Goal: Task Accomplishment & Management: Use online tool/utility

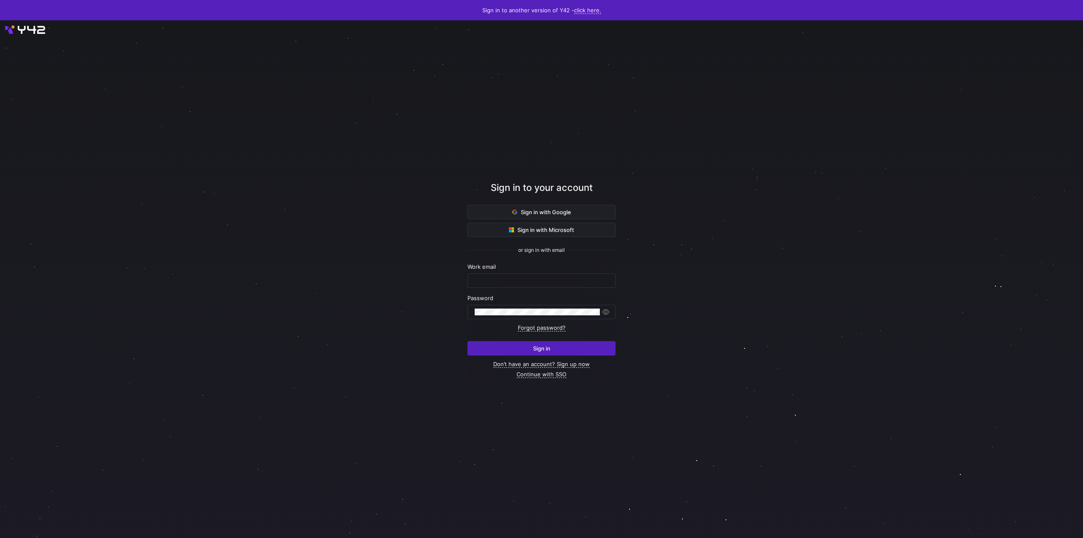
type input "[EMAIL_ADDRESS][DOMAIN_NAME]"
click at [335, 302] on div at bounding box center [541, 279] width 974 height 466
click at [535, 309] on span "Sign in" at bounding box center [541, 348] width 17 height 7
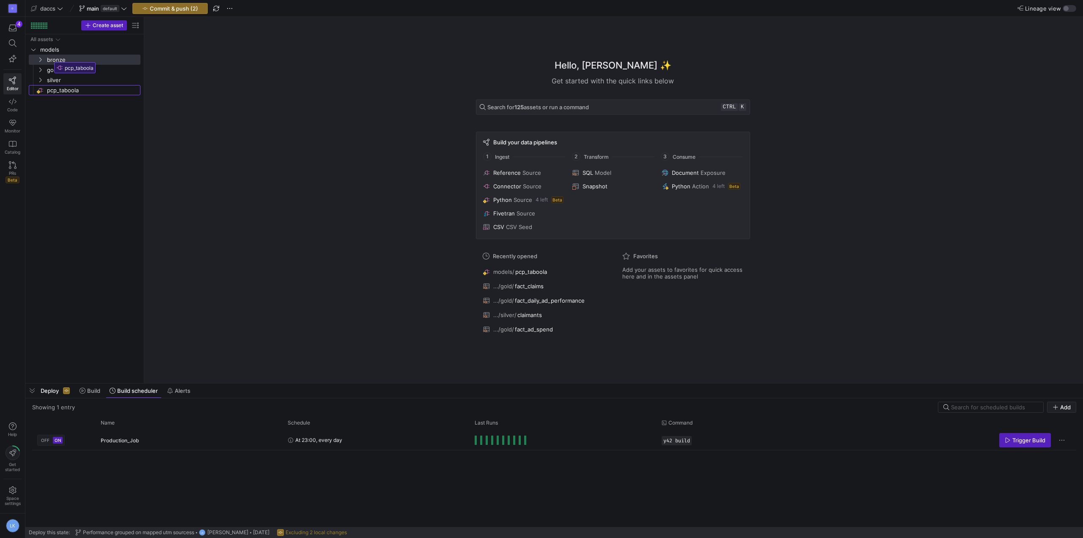
drag, startPoint x: 47, startPoint y: 93, endPoint x: 52, endPoint y: 59, distance: 34.5
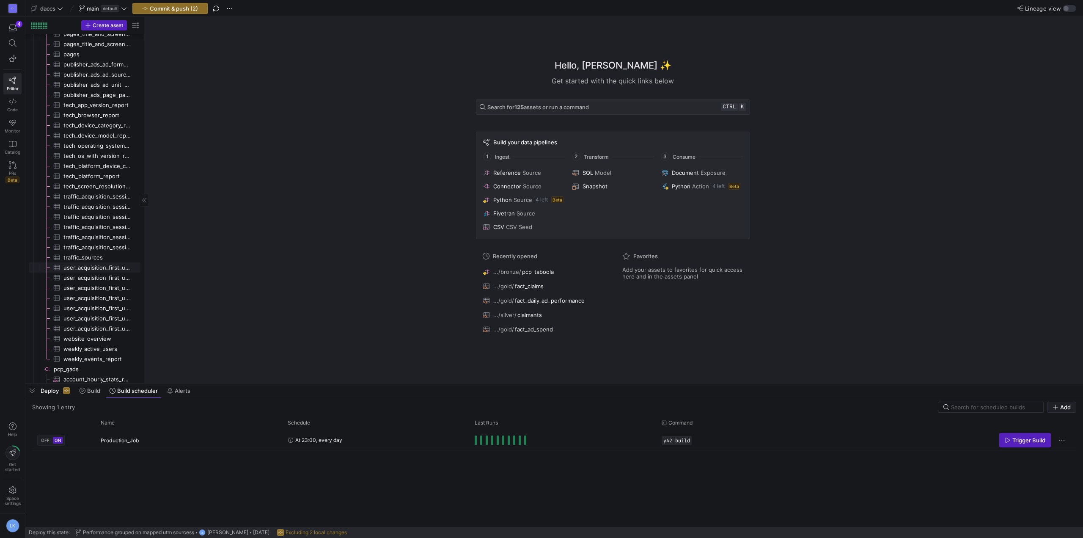
scroll to position [778, 0]
click at [59, 355] on span "pcp_taboola​​​​​​​​" at bounding box center [96, 354] width 85 height 10
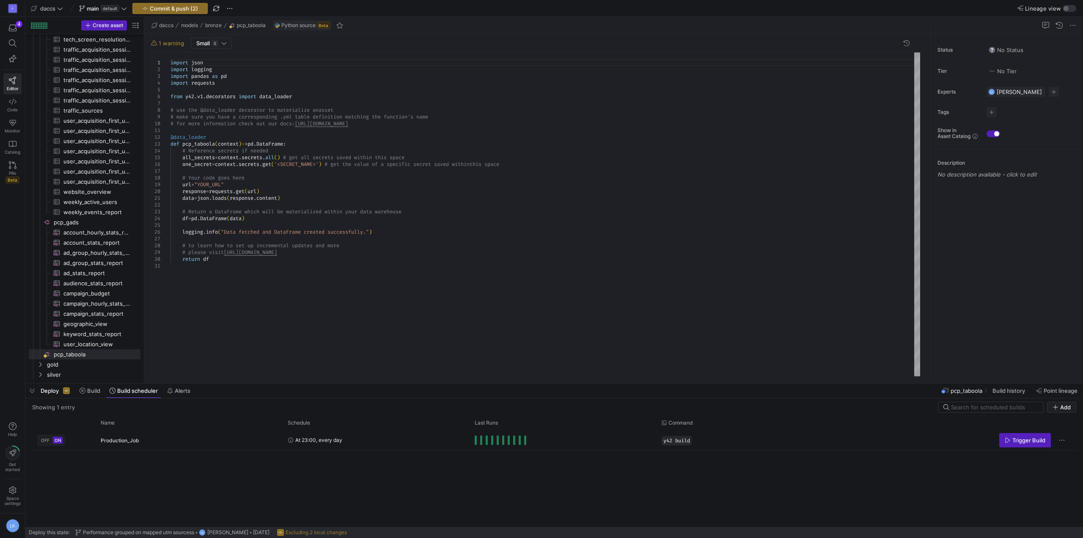
click at [244, 270] on div "import json import logging import pandas as pd import requests from y42 . v1 . …" at bounding box center [544, 214] width 749 height 324
click at [217, 45] on span "S" at bounding box center [214, 43] width 7 height 7
click at [363, 47] on div at bounding box center [541, 269] width 1083 height 538
click at [156, 44] on icon at bounding box center [154, 42] width 6 height 5
click at [238, 338] on div "import json import logging import pandas as pd import requests from y42 . v1 . …" at bounding box center [544, 214] width 749 height 324
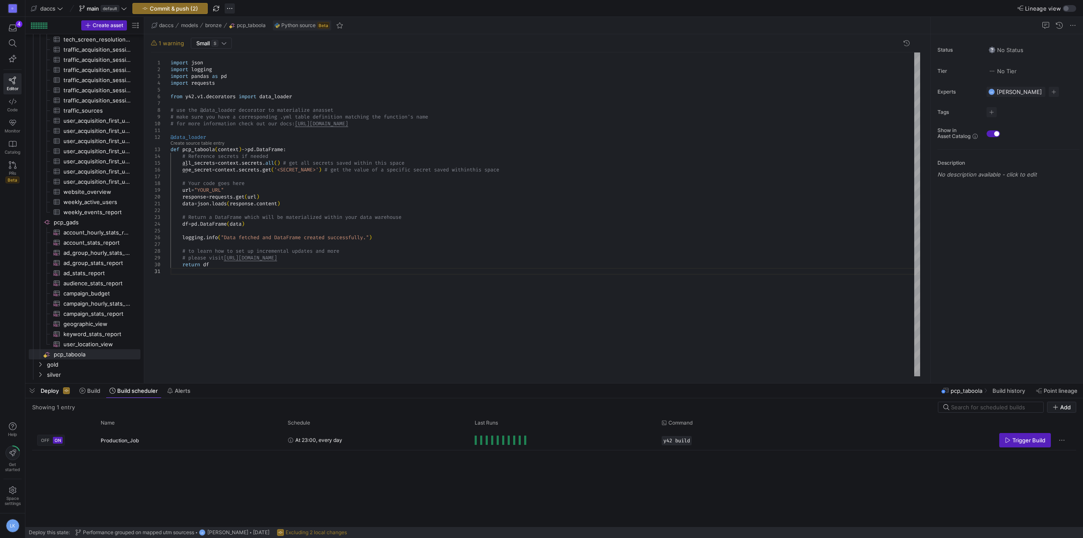
click at [225, 8] on span "button" at bounding box center [230, 8] width 10 height 10
click at [225, 8] on div at bounding box center [541, 269] width 1083 height 538
click at [167, 42] on span "1 warning" at bounding box center [171, 43] width 25 height 7
click at [164, 42] on span "1 warning" at bounding box center [171, 43] width 25 height 7
click at [48, 352] on icon "Press SPACE to select this row." at bounding box center [47, 354] width 5 height 5
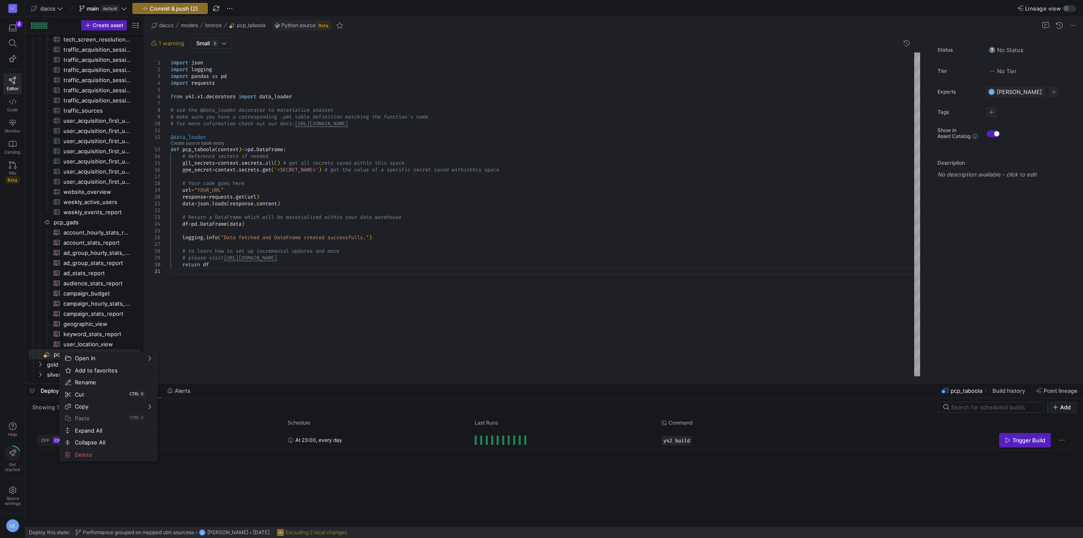
click at [268, 362] on div "import json import logging import pandas as pd import requests from y42 . v1 . …" at bounding box center [544, 214] width 749 height 324
click at [173, 44] on span "1 warning" at bounding box center [171, 43] width 25 height 7
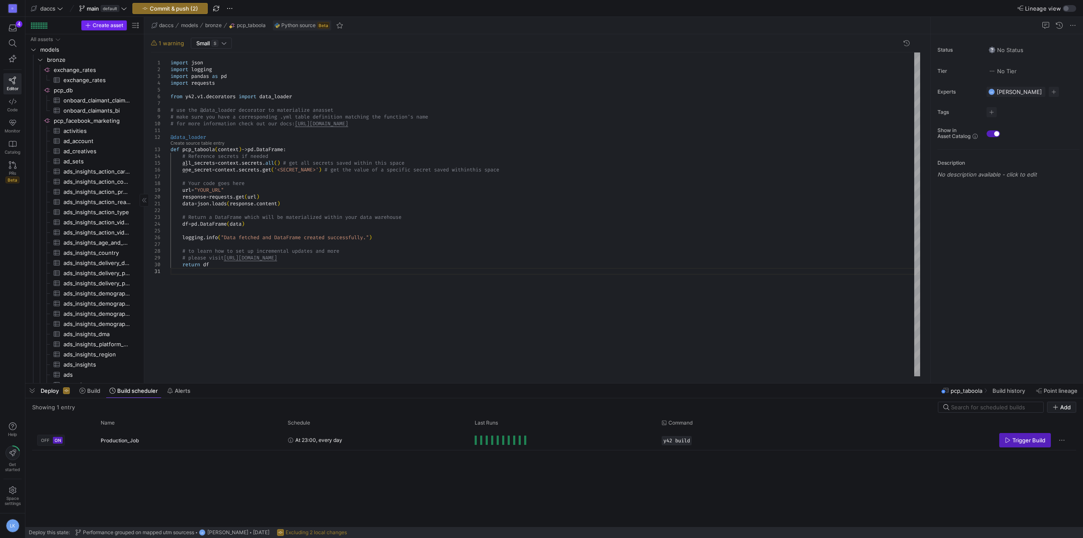
click at [96, 27] on span "Create asset" at bounding box center [108, 25] width 30 height 6
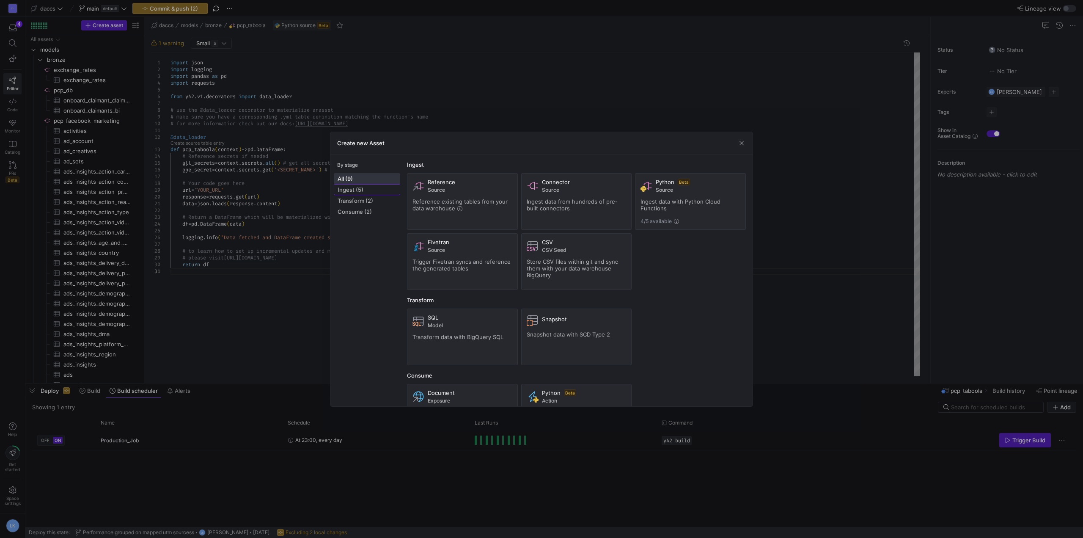
click at [353, 187] on span "Ingest (5)" at bounding box center [366, 189] width 59 height 7
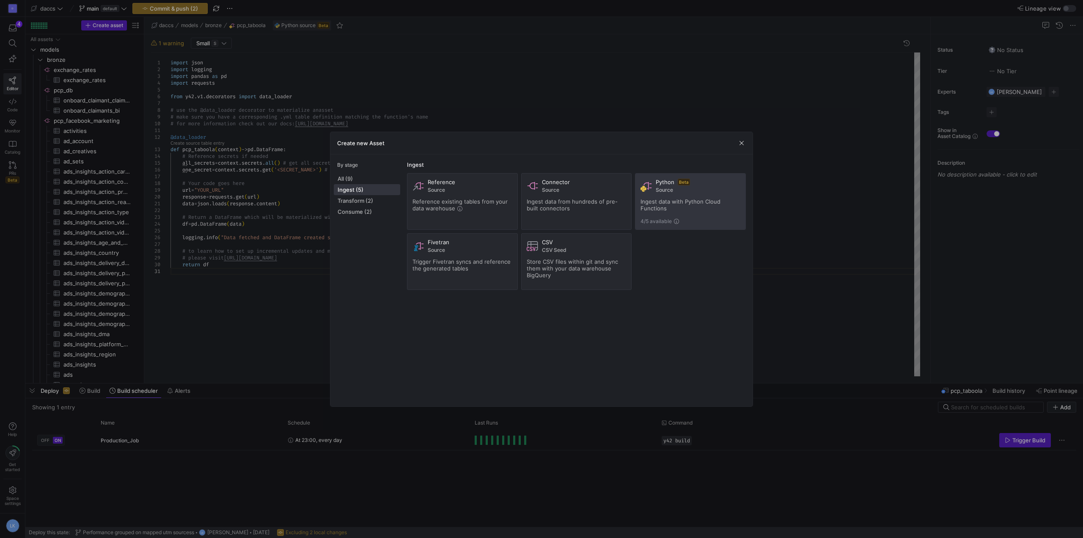
click at [671, 206] on div "Ingest data with Python Cloud Functions" at bounding box center [690, 205] width 100 height 14
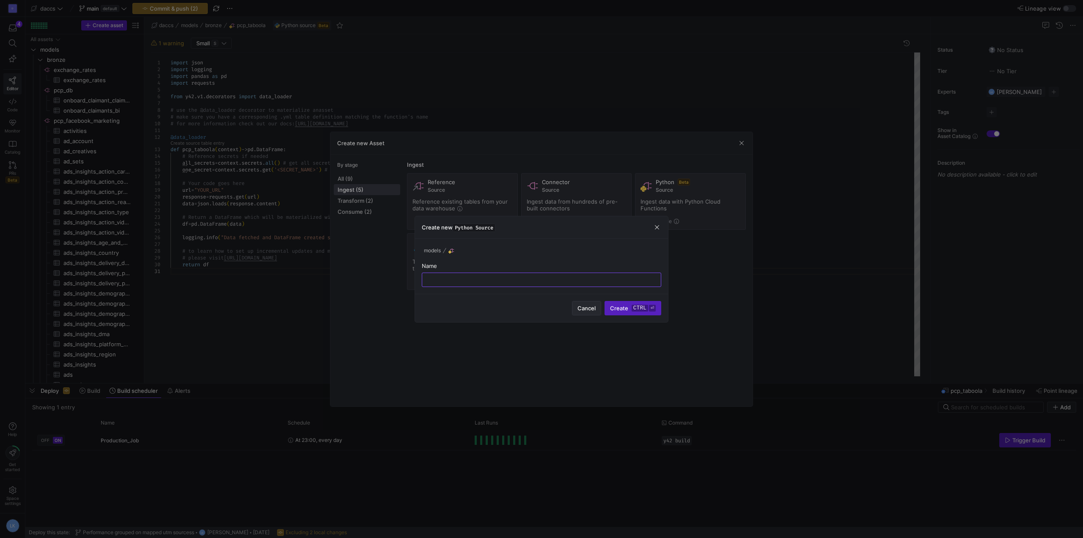
click at [593, 310] on span "Cancel" at bounding box center [586, 308] width 18 height 7
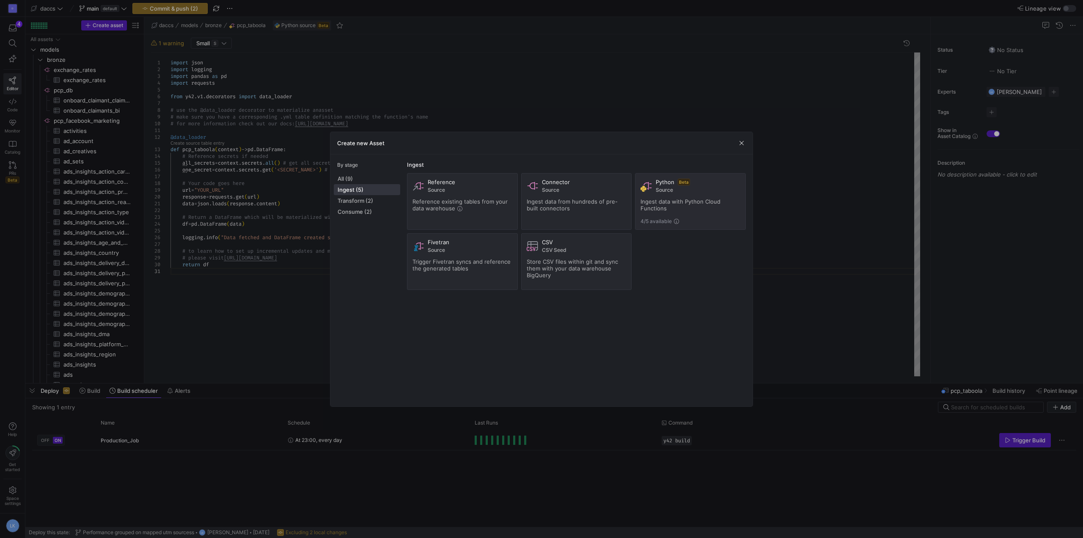
click at [740, 148] on div "Create new Asset" at bounding box center [541, 143] width 422 height 22
click at [739, 143] on span "button" at bounding box center [741, 143] width 8 height 8
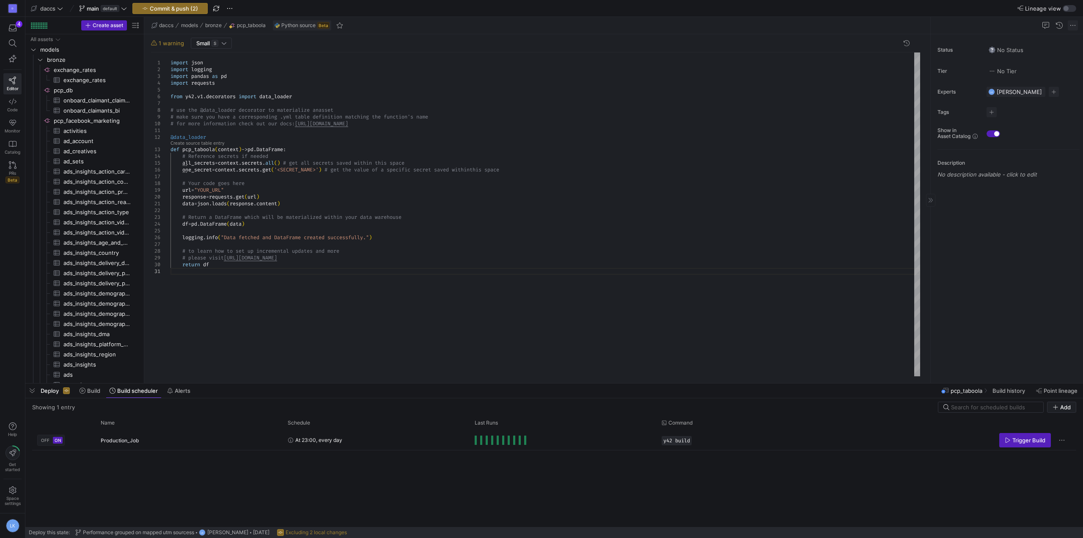
click at [1071, 25] on span at bounding box center [1072, 25] width 10 height 10
drag, startPoint x: 193, startPoint y: 173, endPoint x: 198, endPoint y: 175, distance: 4.6
click at [194, 173] on div at bounding box center [541, 269] width 1083 height 538
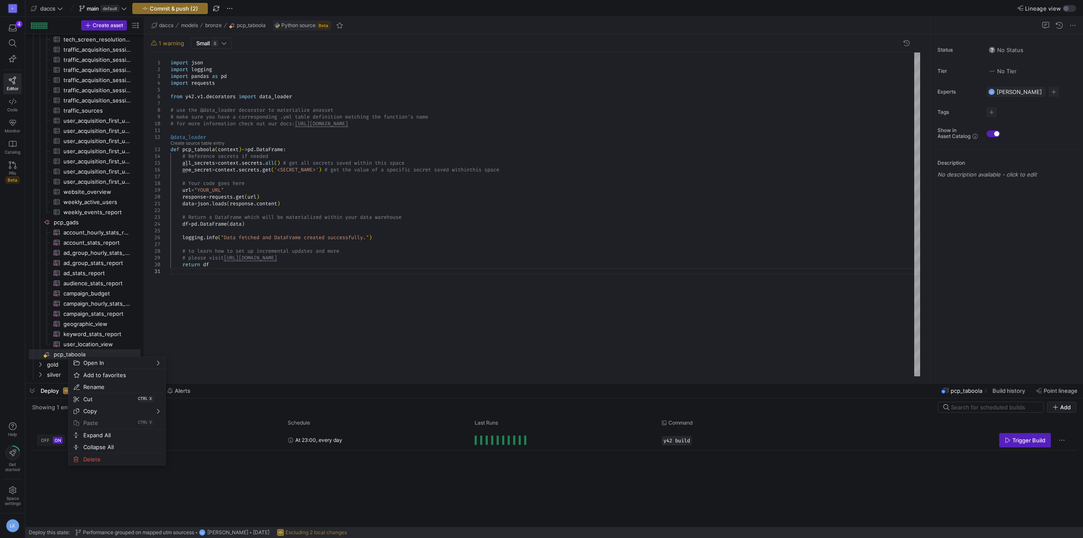
click at [331, 351] on div "import json import logging import pandas as pd import requests from y42 . v1 . …" at bounding box center [544, 214] width 749 height 324
click at [85, 392] on icon at bounding box center [83, 390] width 6 height 6
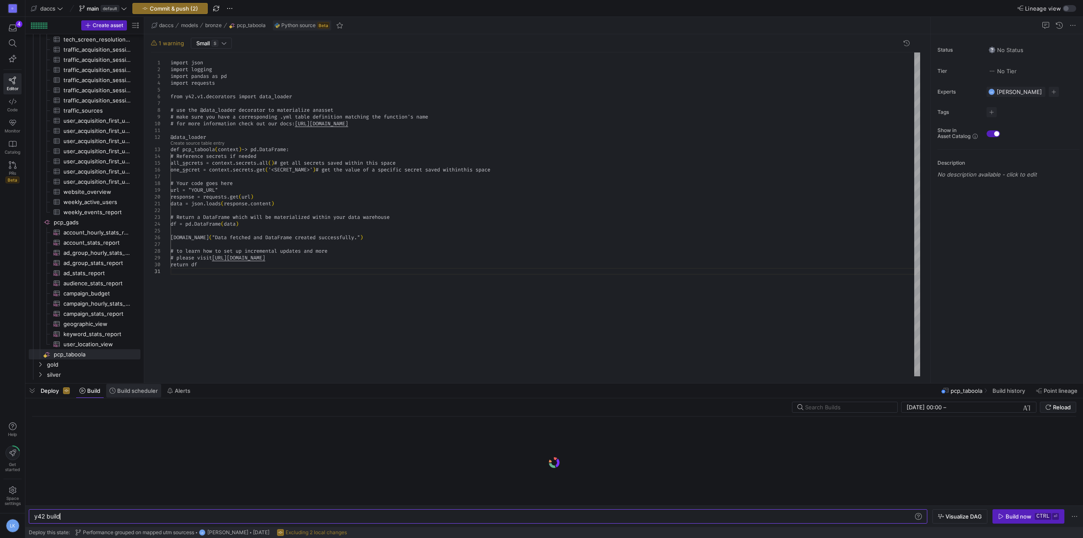
scroll to position [0, 25]
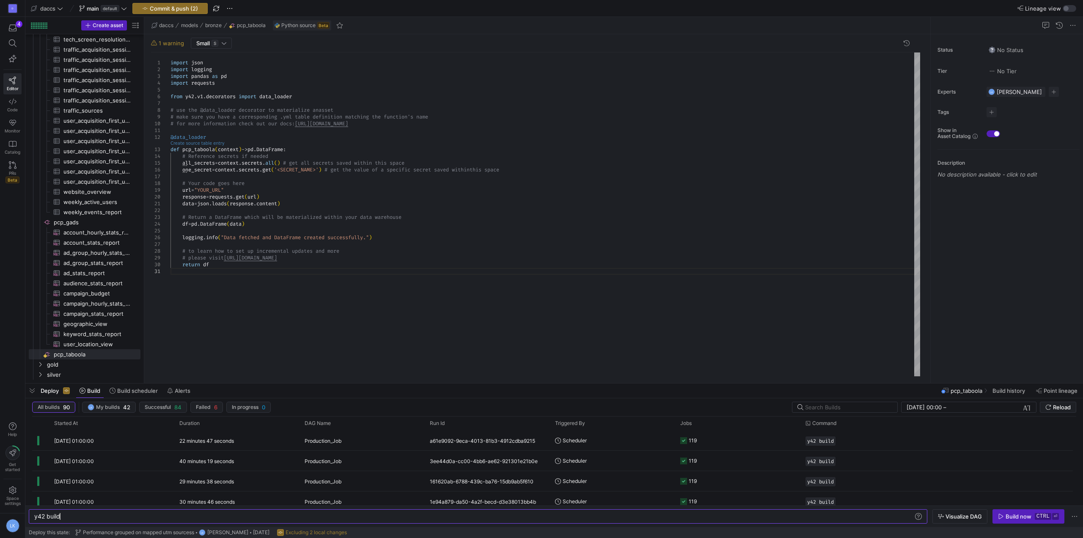
click at [202, 141] on link "Create source table entry" at bounding box center [197, 143] width 54 height 5
click at [342, 306] on div "import json import logging import pandas as pd import requests from y42 . v1 . …" at bounding box center [544, 214] width 749 height 324
click at [279, 326] on div "import json import logging import pandas as pd import requests from y42 . v1 . …" at bounding box center [544, 214] width 749 height 324
type textarea "f"
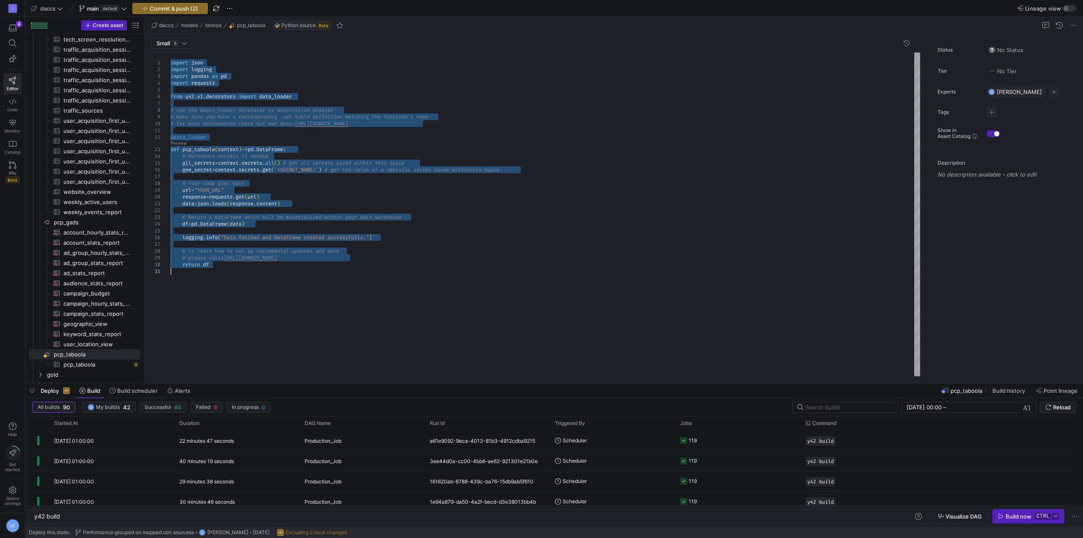
type textarea "import json import logging import pandas as pd import requests from y42.v1.deco…"
click at [361, 296] on div "import json import logging import pandas as pd import requests from y42 . v1 . …" at bounding box center [544, 214] width 749 height 324
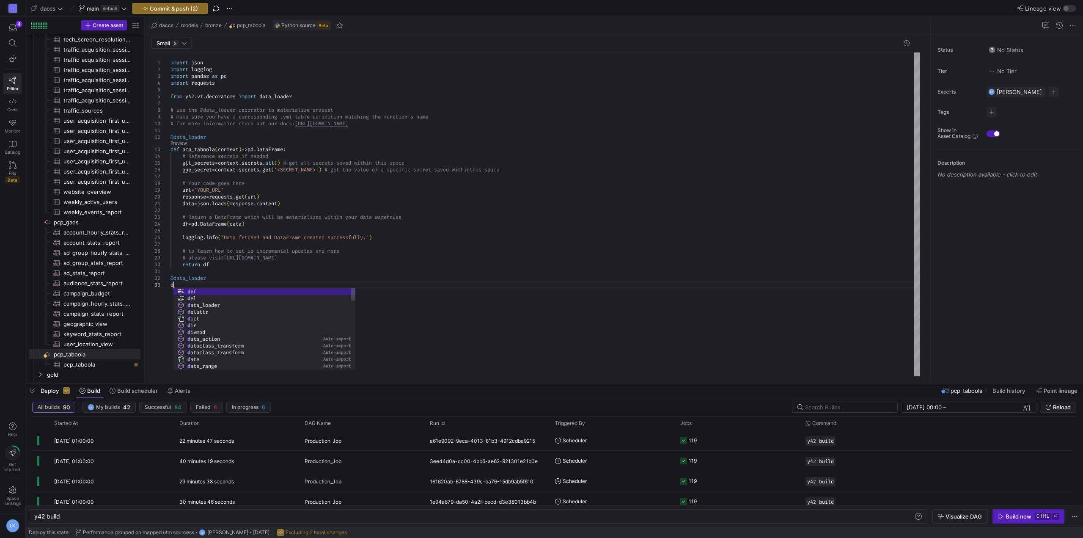
scroll to position [14, 8]
click at [215, 147] on div "import json import logging import pandas as pd import requests from y42 . v1 . …" at bounding box center [544, 214] width 749 height 324
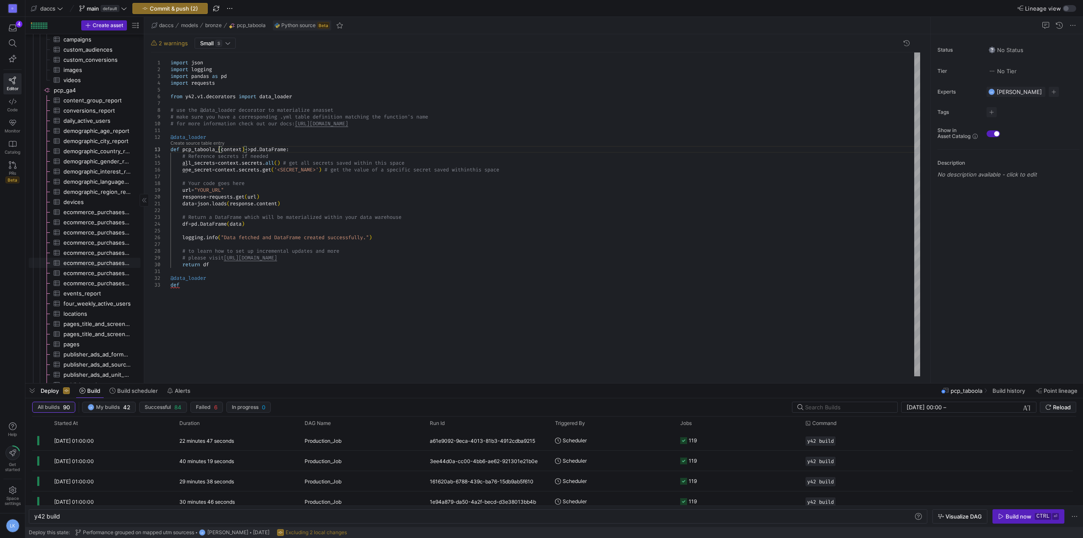
scroll to position [422, 0]
click at [197, 282] on div "import json import logging import pandas as pd import requests from y42 . v1 . …" at bounding box center [544, 214] width 749 height 324
click at [199, 148] on div "import json import logging import pandas as pd import requests from y42 . v1 . …" at bounding box center [544, 214] width 749 height 324
drag, startPoint x: 199, startPoint y: 148, endPoint x: 203, endPoint y: 163, distance: 15.1
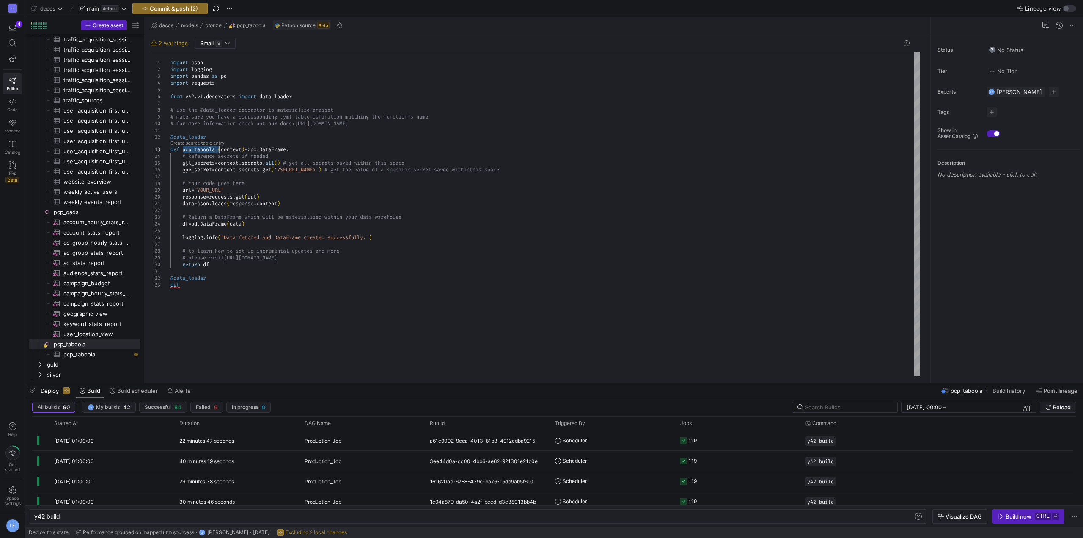
click at [199, 149] on div "import json import logging import pandas as pd import requests from y42 . v1 . …" at bounding box center [544, 214] width 749 height 324
drag, startPoint x: 220, startPoint y: 149, endPoint x: 317, endPoint y: 151, distance: 96.9
click at [317, 151] on div "import json import logging import pandas as pd import requests from y42 . v1 . …" at bounding box center [544, 214] width 749 height 324
click at [208, 289] on div "import json import logging import pandas as pd import requests from y42 . v1 . …" at bounding box center [544, 214] width 749 height 324
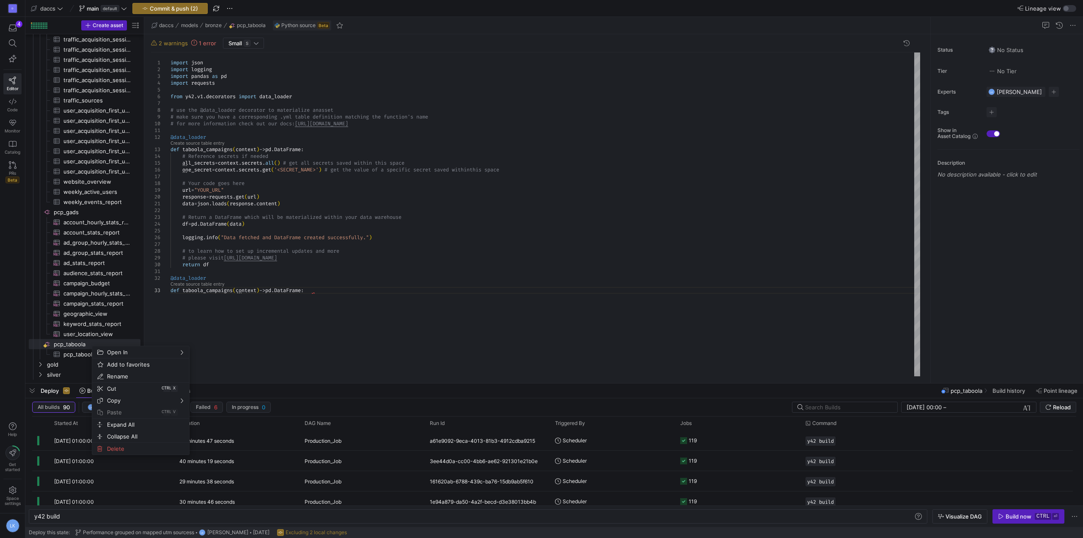
click at [292, 342] on div "import json import logging import pandas as pd import requests from y42 . v1 . …" at bounding box center [544, 214] width 749 height 324
click at [204, 42] on span "1 error" at bounding box center [207, 43] width 17 height 7
click at [237, 354] on div "import json import logging import pandas as pd import requests from y42 . v1 . …" at bounding box center [544, 214] width 749 height 324
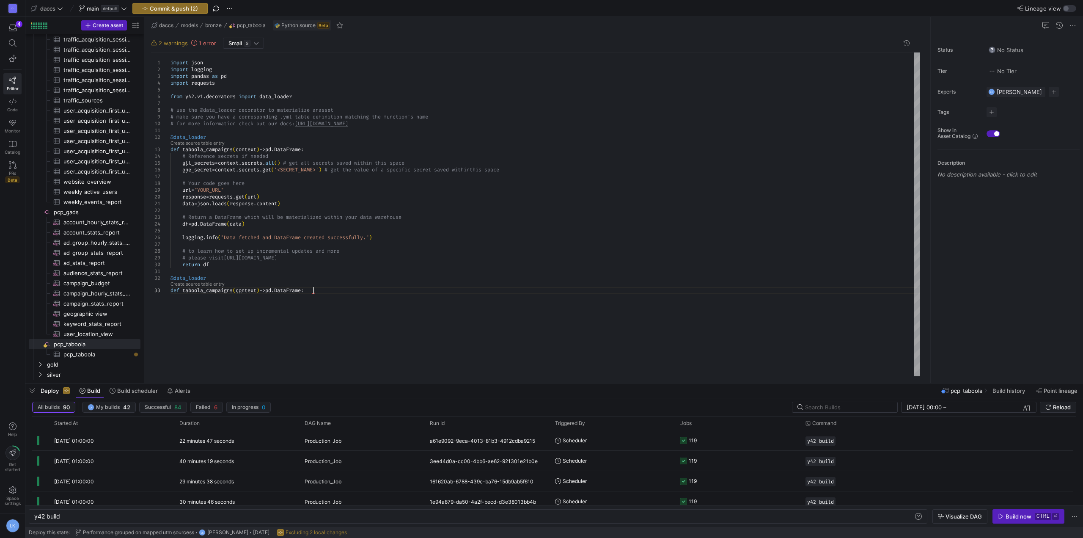
click at [209, 289] on div "import json import logging import pandas as pd import requests from y42 . v1 . …" at bounding box center [544, 214] width 749 height 324
click at [366, 293] on div "import json import logging import pandas as pd import requests from y42 . v1 . …" at bounding box center [544, 214] width 749 height 324
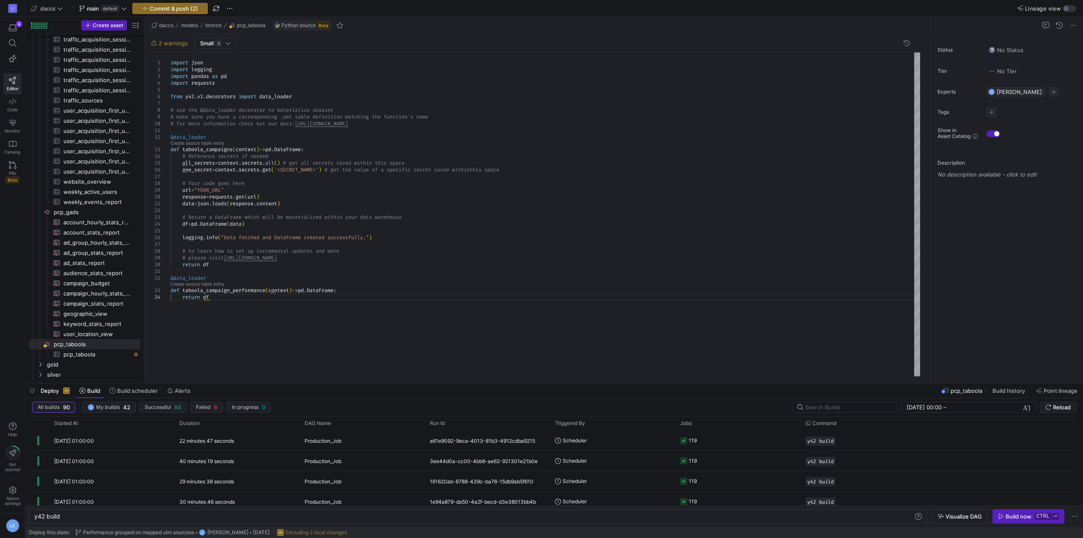
click at [364, 288] on div "import json import logging import pandas as pd import requests from y42 . v1 . …" at bounding box center [544, 214] width 749 height 324
click at [199, 145] on link "Create source table entry" at bounding box center [197, 143] width 54 height 5
click at [190, 143] on link "Create source table entry" at bounding box center [197, 143] width 54 height 5
click at [128, 482] on span "Delete" at bounding box center [160, 480] width 70 height 12
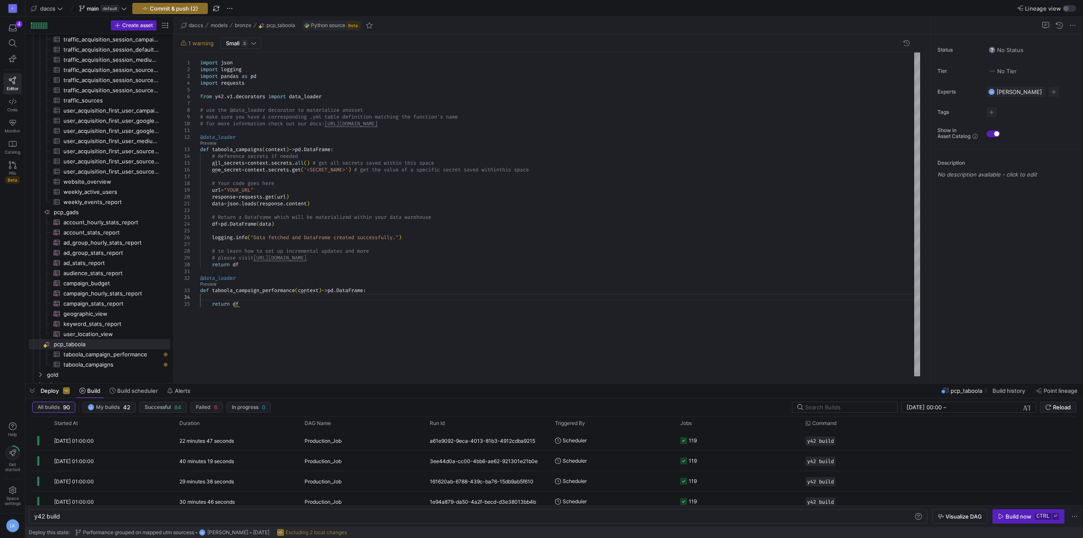
click at [236, 150] on div "import json import logging import pandas as pd import requests from y42 . v1 . …" at bounding box center [560, 214] width 720 height 324
click at [274, 328] on div "import json import logging import pandas as pd import requests from y42 . v1 . …" at bounding box center [560, 214] width 720 height 324
click at [231, 289] on div "import json import logging import pandas as pd import requests from y42 . v1 . …" at bounding box center [560, 214] width 720 height 324
click at [298, 293] on div "import json import logging import pandas as pd import requests from y42 . v1 . …" at bounding box center [560, 214] width 720 height 324
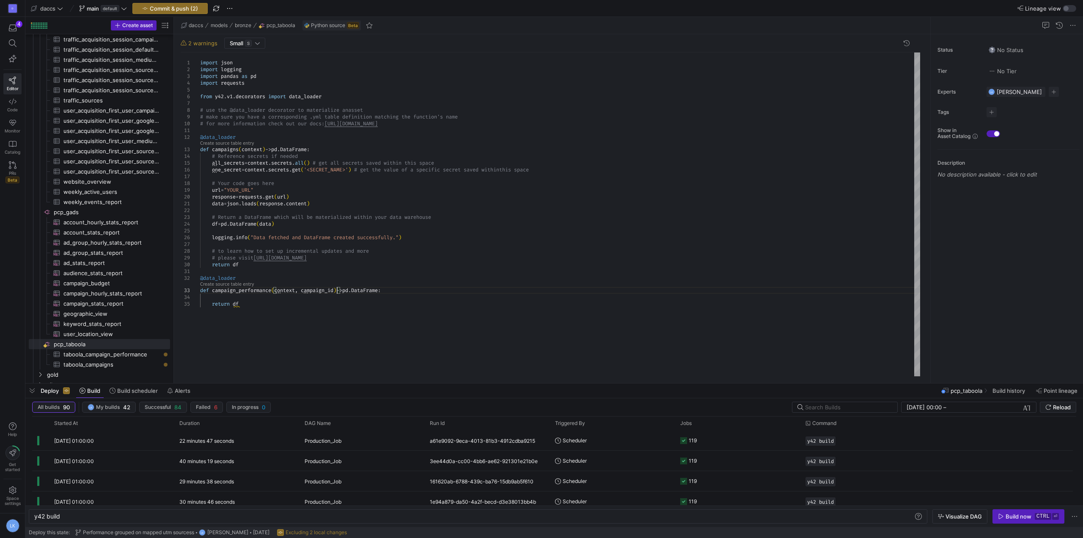
click at [253, 305] on div "import json import logging import pandas as pd import requests from y42 . v1 . …" at bounding box center [560, 214] width 720 height 324
click at [247, 299] on div "import json import logging import pandas as pd import requests from y42 . v1 . …" at bounding box center [560, 214] width 720 height 324
click at [214, 145] on link "Create source table entry" at bounding box center [227, 143] width 54 height 5
click at [220, 143] on span "function" at bounding box center [231, 140] width 24 height 7
click at [206, 142] on link "Create source table entry" at bounding box center [227, 143] width 54 height 5
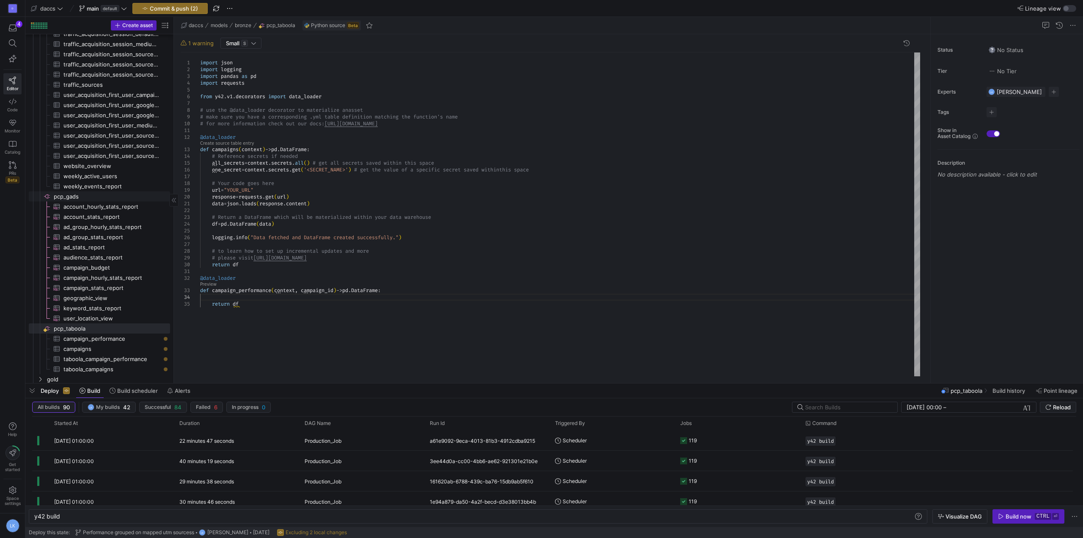
scroll to position [819, 0]
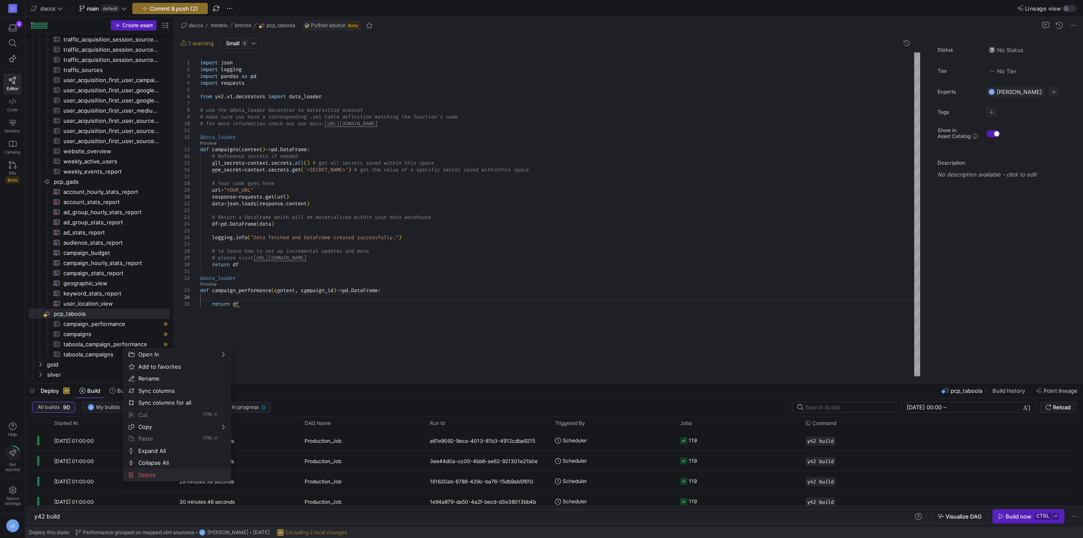
click at [165, 472] on span "Delete" at bounding box center [170, 475] width 70 height 12
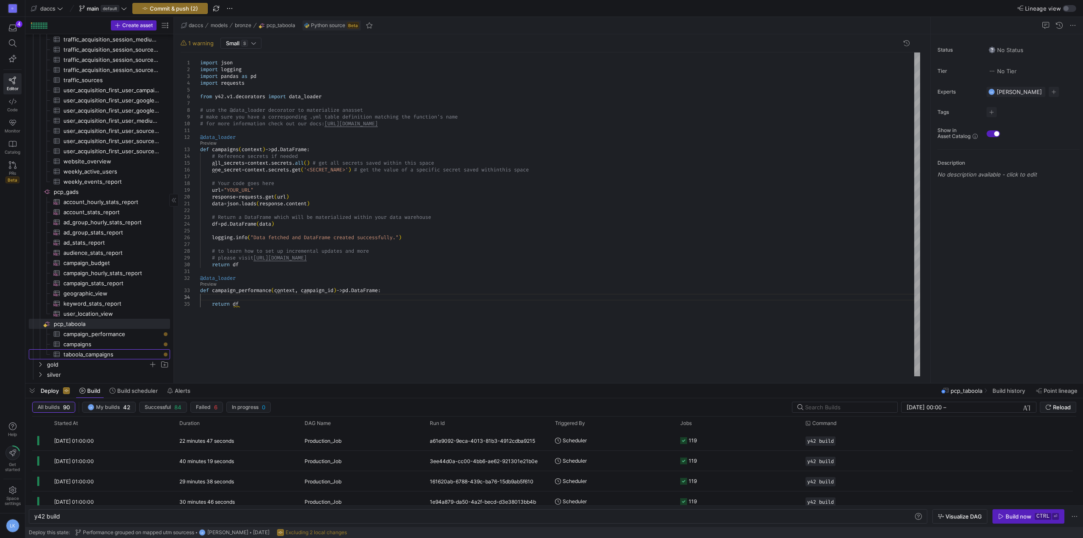
scroll to position [809, 0]
click at [137, 476] on span "Delete" at bounding box center [158, 480] width 70 height 12
click at [252, 293] on div "import json import logging import pandas as pd import requests from y42 . v1 . …" at bounding box center [560, 214] width 720 height 324
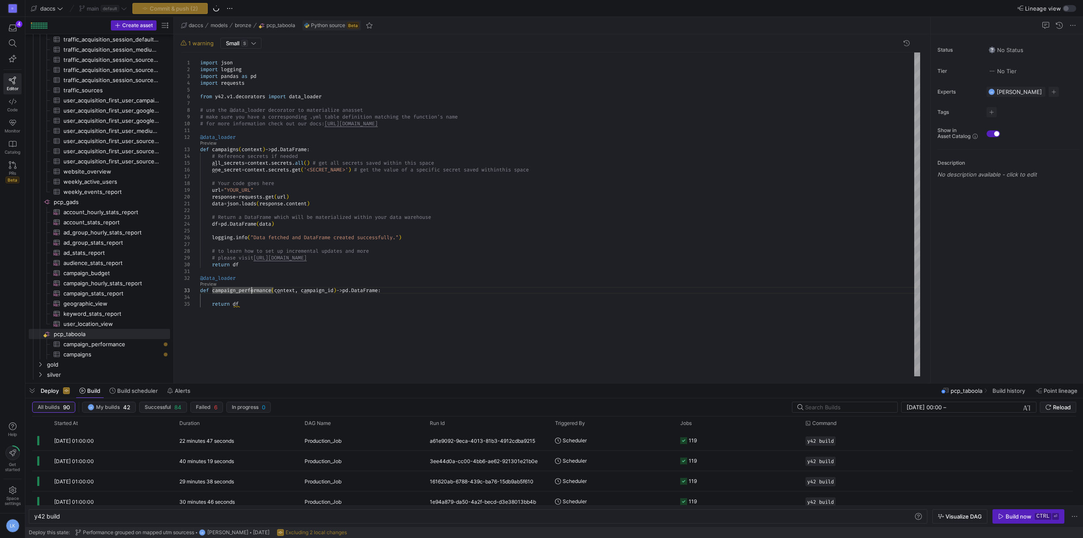
click at [252, 296] on div "import json import logging import pandas as pd import requests from y42 . v1 . …" at bounding box center [560, 214] width 720 height 324
click at [245, 292] on div "import json import logging import pandas as pd import requests from y42 . v1 . …" at bounding box center [560, 214] width 720 height 324
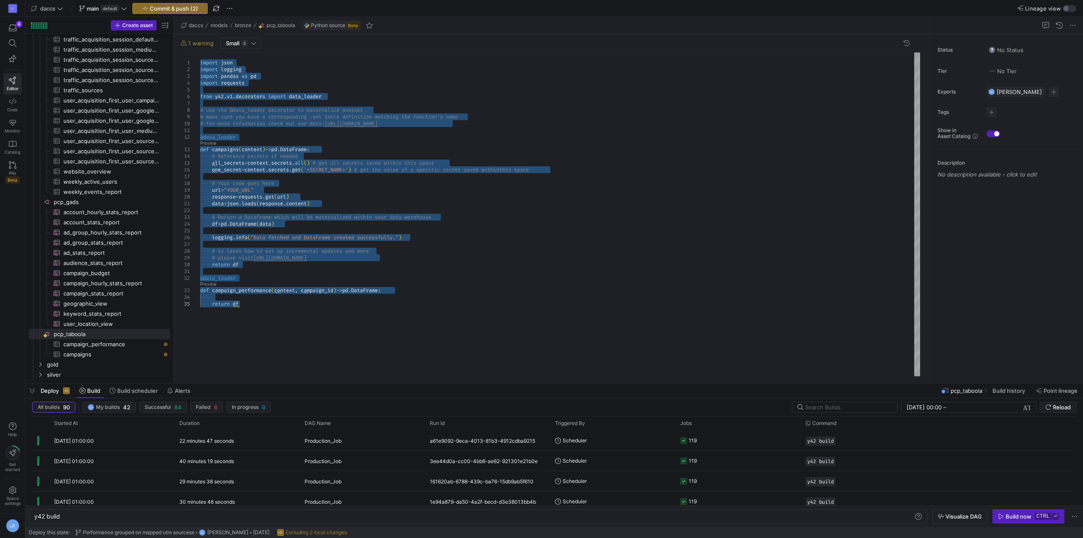
type textarea "@data_loader def campaign_performance(context, campaign_id) -> pd.DataFrame: re…"
click at [466, 305] on div "import json import logging import pandas as pd import requests from y42 . v1 . …" at bounding box center [560, 214] width 720 height 324
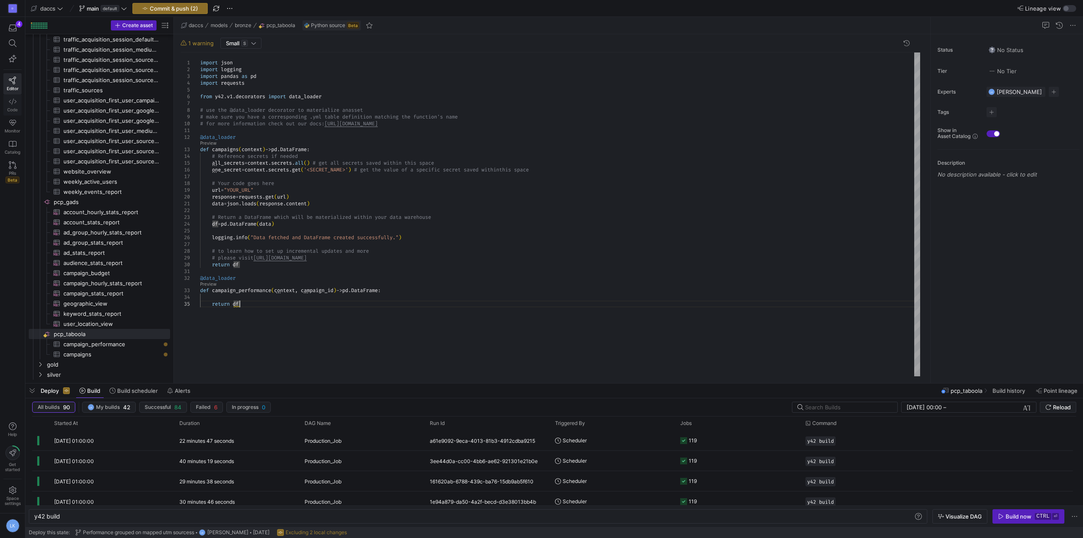
click at [18, 97] on link "Code" at bounding box center [12, 104] width 18 height 21
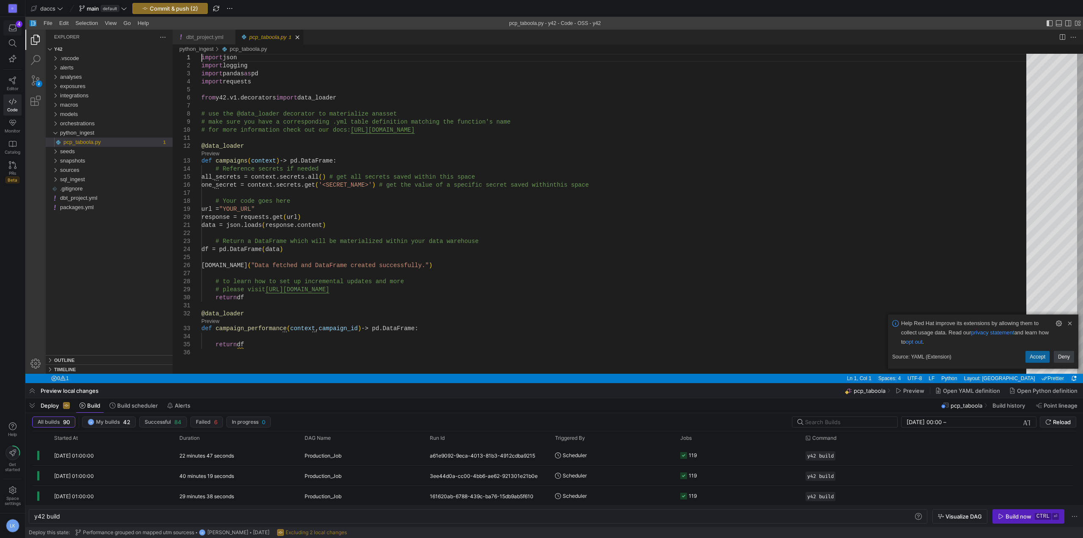
click at [11, 28] on icon "button" at bounding box center [13, 28] width 8 height 8
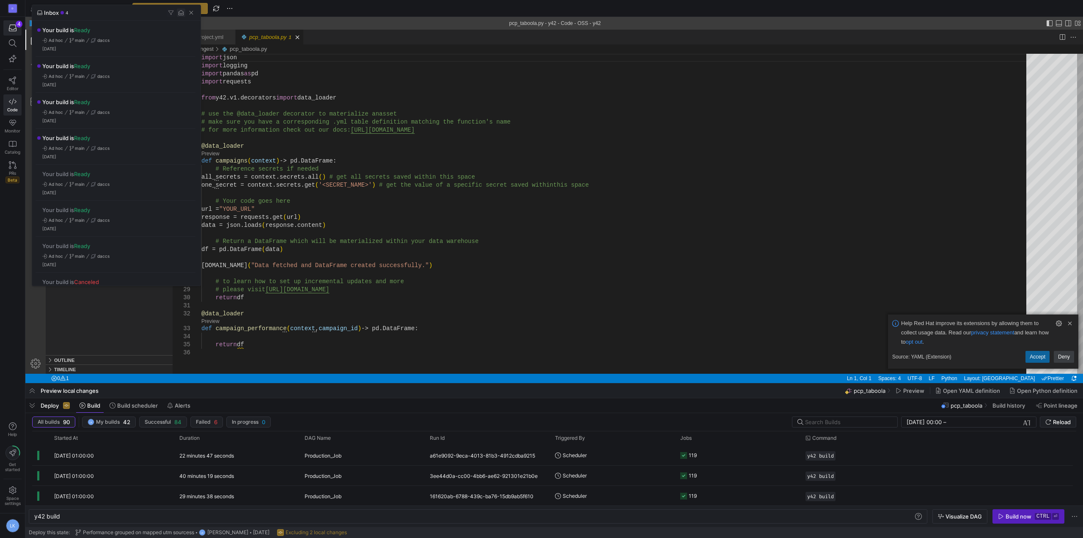
click at [182, 11] on span "button" at bounding box center [181, 12] width 8 height 8
click at [192, 13] on span "button" at bounding box center [191, 12] width 8 height 8
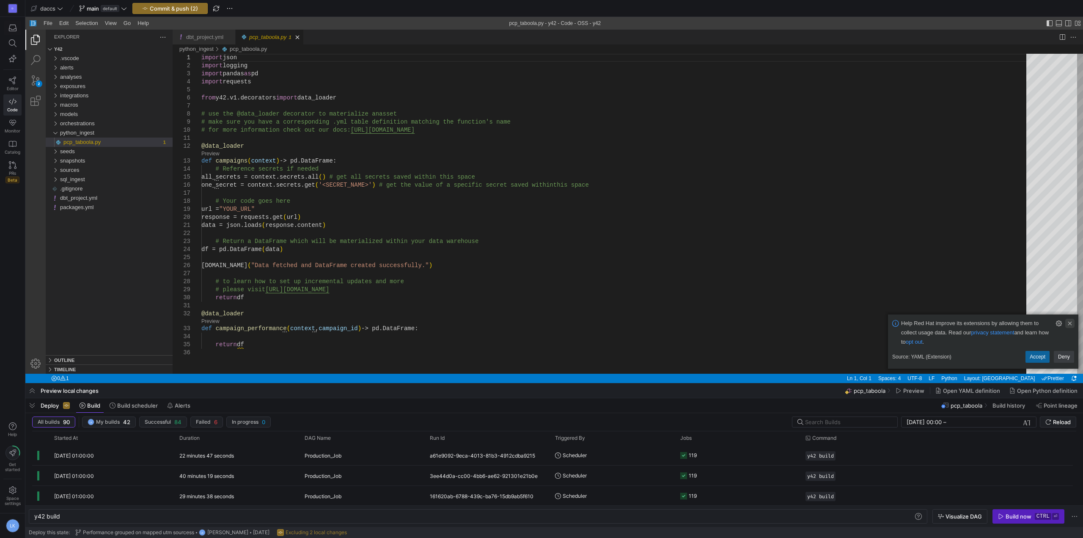
click at [1069, 324] on link "Clear Notification (Delete)" at bounding box center [1069, 322] width 9 height 9
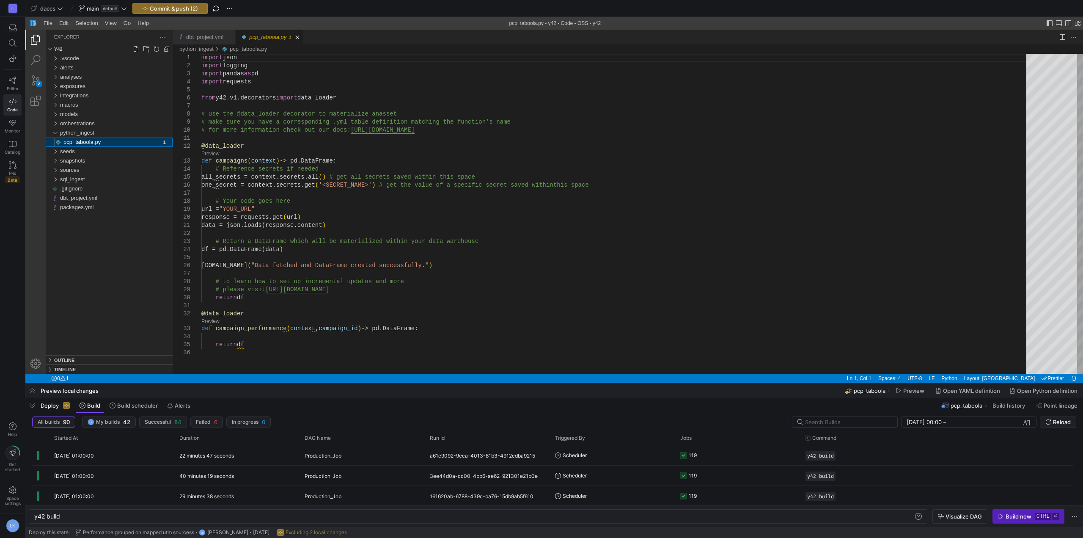
click at [120, 298] on div ".vscode alerts analyses exposures integrations macros models orchestrations pyt…" at bounding box center [109, 204] width 127 height 301
click at [96, 262] on div ".vscode alerts analyses exposures integrations macros models orchestrations pyt…" at bounding box center [109, 204] width 127 height 301
click at [55, 170] on div "sources" at bounding box center [55, 169] width 13 height 9
click at [55, 169] on div "sources" at bounding box center [55, 169] width 13 height 9
click at [53, 162] on div "snapshots" at bounding box center [55, 160] width 13 height 9
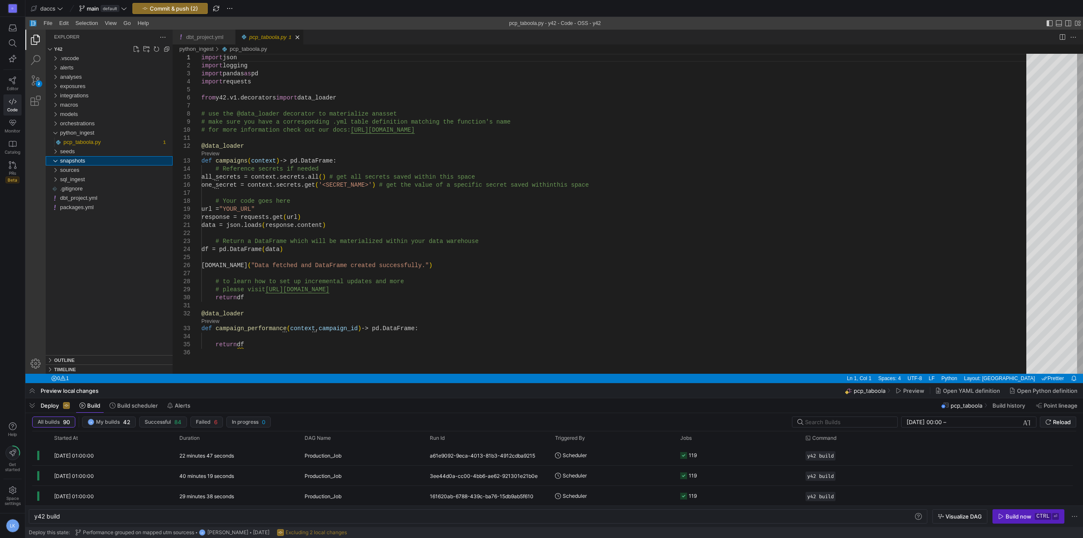
click at [53, 159] on div "snapshots" at bounding box center [55, 160] width 13 height 9
click at [53, 152] on div "seeds" at bounding box center [55, 151] width 13 height 9
click at [52, 125] on div "orchestrations" at bounding box center [55, 123] width 13 height 9
click at [53, 124] on div "orchestrations" at bounding box center [55, 123] width 13 height 9
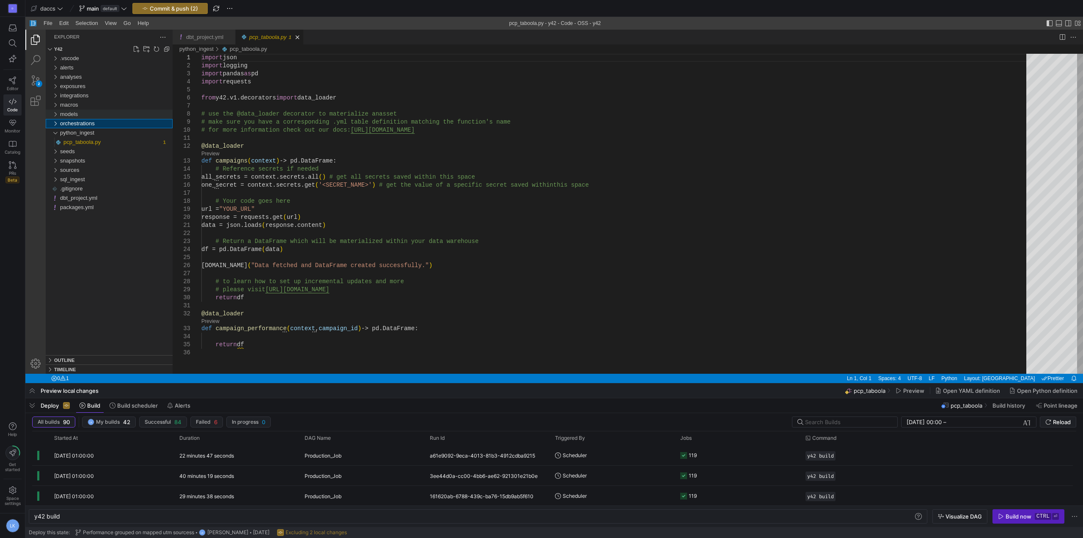
click at [54, 118] on div "models" at bounding box center [55, 114] width 13 height 9
click at [55, 111] on div "models" at bounding box center [55, 114] width 13 height 9
click at [56, 105] on div "macros" at bounding box center [55, 104] width 13 height 9
click at [55, 96] on div "integrations" at bounding box center [55, 95] width 13 height 9
click at [54, 87] on div "exposures" at bounding box center [55, 86] width 13 height 9
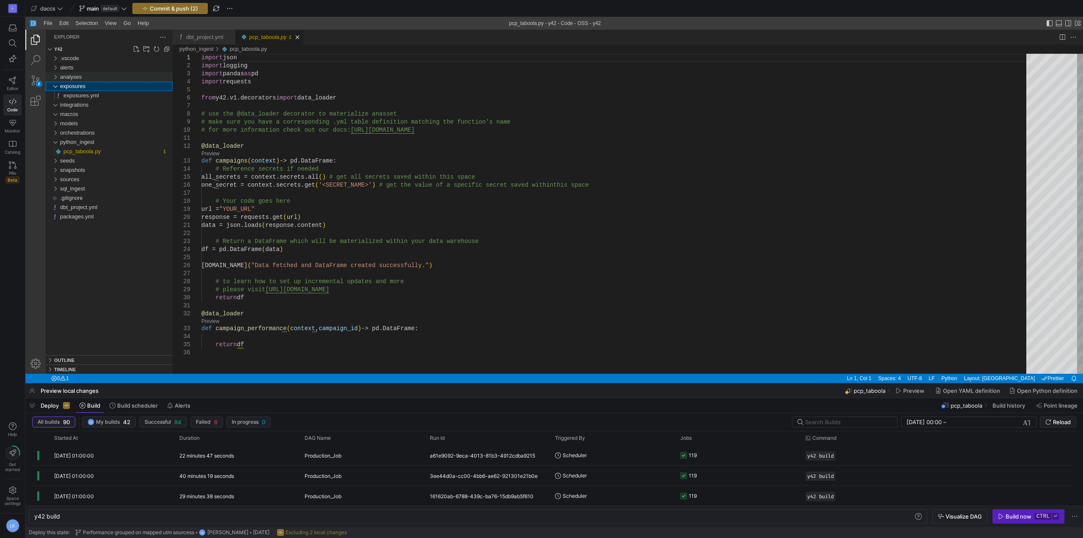
click at [54, 80] on div "analyses" at bounding box center [55, 76] width 13 height 9
click at [54, 70] on div "alerts" at bounding box center [55, 67] width 13 height 9
click at [7, 195] on div "D Editor Code Monitor Catalog PRs Beta Help Get started Space settings LK" at bounding box center [12, 269] width 25 height 538
click at [14, 147] on icon at bounding box center [13, 144] width 8 height 8
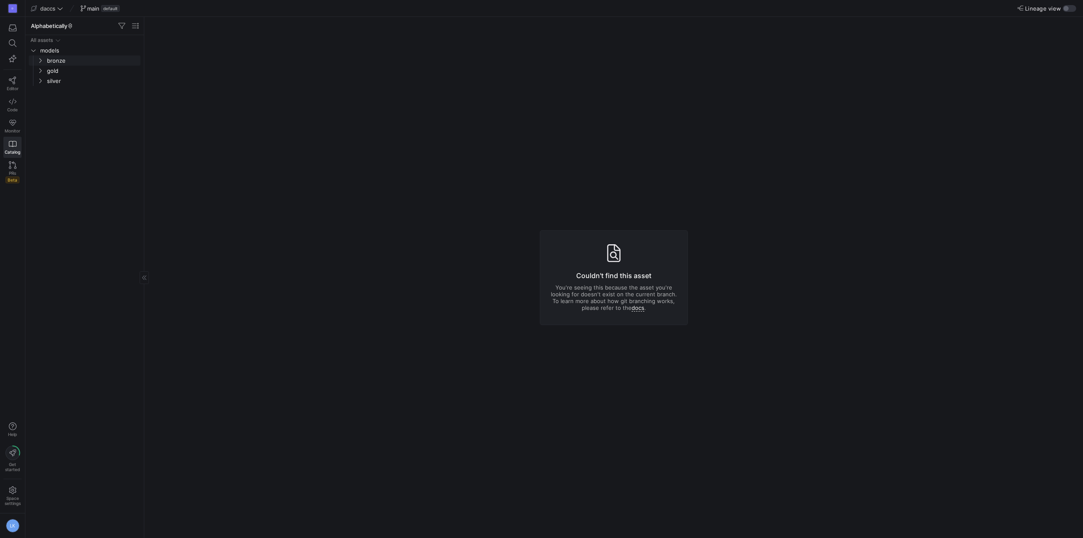
click at [40, 58] on y42-icon "Press SPACE to select this row." at bounding box center [40, 60] width 7 height 7
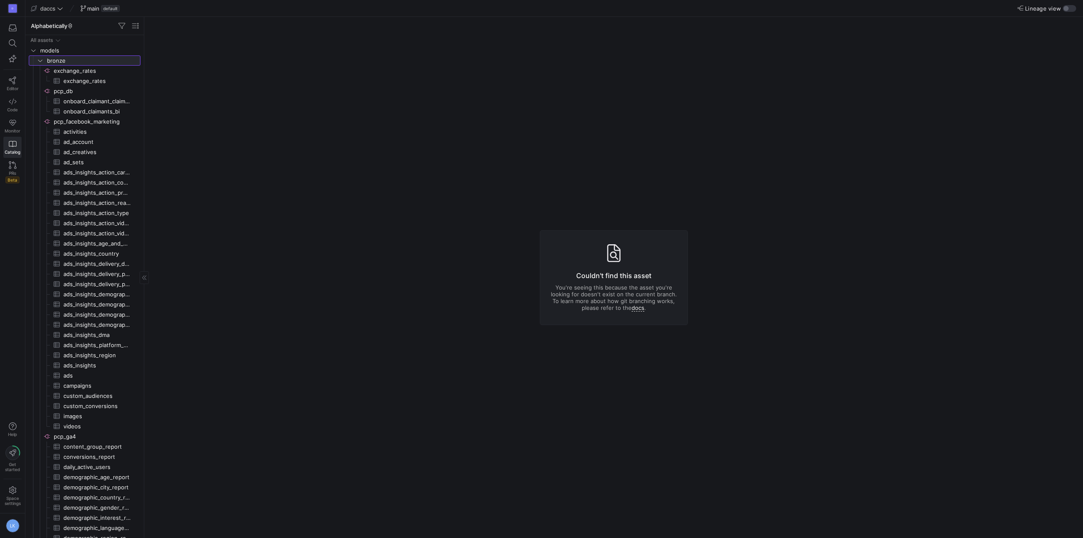
click at [39, 58] on icon at bounding box center [40, 60] width 6 height 5
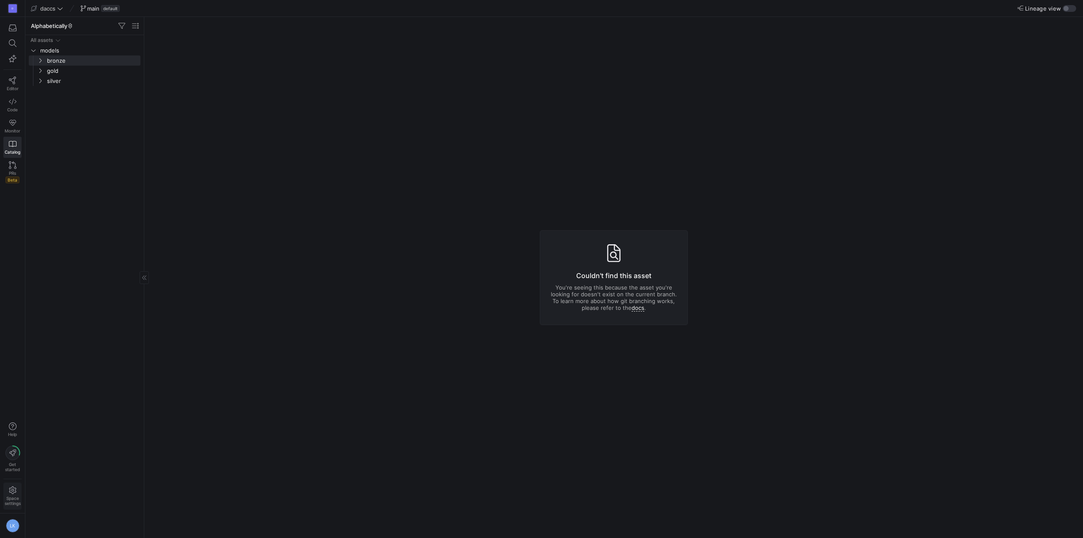
click at [14, 498] on span "Space settings" at bounding box center [13, 500] width 16 height 10
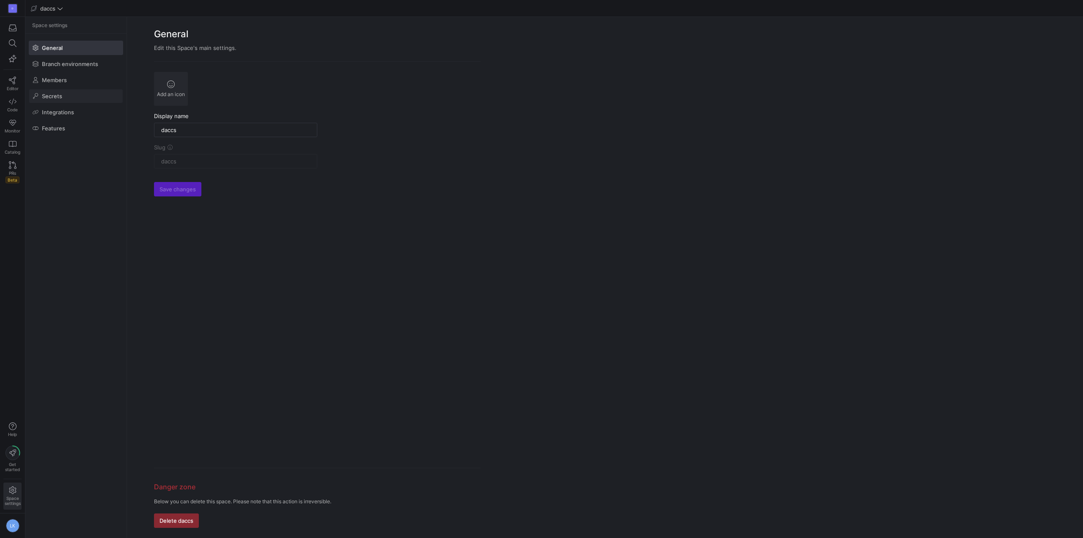
click at [56, 94] on span "Secrets" at bounding box center [52, 96] width 20 height 7
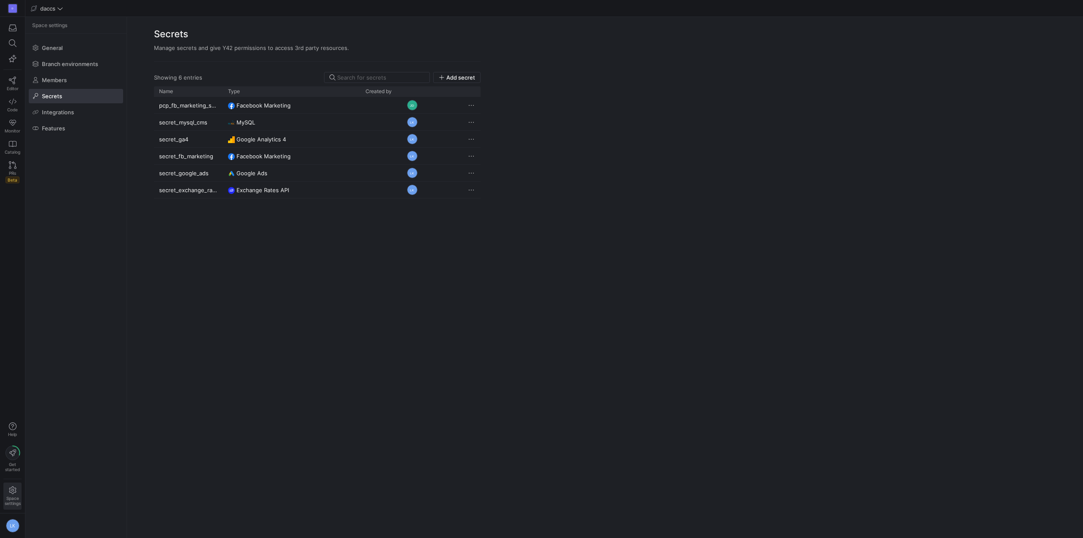
click at [245, 314] on div "pcp_fb_marketing_secret Facebook Marketing JD secret_mysql_cms MySQL LK secret_…" at bounding box center [317, 312] width 326 height 431
click at [223, 92] on div "Type" at bounding box center [291, 91] width 137 height 10
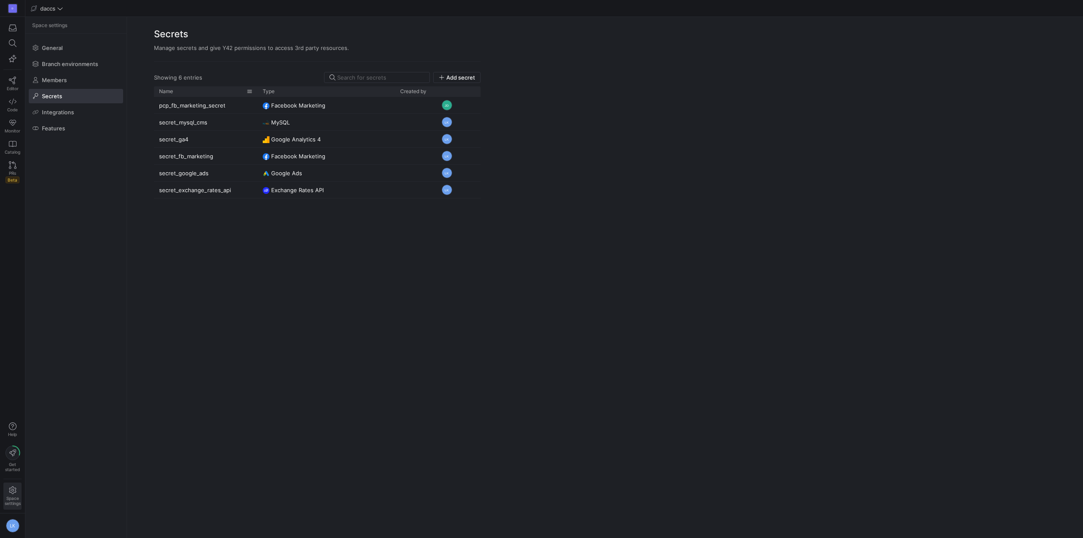
drag, startPoint x: 222, startPoint y: 93, endPoint x: 256, endPoint y: 96, distance: 34.8
click at [256, 96] on div at bounding box center [257, 91] width 3 height 10
click at [366, 335] on div "pcp_fb_marketing_secret Facebook Marketing JD secret_mysql_cms MySQL LK secret_…" at bounding box center [317, 312] width 326 height 431
click at [469, 79] on span "Add secret" at bounding box center [460, 77] width 29 height 7
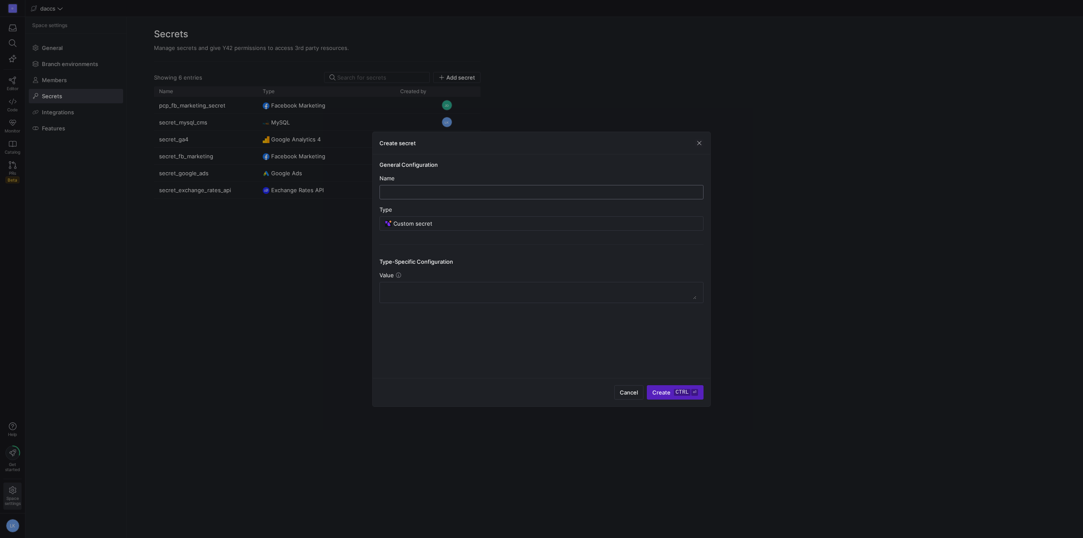
click at [417, 192] on input "text" at bounding box center [542, 192] width 310 height 7
type input "secret_taboola_client_id"
click at [416, 289] on textarea at bounding box center [542, 292] width 310 height 14
paste textarea "b46efefc70734703aa5a219cebb5cc06"
type textarea "b46efefc70734703aa5a219cebb5cc06"
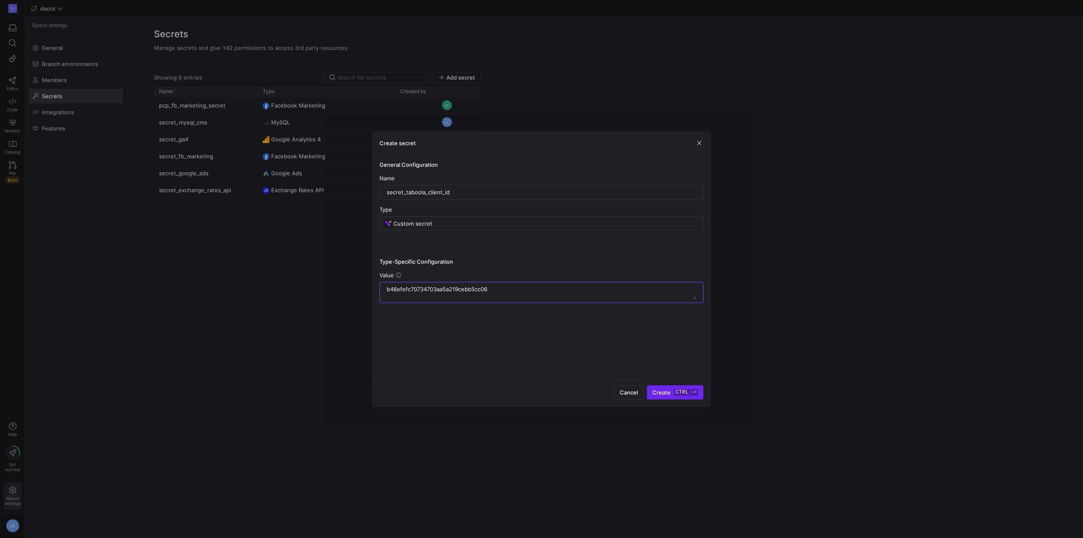
click at [675, 391] on kbd "ctrl" at bounding box center [682, 392] width 16 height 7
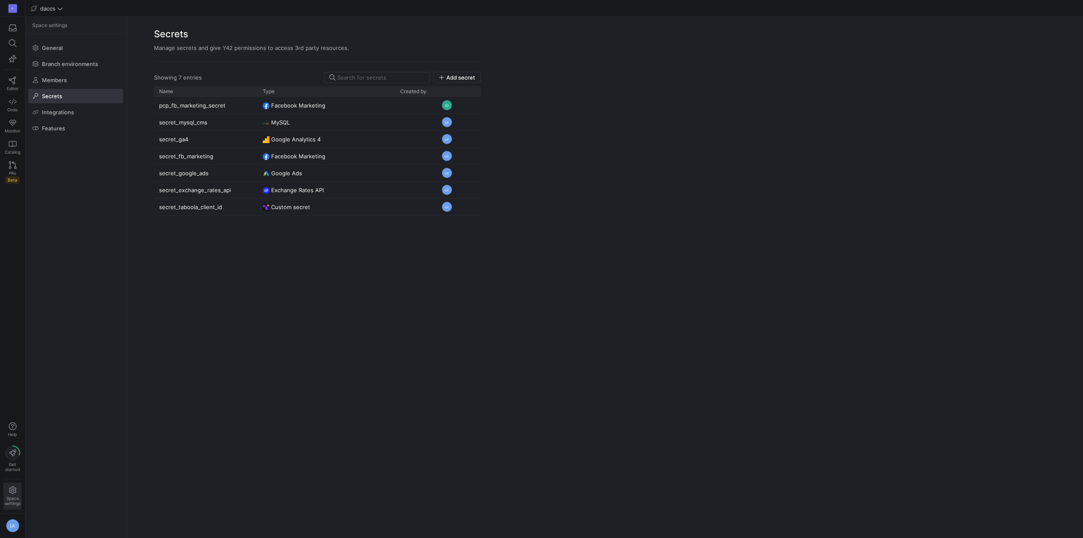
click at [324, 366] on div "pcp_fb_marketing_secret Facebook Marketing JD secret_mysql_cms MySQL LK secret_…" at bounding box center [317, 312] width 326 height 431
click at [453, 78] on span "Add secret" at bounding box center [460, 77] width 29 height 7
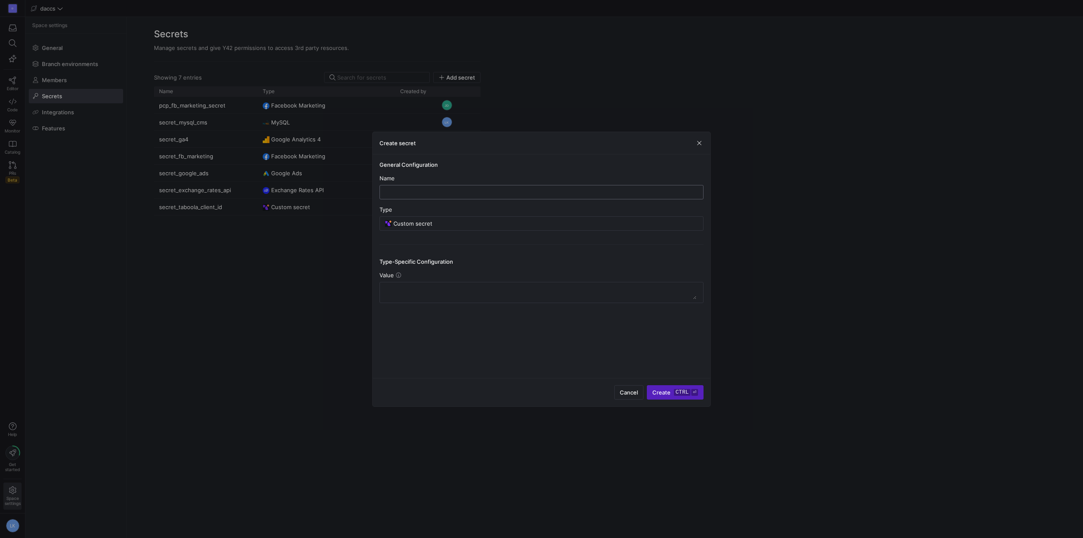
click at [434, 192] on input "text" at bounding box center [542, 192] width 310 height 7
type input "secret_taboola_client_secret"
click at [423, 297] on textarea at bounding box center [542, 292] width 310 height 14
paste textarea "3778da2430134bdbb71c60da60ed4fdd"
type textarea "3778da2430134bdbb71c60da60ed4fdd"
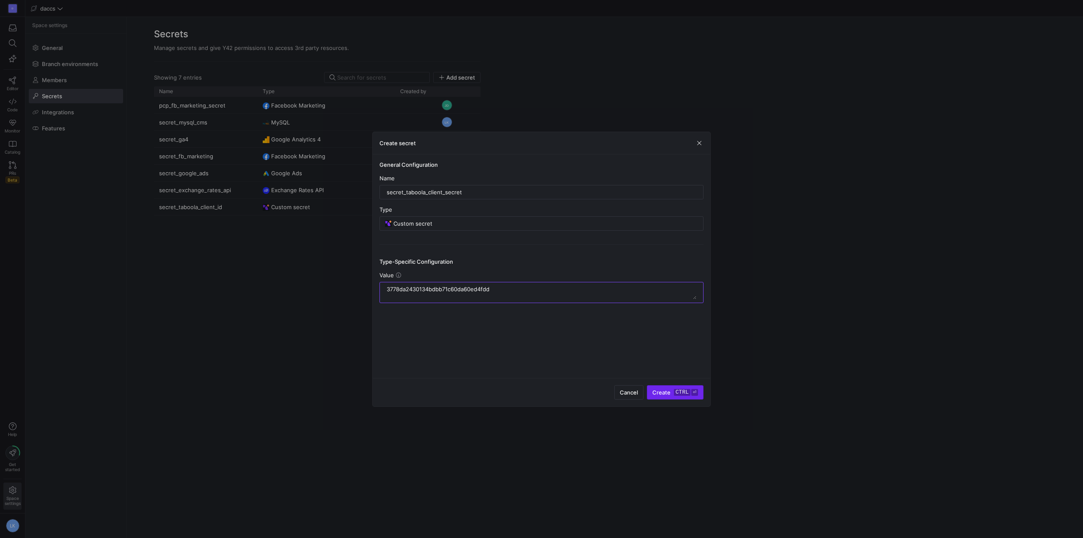
click at [665, 394] on span "Create ctrl ⏎" at bounding box center [675, 392] width 46 height 7
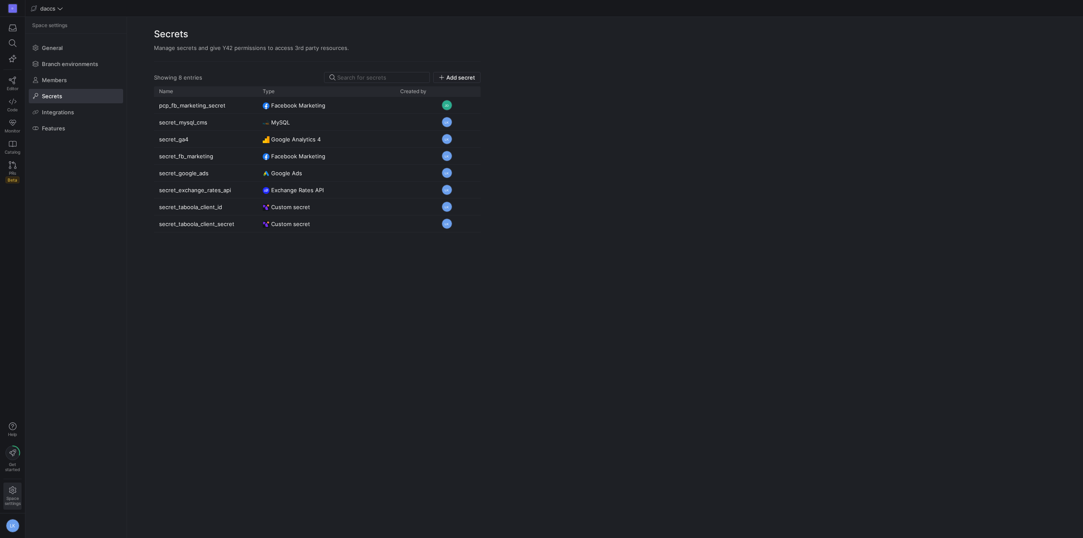
click at [293, 317] on div "pcp_fb_marketing_secret Facebook Marketing JD secret_mysql_cms MySQL LK secret_…" at bounding box center [317, 312] width 326 height 431
click at [468, 80] on span "Add secret" at bounding box center [460, 77] width 29 height 7
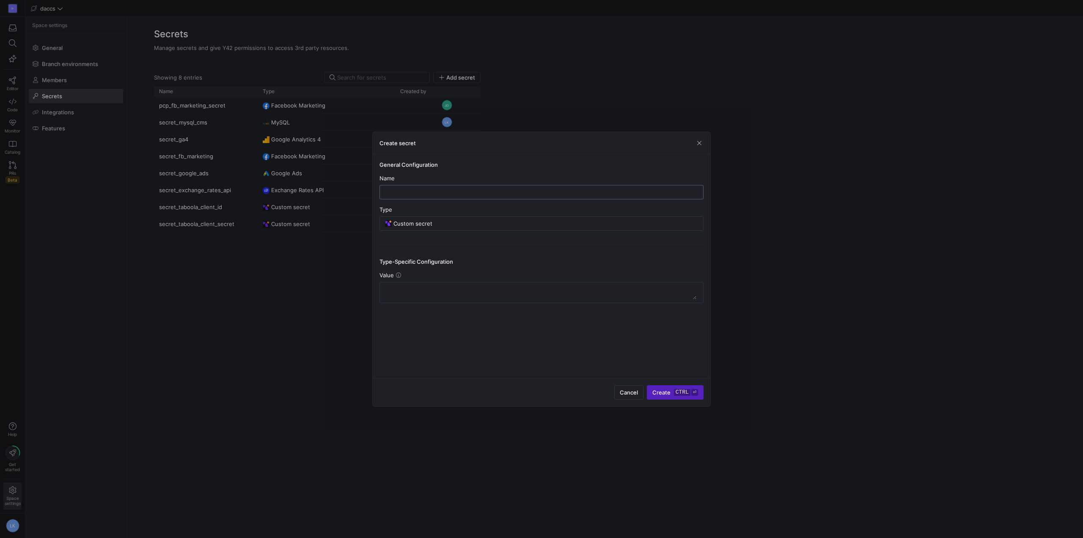
click at [406, 194] on input "text" at bounding box center [542, 192] width 310 height 7
type input "secret_taboola_account_id"
click at [488, 294] on textarea at bounding box center [542, 292] width 310 height 14
paste textarea "taboolaaccount-davidedaccsio"
type textarea "taboolaaccount-davidedaccsio"
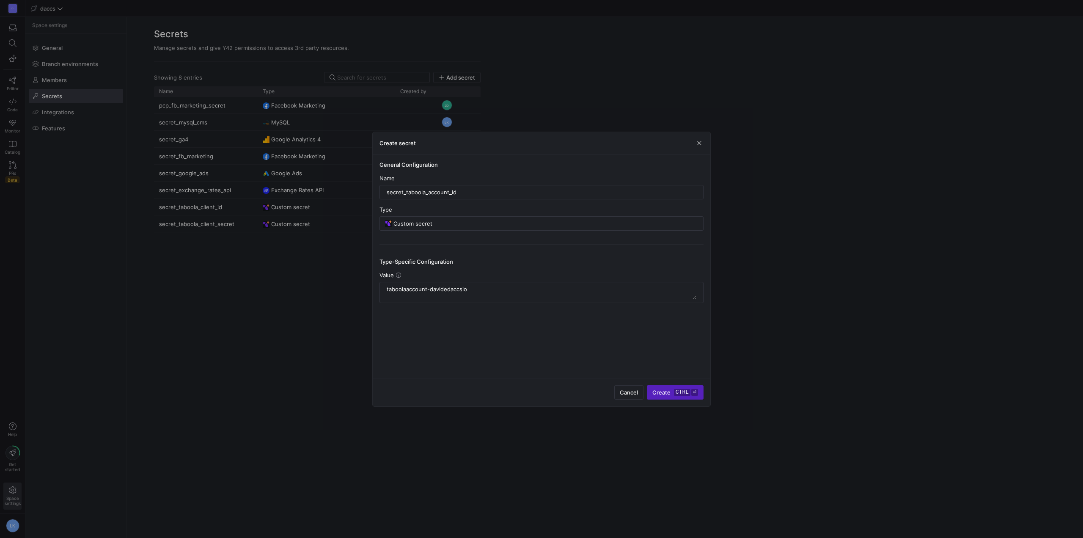
click at [546, 360] on div "General Configuration Name secret_taboola_account_id Type Custom secret Type-Sp…" at bounding box center [541, 265] width 337 height 223
click at [661, 396] on span "submit" at bounding box center [675, 392] width 56 height 14
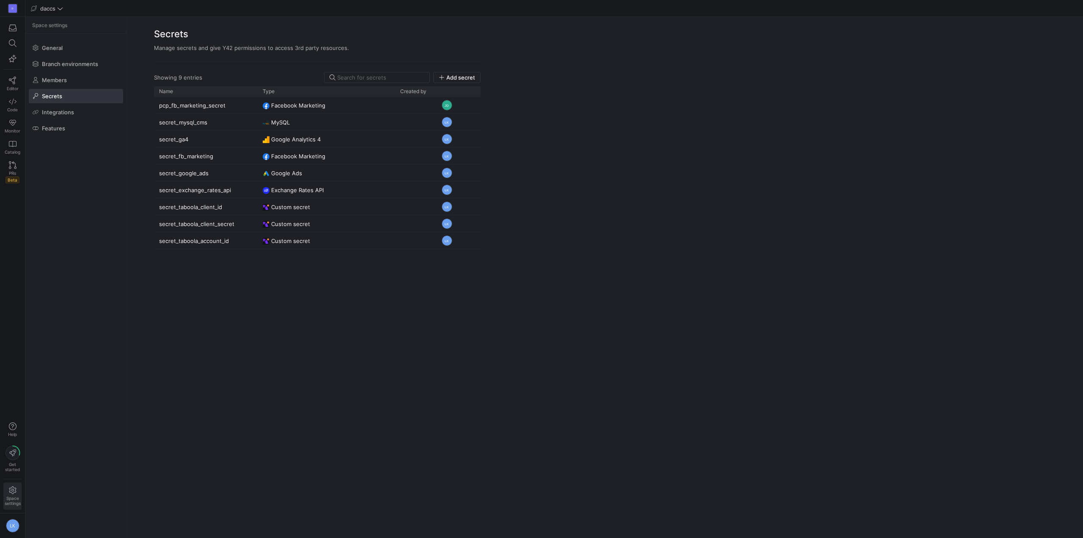
click at [402, 332] on div "pcp_fb_marketing_secret Facebook Marketing JD secret_mysql_cms MySQL LK secret_…" at bounding box center [317, 312] width 326 height 431
click at [124, 252] on y42-org-space-settings-sidebar "Space settings General Branch environments Members Secrets Integrations Features" at bounding box center [75, 277] width 101 height 521
click at [323, 38] on h2 "Secrets" at bounding box center [317, 34] width 326 height 14
click at [584, 232] on y42-org-space-settings-secrets "Secrets Manage secrets and give Y42 permissions to access 3rd party resources. …" at bounding box center [605, 277] width 956 height 521
drag, startPoint x: 582, startPoint y: 232, endPoint x: 582, endPoint y: 240, distance: 8.5
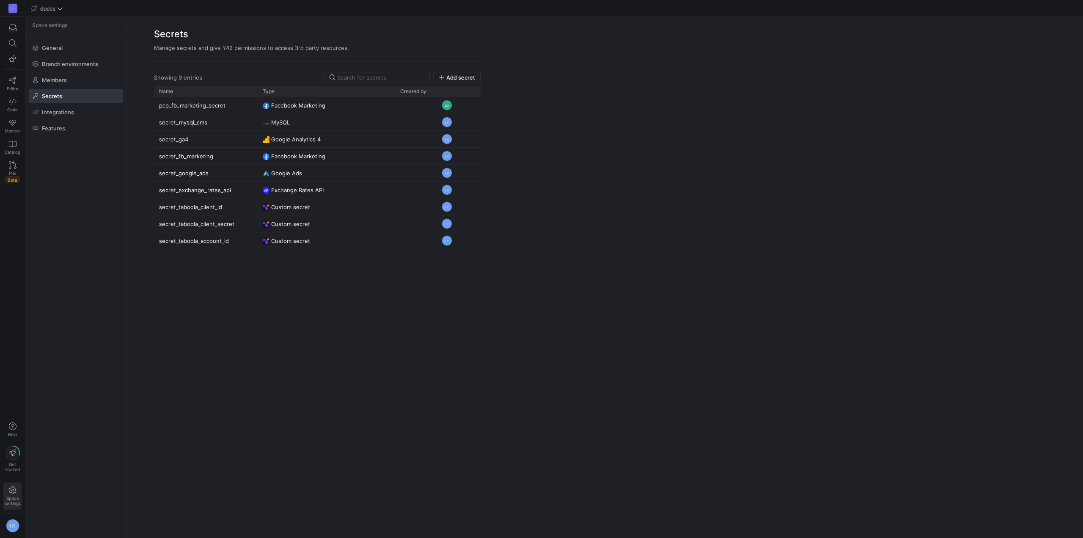
click at [582, 240] on y42-org-space-settings-secrets "Secrets Manage secrets and give Y42 permissions to access 3rd party resources. …" at bounding box center [605, 277] width 956 height 521
click at [385, 359] on div "pcp_fb_marketing_secret Facebook Marketing JD secret_mysql_cms MySQL LK secret_…" at bounding box center [317, 312] width 326 height 431
click at [101, 248] on y42-org-space-settings-sidebar "Space settings General Branch environments Members Secrets Integrations Features" at bounding box center [75, 277] width 101 height 521
click at [24, 210] on div "D Editor Code Monitor Catalog PRs Beta Help Get started Space settings LK" at bounding box center [12, 269] width 25 height 538
drag, startPoint x: 613, startPoint y: 390, endPoint x: 609, endPoint y: 386, distance: 5.4
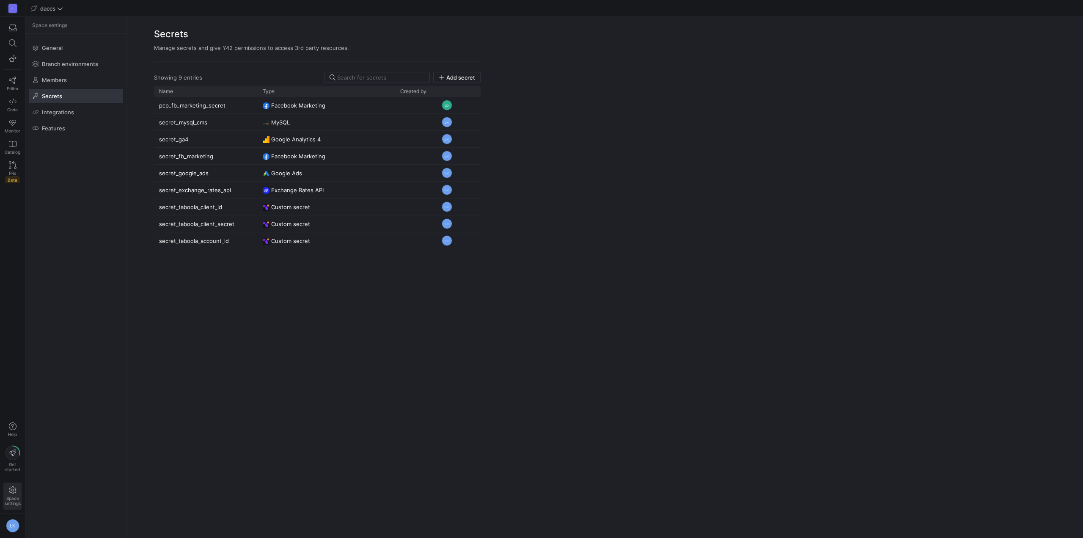
click at [613, 390] on y42-org-space-settings-secrets "Secrets Manage secrets and give Y42 permissions to access 3rd party resources. …" at bounding box center [605, 277] width 956 height 521
click at [167, 263] on div "pcp_fb_marketing_secret Facebook Marketing JD secret_mysql_cms MySQL LK secret_…" at bounding box center [317, 312] width 326 height 431
drag, startPoint x: 141, startPoint y: 196, endPoint x: 244, endPoint y: 239, distance: 111.3
click at [244, 239] on div "Showing 9 entries Add secret Drag here to set row groups Drag here to set colum…" at bounding box center [317, 295] width 381 height 466
drag, startPoint x: 163, startPoint y: 202, endPoint x: 198, endPoint y: 243, distance: 53.4
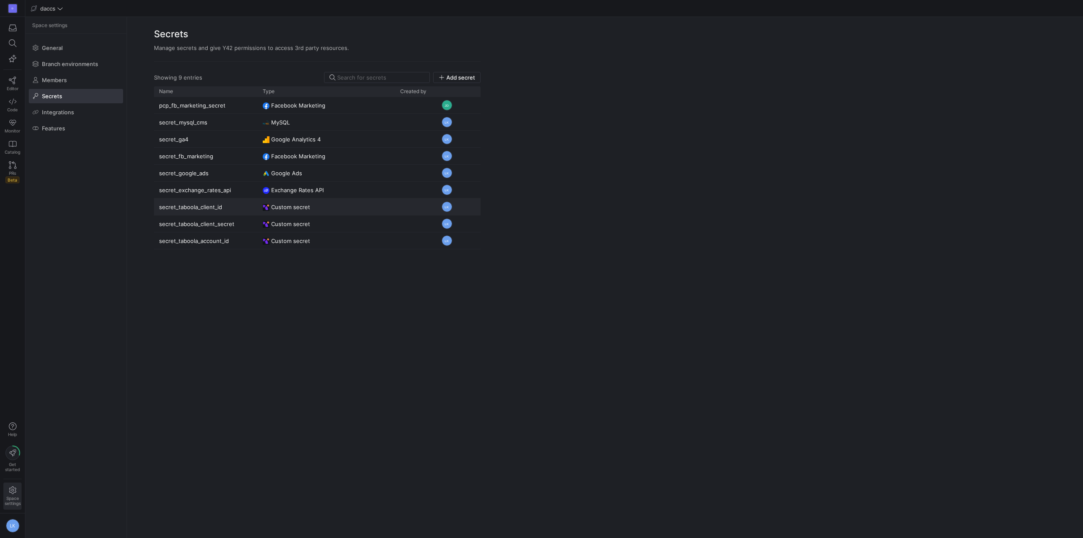
click at [198, 243] on div "pcp_fb_marketing_secret Facebook Marketing JD secret_mysql_cms MySQL LK secret_…" at bounding box center [334, 173] width 361 height 152
click at [8, 79] on link "Editor" at bounding box center [12, 83] width 18 height 21
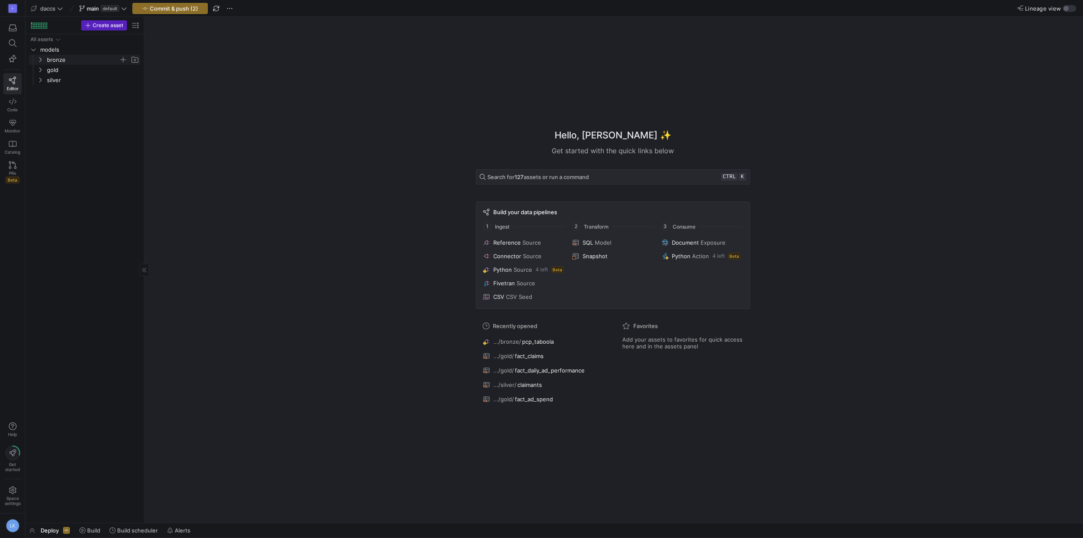
click at [36, 57] on span "bronze" at bounding box center [88, 59] width 104 height 9
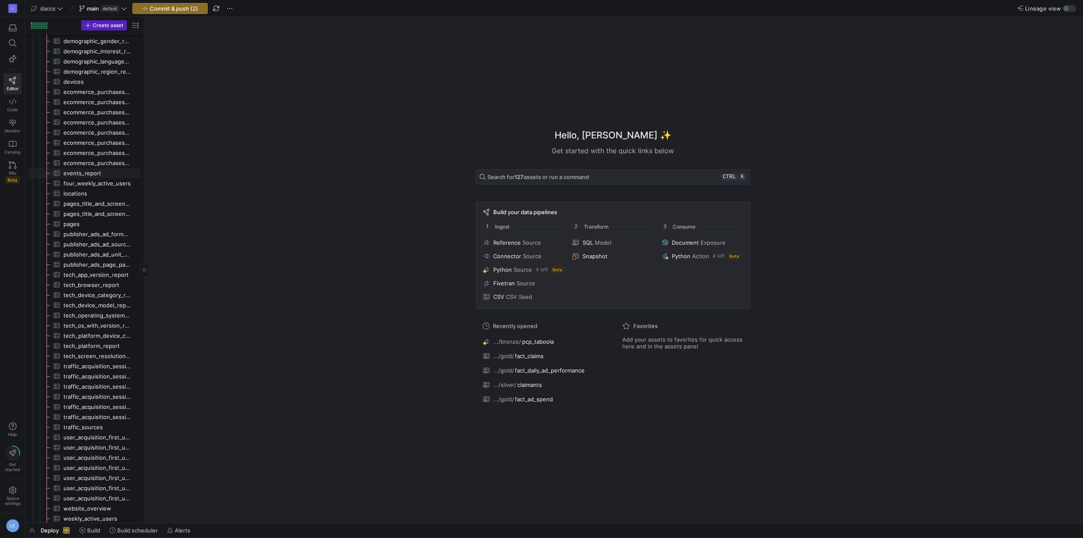
scroll to position [659, 0]
click at [69, 472] on span "pcp_taboola​​​​​​​​" at bounding box center [96, 474] width 85 height 10
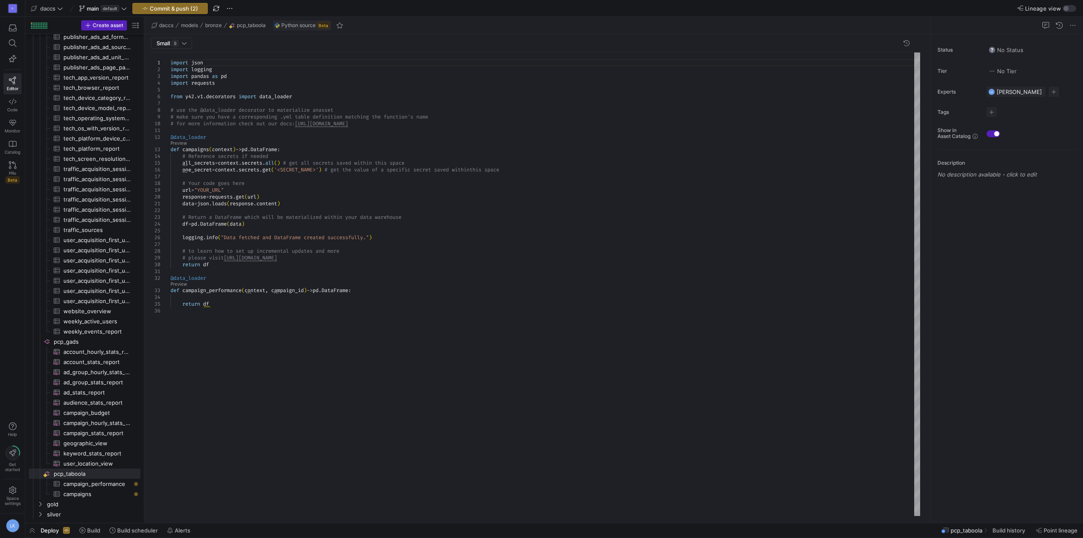
click at [232, 335] on div "import json import logging import pandas as pd import requests from y42 . v1 . …" at bounding box center [544, 283] width 749 height 463
click at [223, 302] on div "import json import logging import pandas as pd import requests from y42 . v1 . …" at bounding box center [544, 283] width 749 height 463
click at [228, 298] on div "import json import logging import pandas as pd import requests from y42 . v1 . …" at bounding box center [544, 283] width 749 height 463
drag, startPoint x: 441, startPoint y: 123, endPoint x: 162, endPoint y: 112, distance: 279.7
click at [170, 112] on div "import json import logging import pandas as pd import requests from y42 . v1 . …" at bounding box center [544, 283] width 749 height 463
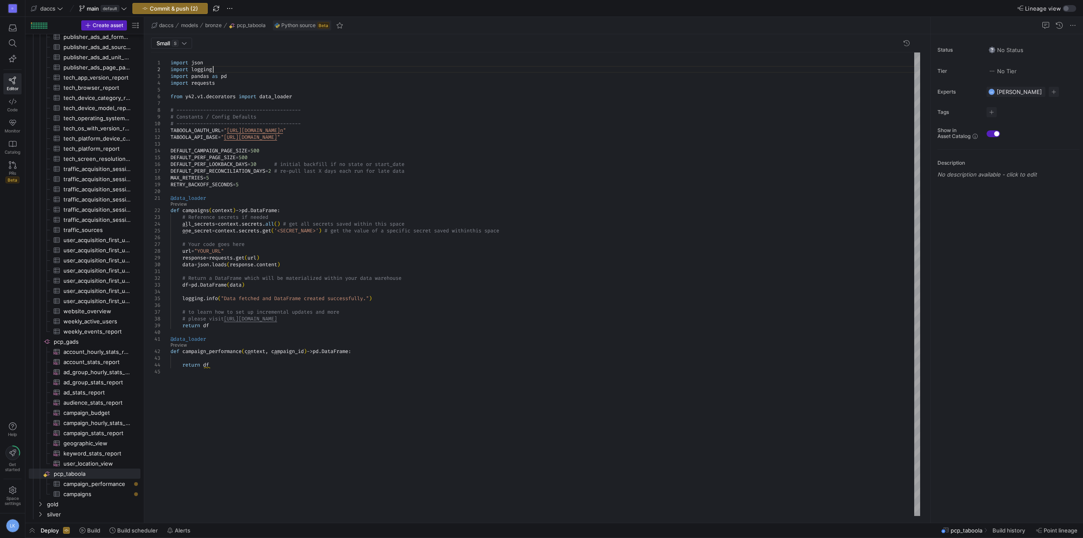
click at [263, 70] on div "import json import logging import pandas as pd import requests from y42 . v1 . …" at bounding box center [544, 283] width 749 height 463
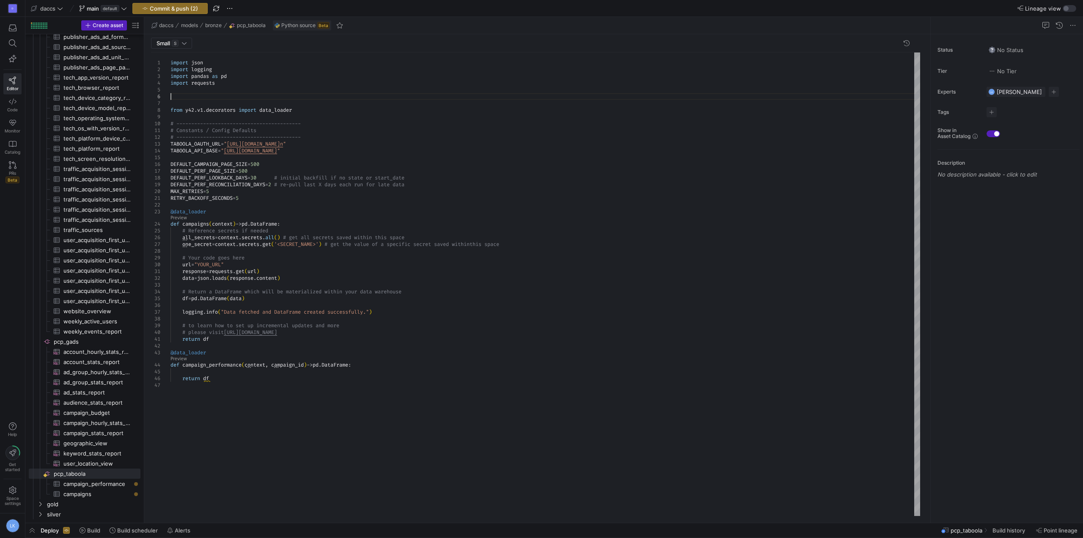
scroll to position [34, 0]
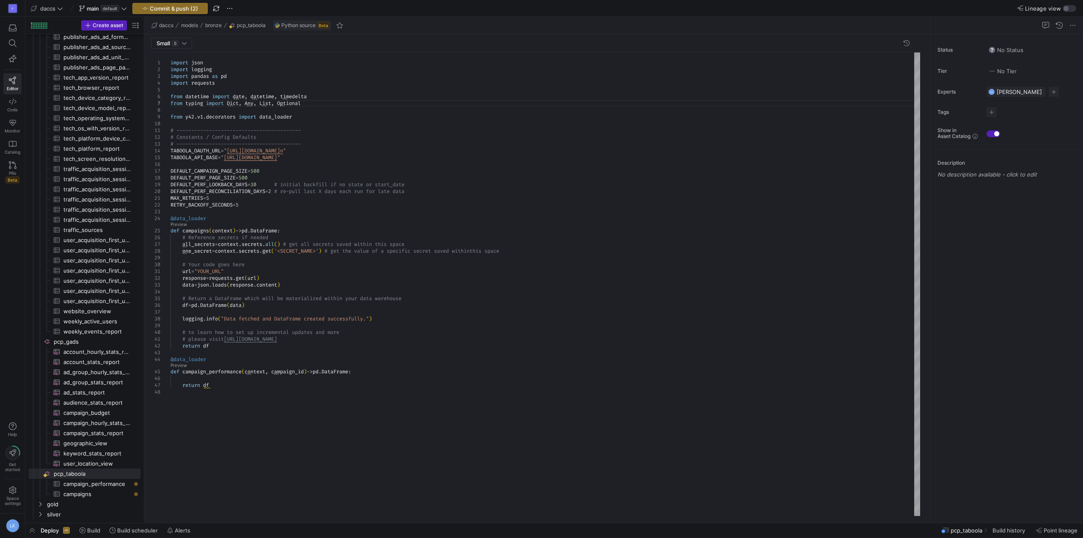
click at [233, 82] on div "import json import logging import pandas as pd import requests from y42 . v1 . …" at bounding box center [544, 283] width 749 height 463
click at [406, 260] on div "import json import logging import pandas as pd import requests from y42 . v1 . …" at bounding box center [544, 283] width 749 height 463
click at [263, 217] on div "import json import logging import pandas as pd import requests from y42 . v1 . …" at bounding box center [544, 283] width 749 height 463
click at [261, 214] on div "import json import logging import pandas as pd import requests from y42 . v1 . …" at bounding box center [544, 283] width 749 height 463
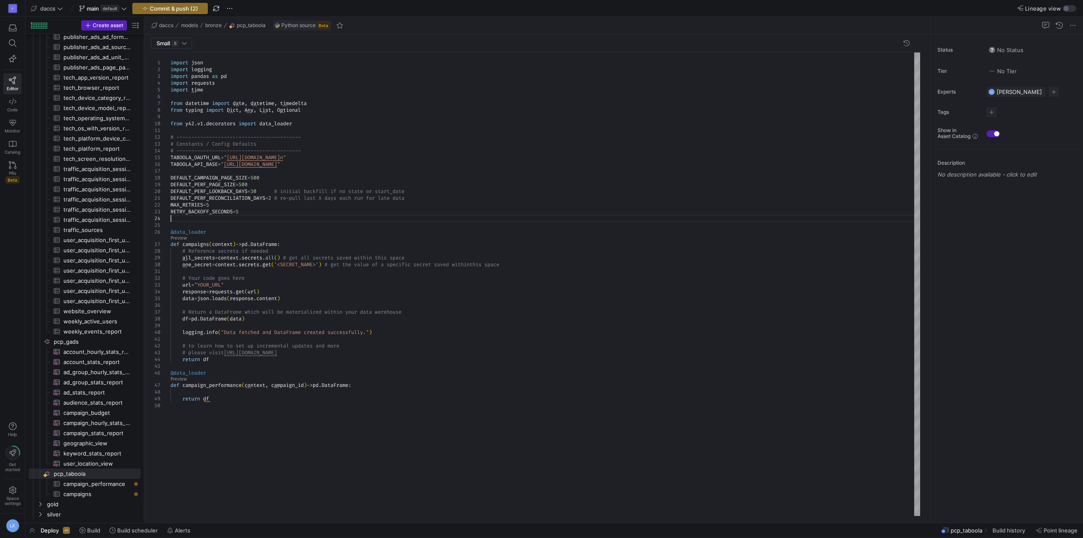
scroll to position [27, 0]
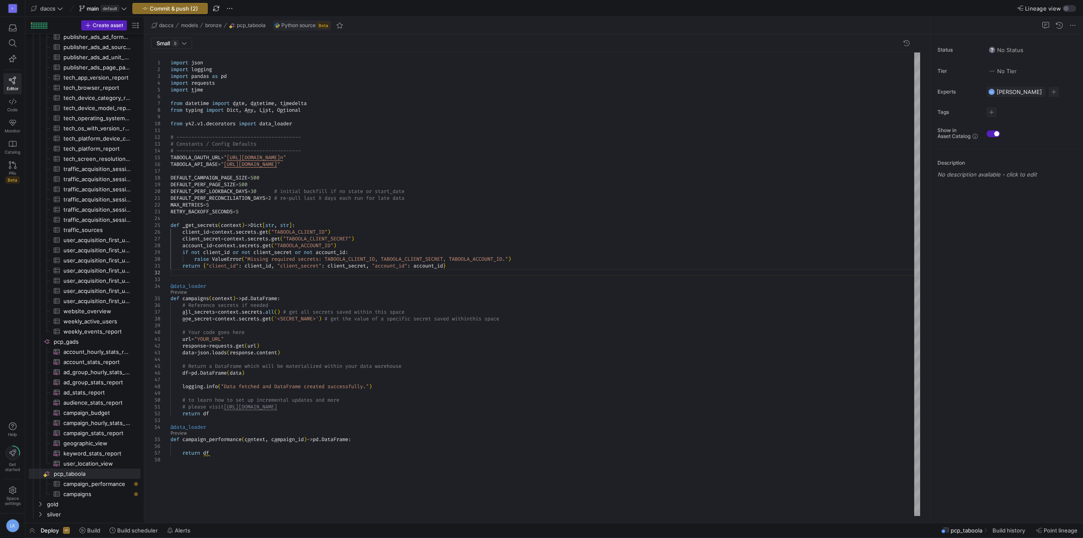
click at [301, 301] on div "import json import logging import pandas as pd import requests from y42 . v1 . …" at bounding box center [544, 283] width 749 height 463
drag, startPoint x: 282, startPoint y: 230, endPoint x: 336, endPoint y: 231, distance: 53.7
click at [336, 231] on div "import json import logging import pandas as pd import requests from y42 . v1 . …" at bounding box center [544, 283] width 749 height 463
click at [328, 226] on div "import json import logging import pandas as pd import requests from y42 . v1 . …" at bounding box center [544, 283] width 749 height 463
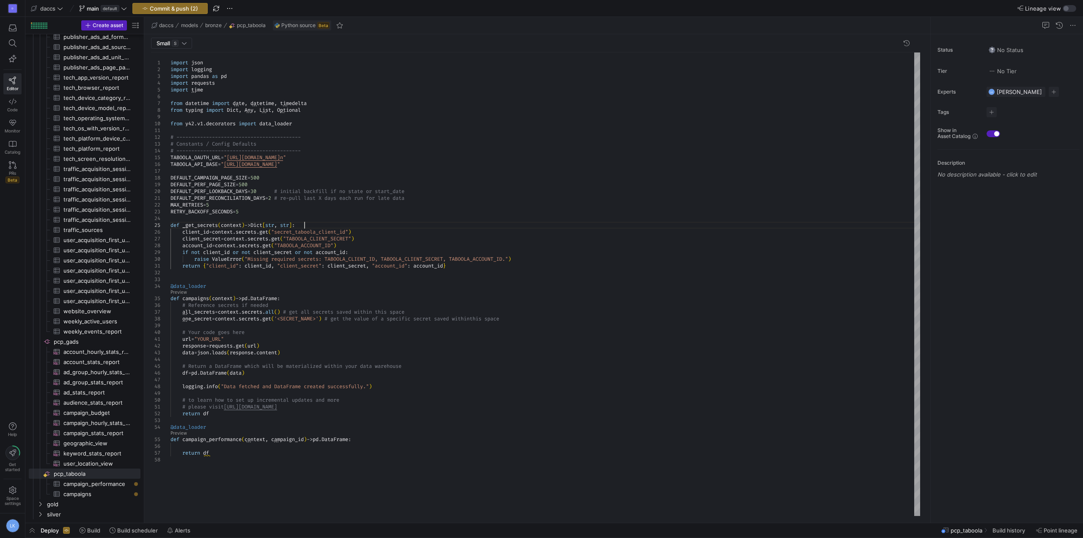
click at [329, 231] on div "import json import logging import pandas as pd import requests from y42 . v1 . …" at bounding box center [544, 283] width 749 height 463
click at [331, 236] on div "import json import logging import pandas as pd import requests from y42 . v1 . …" at bounding box center [544, 283] width 749 height 463
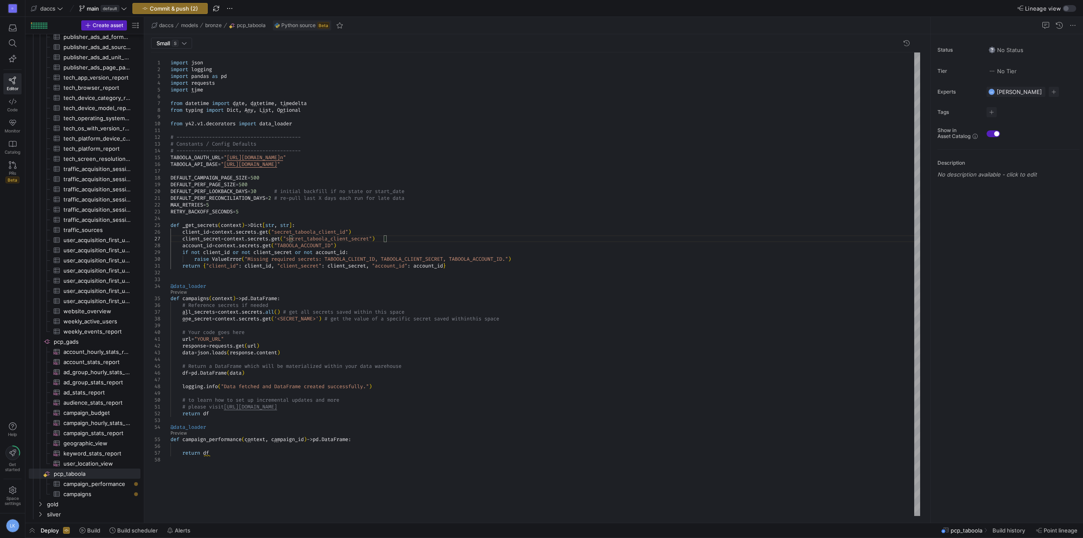
click at [319, 243] on div "import json import logging import pandas as pd import requests from y42 . v1 . …" at bounding box center [544, 283] width 749 height 463
click at [320, 243] on div "import json import logging import pandas as pd import requests from y42 . v1 . …" at bounding box center [544, 283] width 749 height 463
click at [331, 292] on div "import json import logging import pandas as pd import requests from y42 . v1 . …" at bounding box center [544, 283] width 749 height 463
drag, startPoint x: 509, startPoint y: 345, endPoint x: 513, endPoint y: 352, distance: 7.8
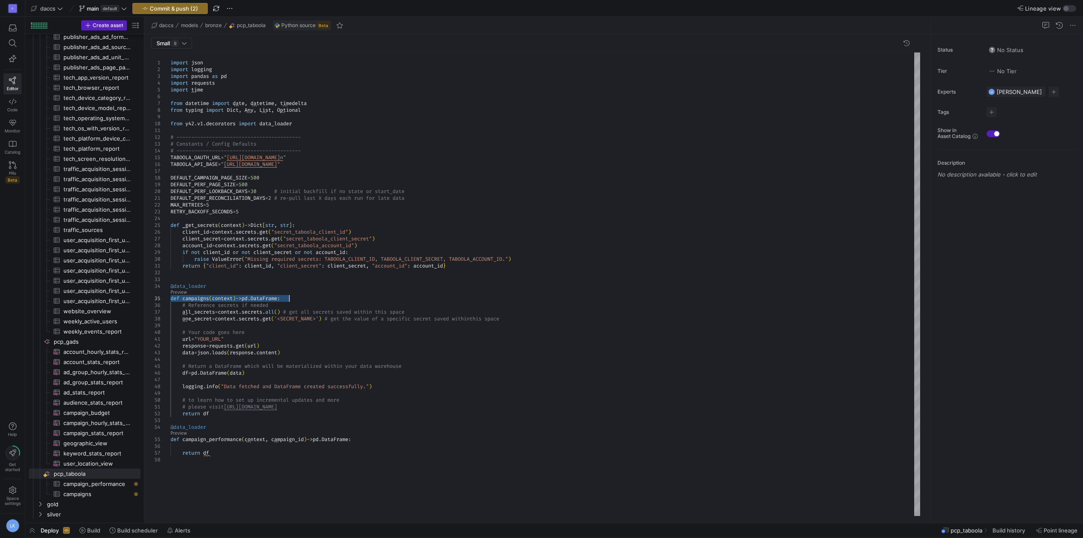
click at [510, 346] on div "import json import logging import pandas as pd import requests from y42 . v1 . …" at bounding box center [544, 283] width 749 height 463
click at [178, 291] on link "Preview" at bounding box center [178, 292] width 16 height 5
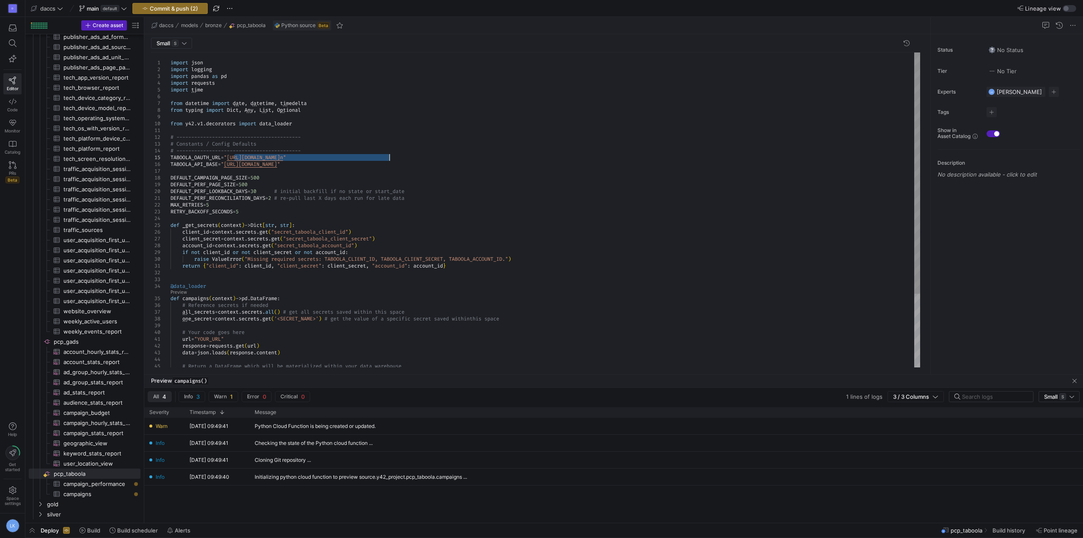
drag, startPoint x: 234, startPoint y: 154, endPoint x: 390, endPoint y: 158, distance: 155.7
click at [390, 158] on div "# ------------------------------------------ @data_loader def campaigns ( conte…" at bounding box center [544, 257] width 749 height 410
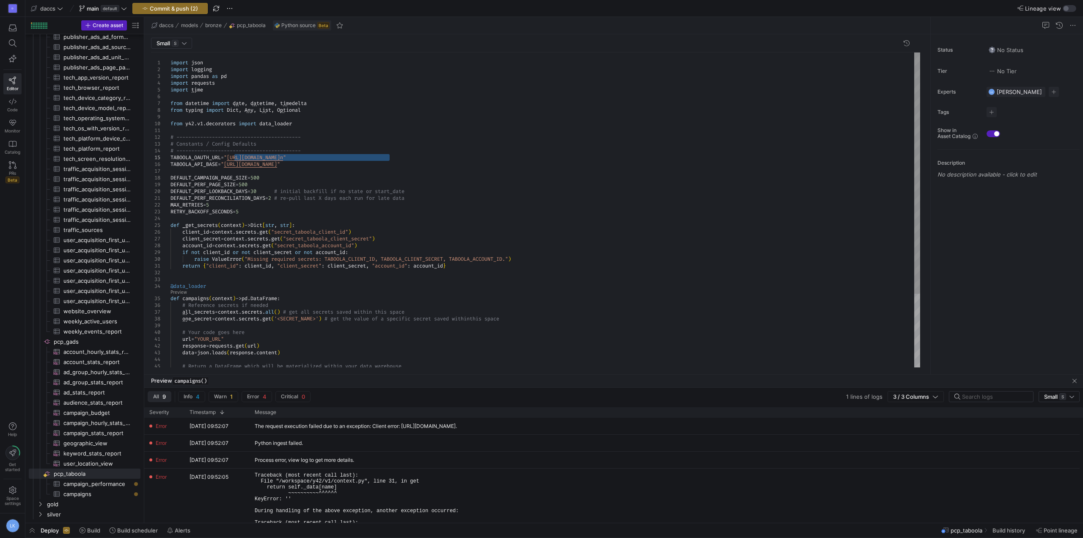
click at [347, 213] on div "# ------------------------------------------ @data_loader def campaigns ( conte…" at bounding box center [544, 257] width 749 height 410
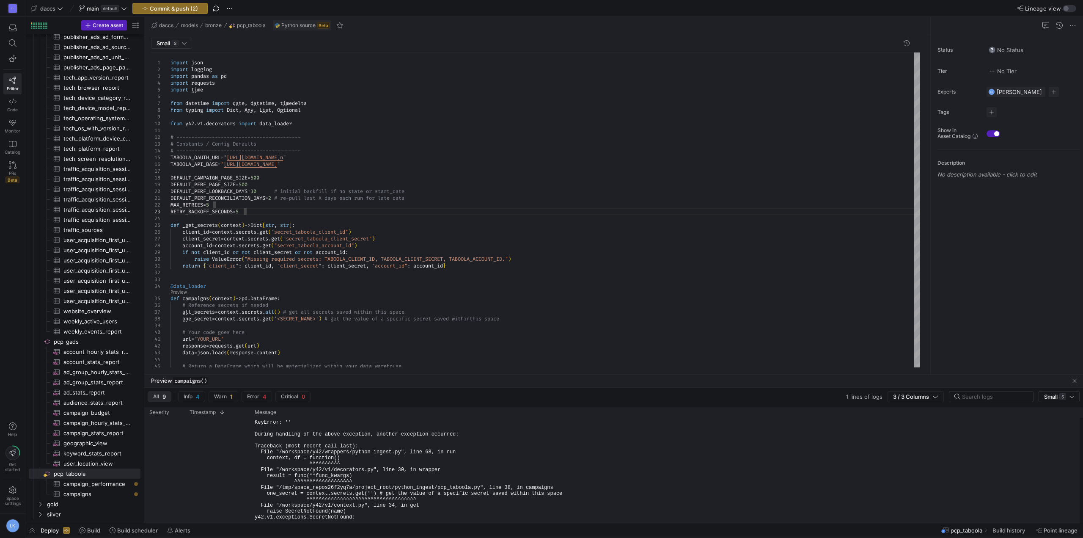
scroll to position [127, 0]
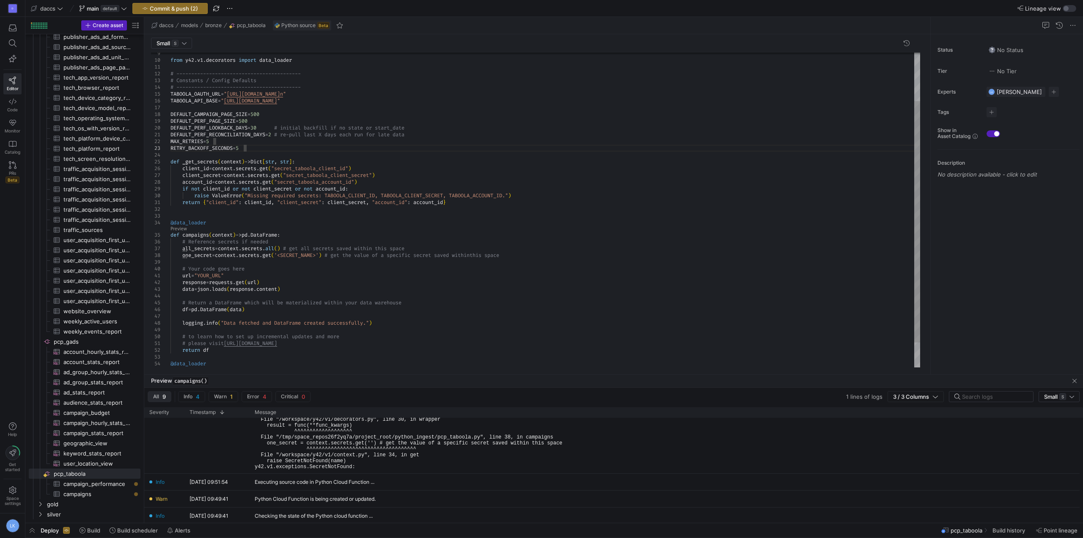
click at [469, 204] on div "# ------------------------------------------ @data_loader def campaigns ( conte…" at bounding box center [544, 194] width 749 height 410
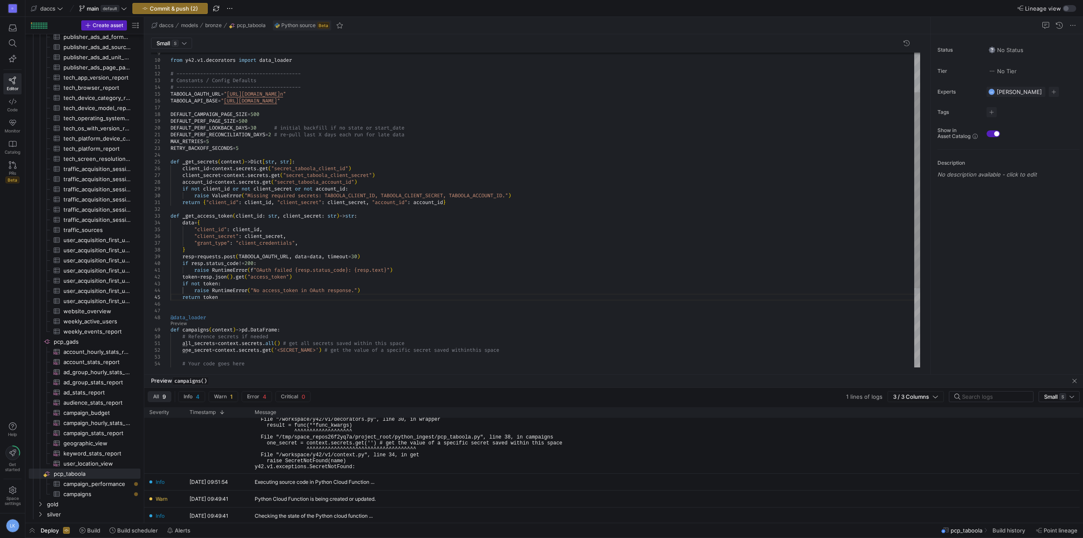
click at [231, 296] on div "# ------------------------------------------ @data_loader def campaigns ( conte…" at bounding box center [544, 241] width 749 height 505
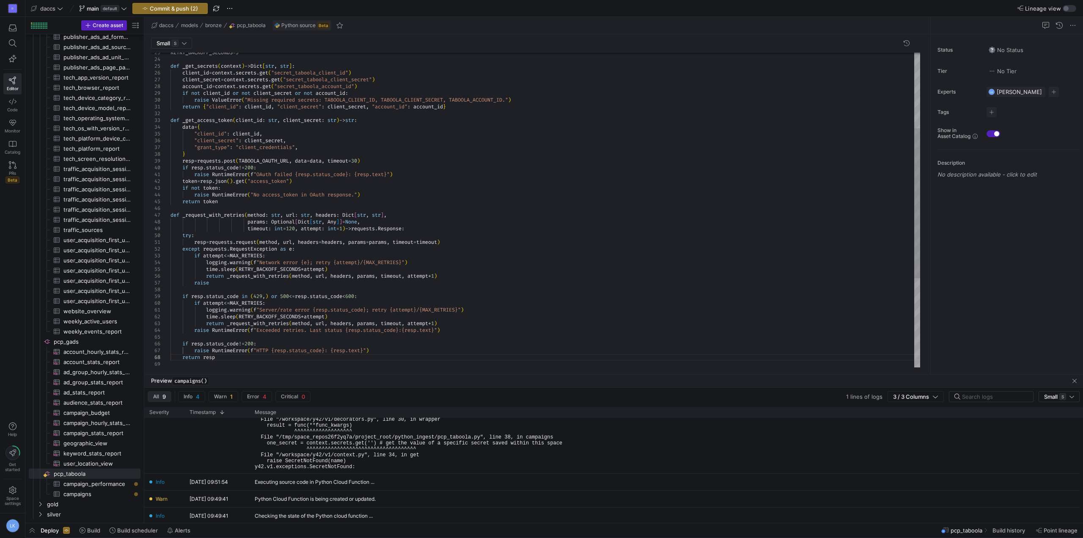
click at [352, 185] on div "RETRY_BACKOFF_SECONDS = 5 def _get_secrets ( context ) -> Dict [ str , str ] : …" at bounding box center [544, 223] width 749 height 661
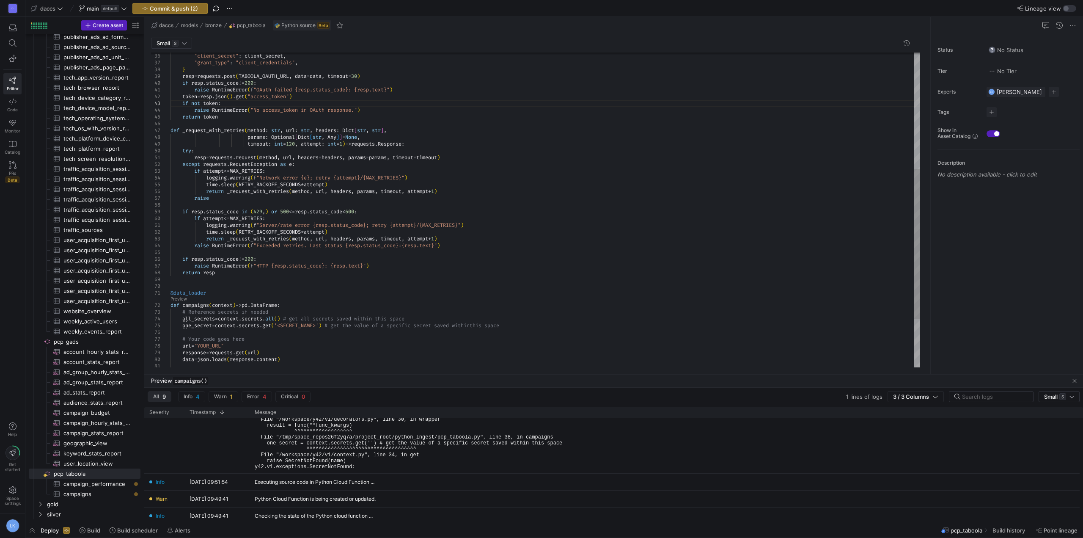
click at [246, 276] on div ""client_secret" : client_secret , "grant_type" : "client_credentials" , } resp …" at bounding box center [544, 139] width 749 height 661
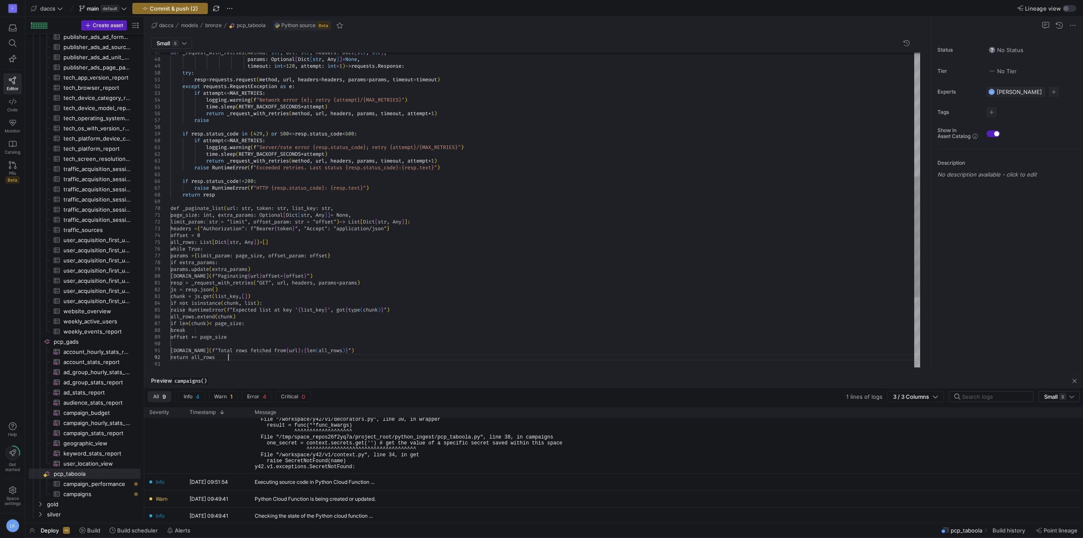
scroll to position [61, 0]
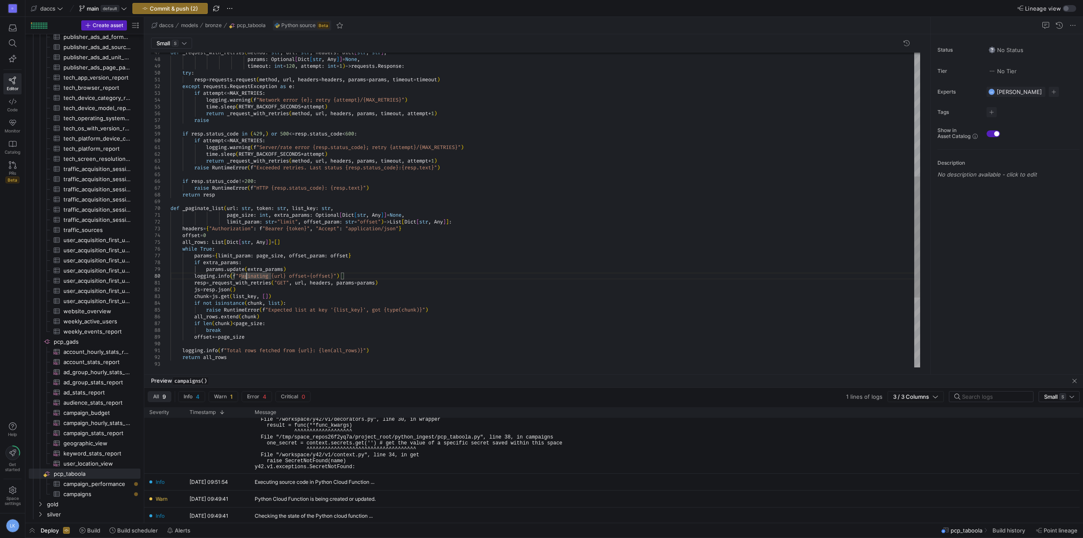
click at [288, 289] on div "def _request_with_retries ( method : str , url : str , headers : Dict [ str , s…" at bounding box center [544, 139] width 749 height 816
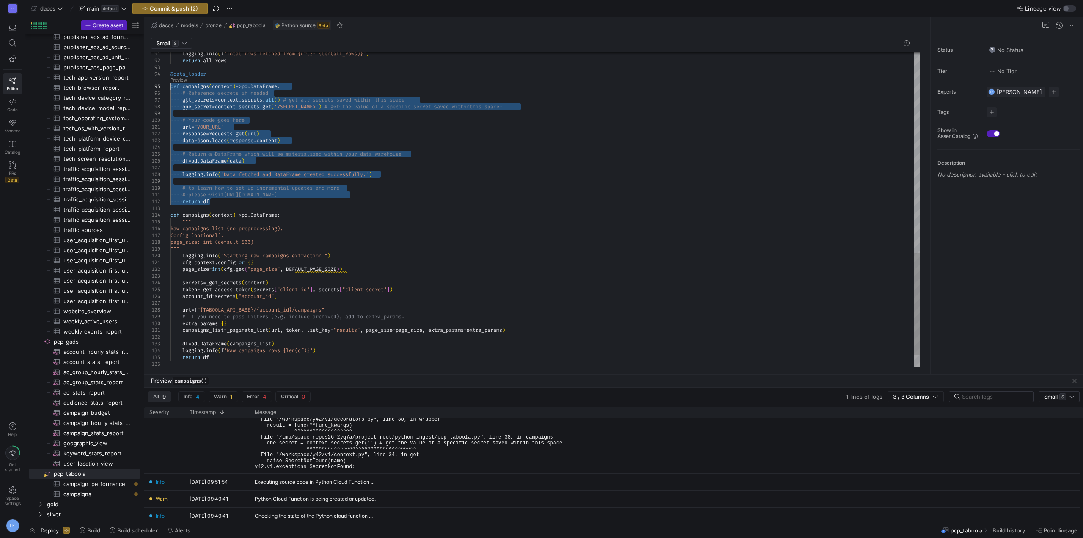
drag, startPoint x: 219, startPoint y: 201, endPoint x: 167, endPoint y: 87, distance: 124.9
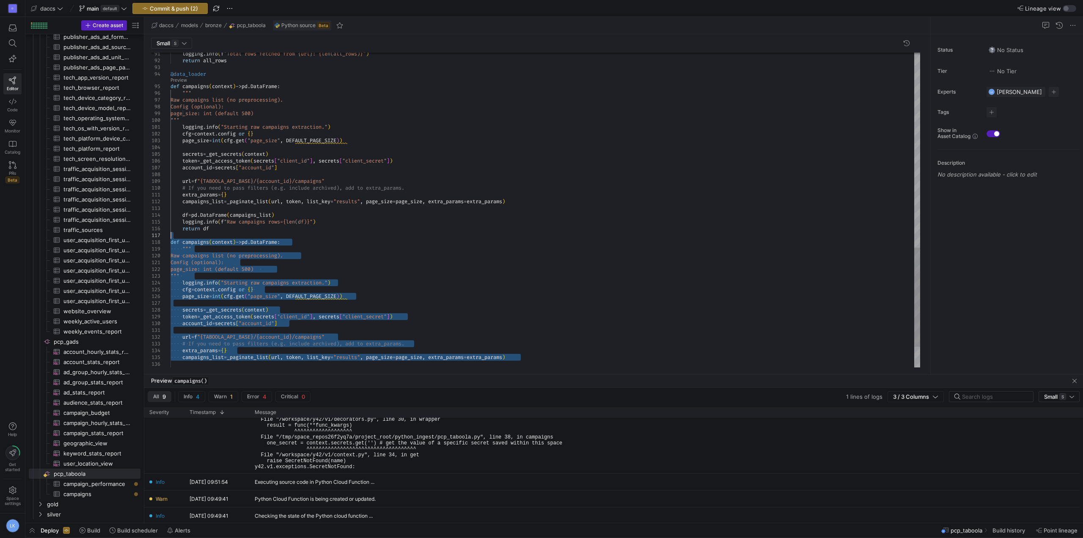
drag, startPoint x: 524, startPoint y: 358, endPoint x: 179, endPoint y: 239, distance: 365.1
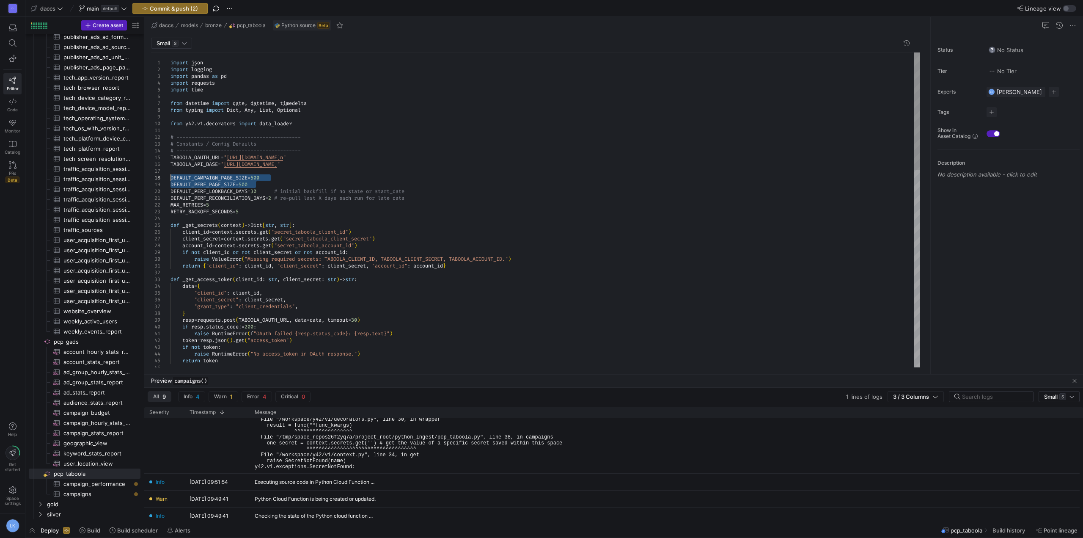
drag, startPoint x: 270, startPoint y: 187, endPoint x: 163, endPoint y: 180, distance: 107.6
click at [170, 180] on div "if not token : raise RuntimeError ( "No access_token in OAuth response." ) retu…" at bounding box center [544, 473] width 749 height 843
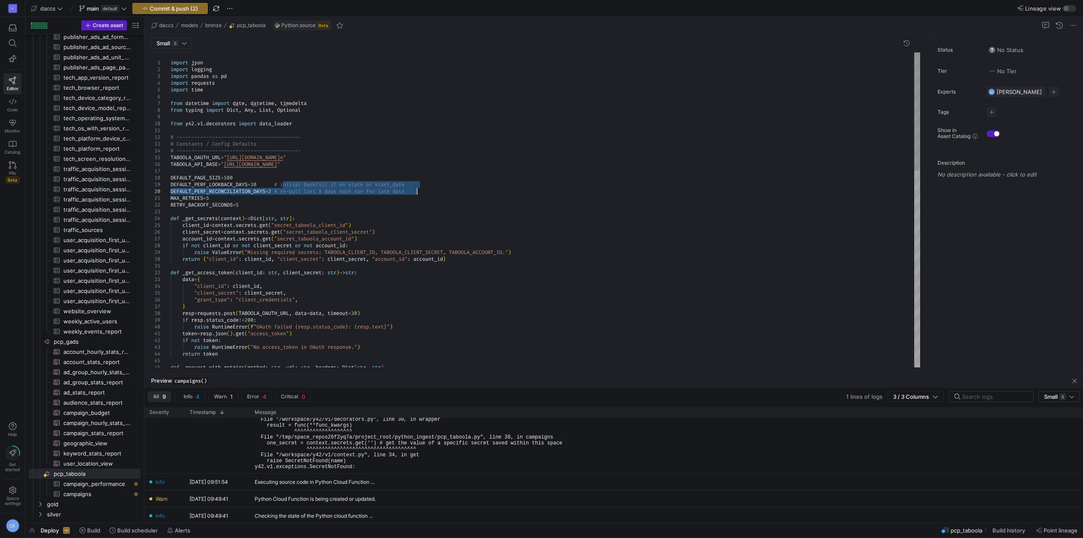
drag, startPoint x: 284, startPoint y: 184, endPoint x: 436, endPoint y: 195, distance: 152.2
click at [421, 189] on div "if not token : raise RuntimeError ( "No access_token in OAuth response." ) retu…" at bounding box center [544, 470] width 749 height 837
drag, startPoint x: 450, startPoint y: 199, endPoint x: 451, endPoint y: 204, distance: 4.7
click at [450, 200] on div "if not token : raise RuntimeError ( "No access_token in OAuth response." ) retu…" at bounding box center [544, 470] width 749 height 837
click at [310, 150] on div "if not token : raise RuntimeError ( "No access_token in OAuth response." ) retu…" at bounding box center [544, 470] width 749 height 837
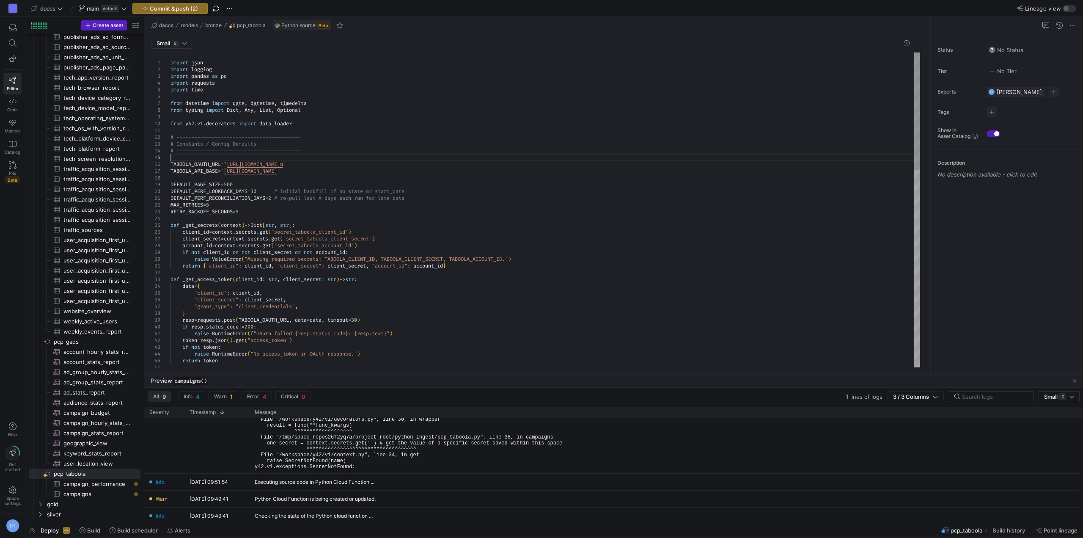
scroll to position [27, 0]
click at [364, 205] on div "if not token : raise RuntimeError ( "No access_token in OAuth response." ) retu…" at bounding box center [544, 473] width 749 height 843
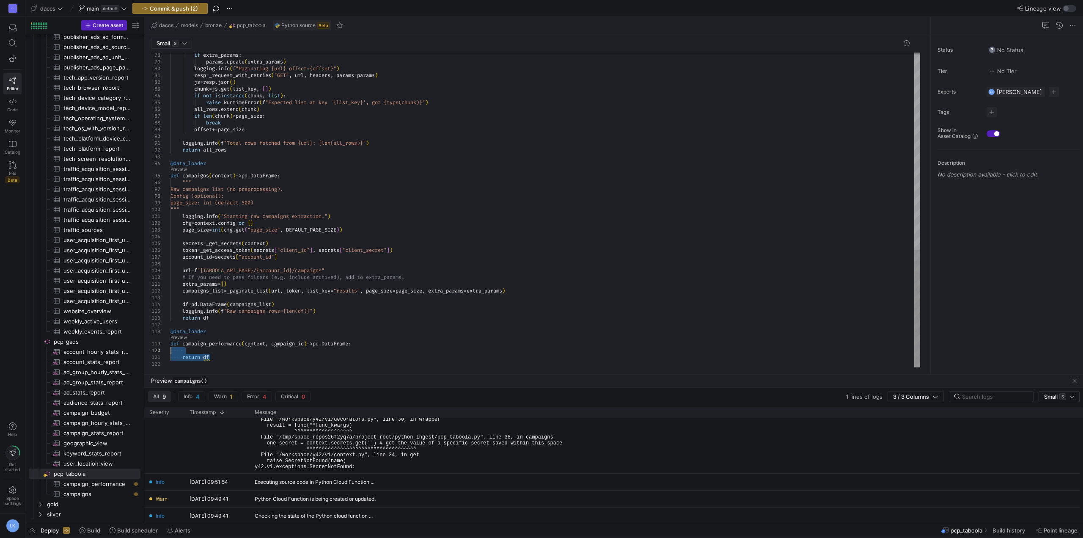
scroll to position [13, 0]
drag, startPoint x: 223, startPoint y: 360, endPoint x: 156, endPoint y: 348, distance: 68.8
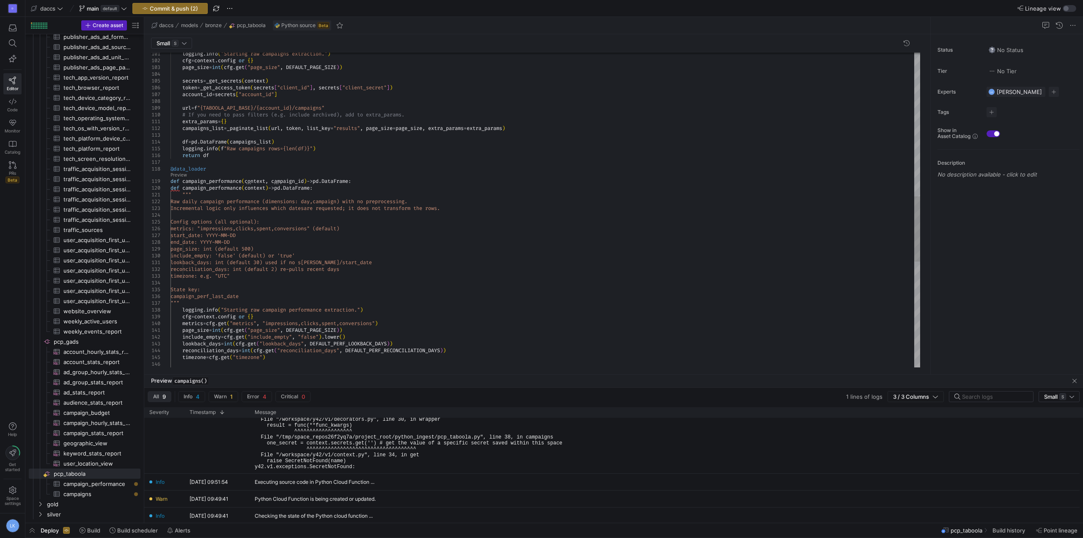
click at [367, 181] on div "reconciliation_days = int ( cfg . get ( "reconciliation_days" , DEFAULT_PERF_RE…" at bounding box center [544, 117] width 749 height 1513
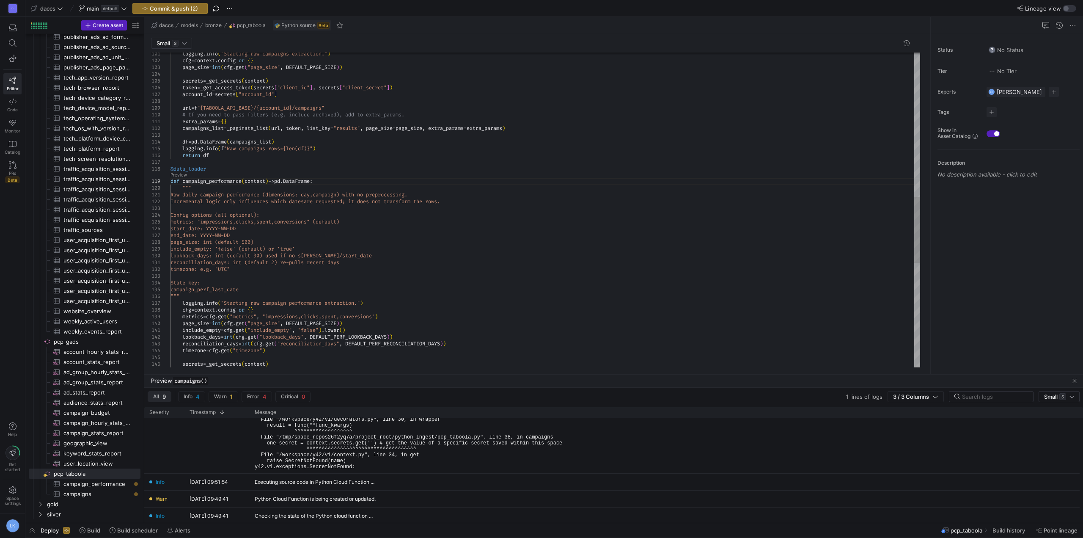
click at [363, 307] on div "reconciliation_days = int ( cfg . get ( "reconciliation_days" , DEFAULT_PERF_RE…" at bounding box center [544, 114] width 749 height 1506
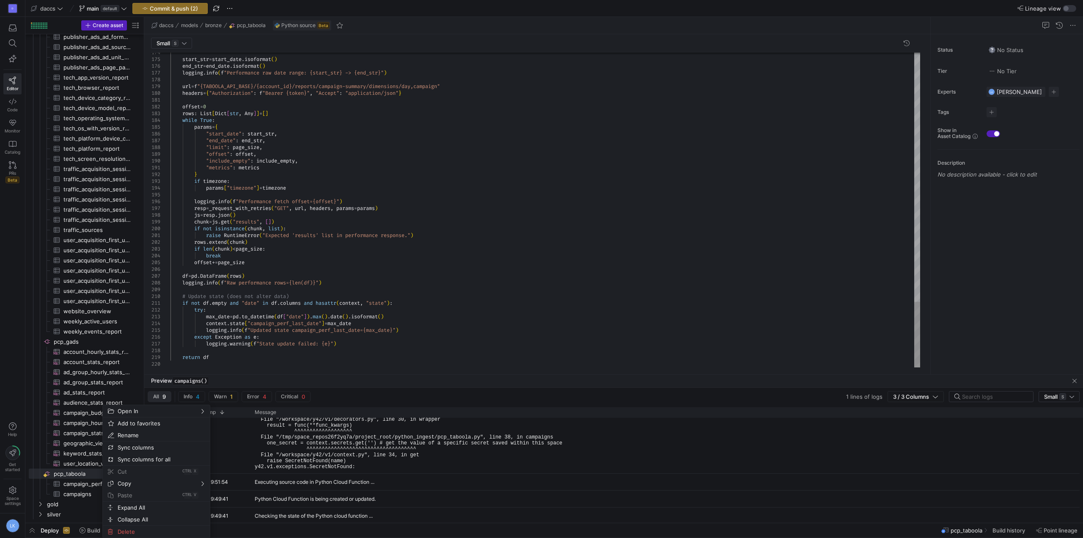
type textarea "if not df.empty and "date" in df.columns and [PERSON_NAME](context, "state"): t…"
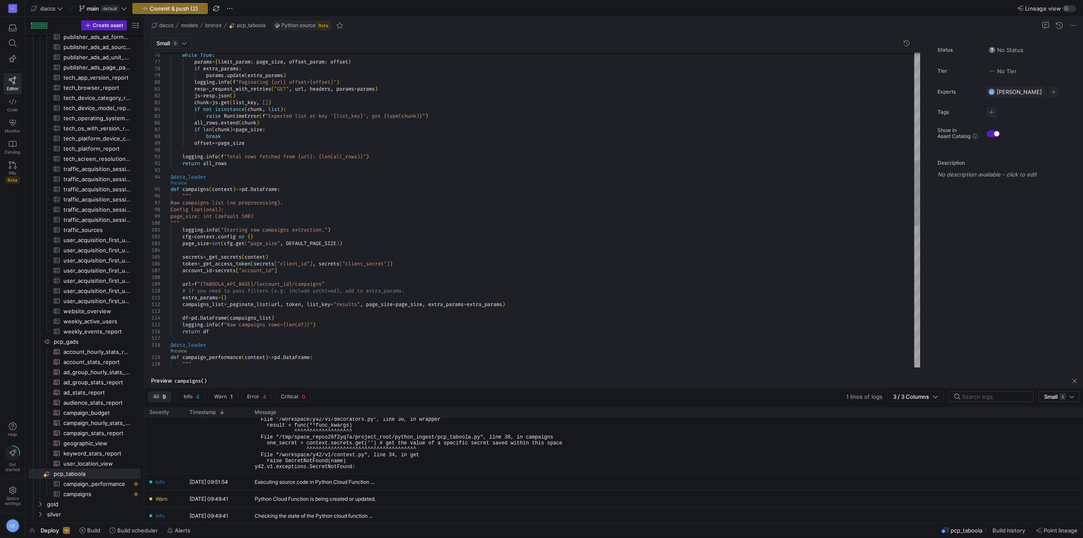
click at [178, 181] on link "Preview" at bounding box center [178, 183] width 16 height 5
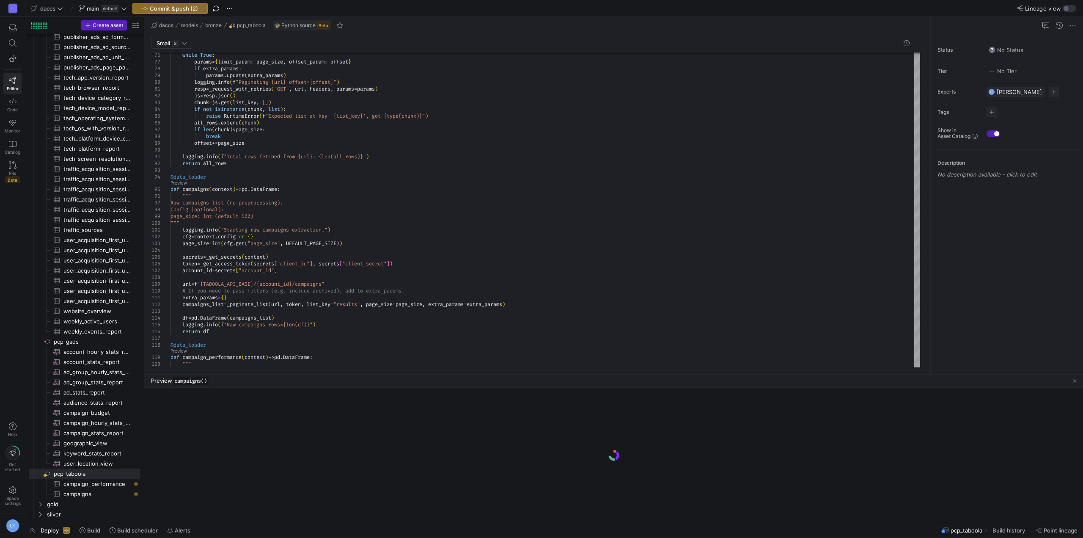
click at [639, 373] on div "Small S 115 112 113 114 109 110 111 106 107 108 103 104 105 100 101 102 97 98 9…" at bounding box center [535, 204] width 782 height 340
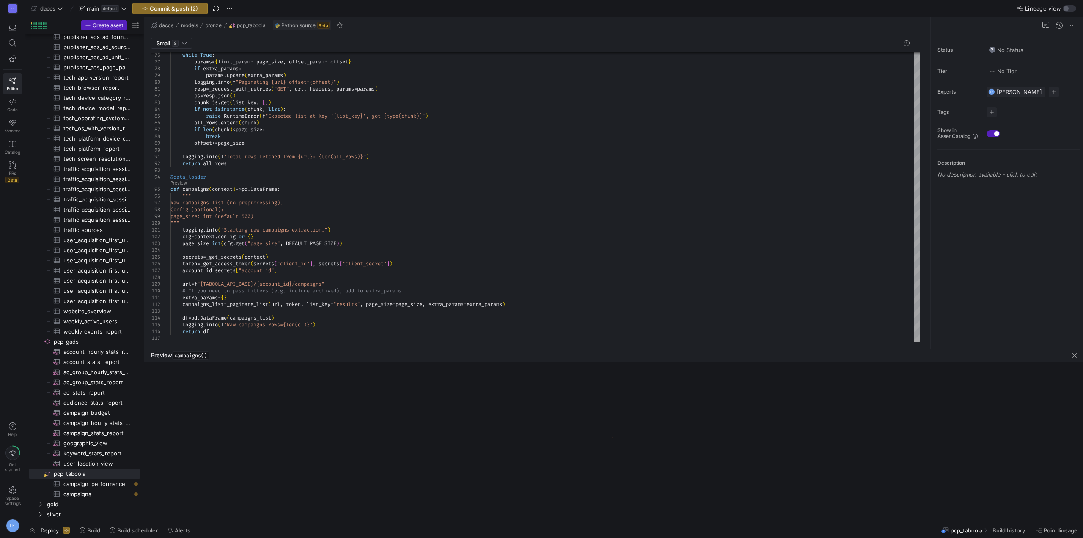
drag, startPoint x: 639, startPoint y: 374, endPoint x: 650, endPoint y: 333, distance: 42.1
click at [650, 348] on div at bounding box center [613, 348] width 938 height 0
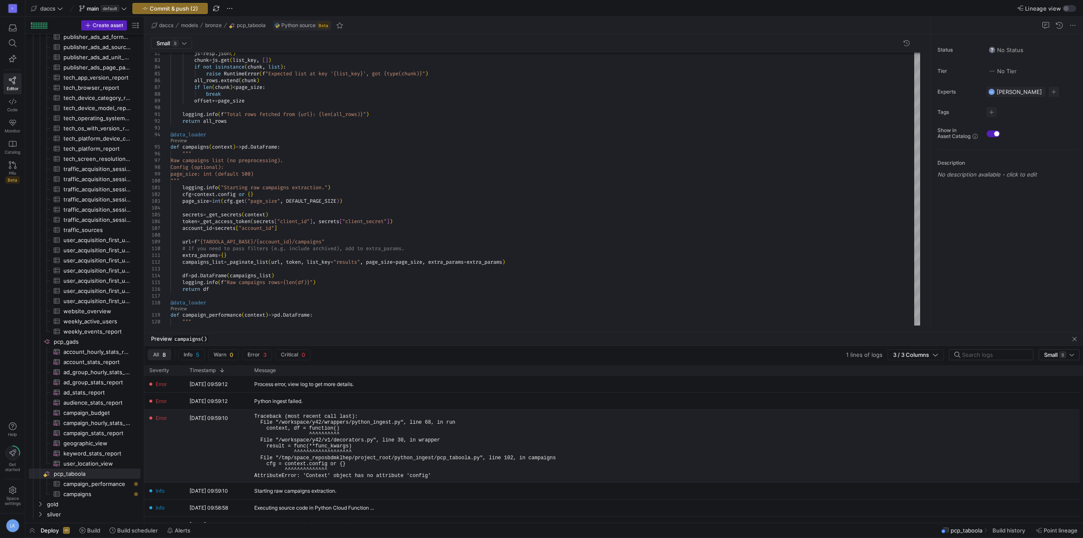
drag, startPoint x: 420, startPoint y: 477, endPoint x: 253, endPoint y: 416, distance: 177.7
click at [253, 416] on div "Traceback (most recent call last): File "/workspace/y42/wrappers/python_ingest.…" at bounding box center [396, 445] width 295 height 72
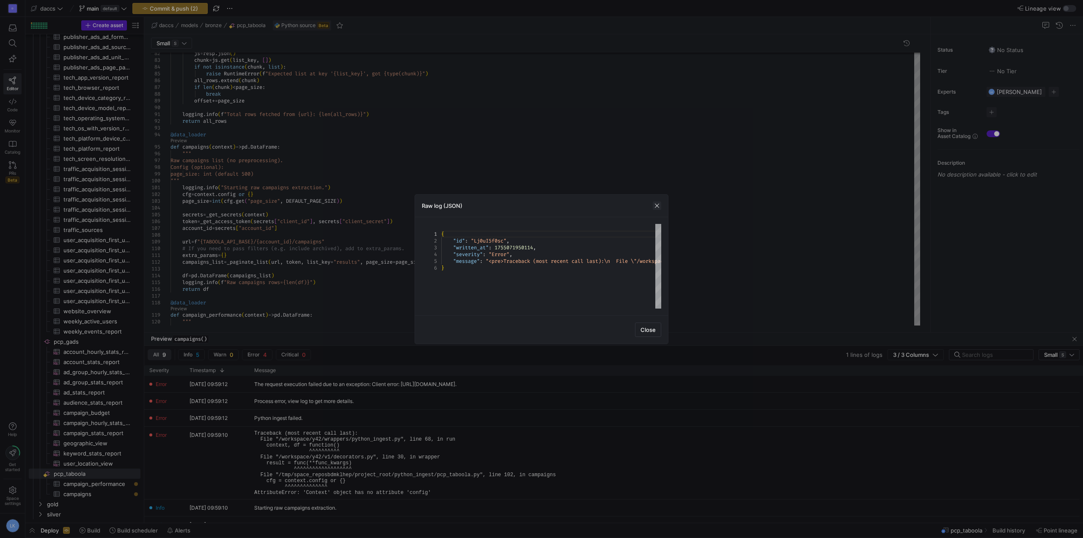
click at [653, 207] on span "button" at bounding box center [657, 205] width 8 height 8
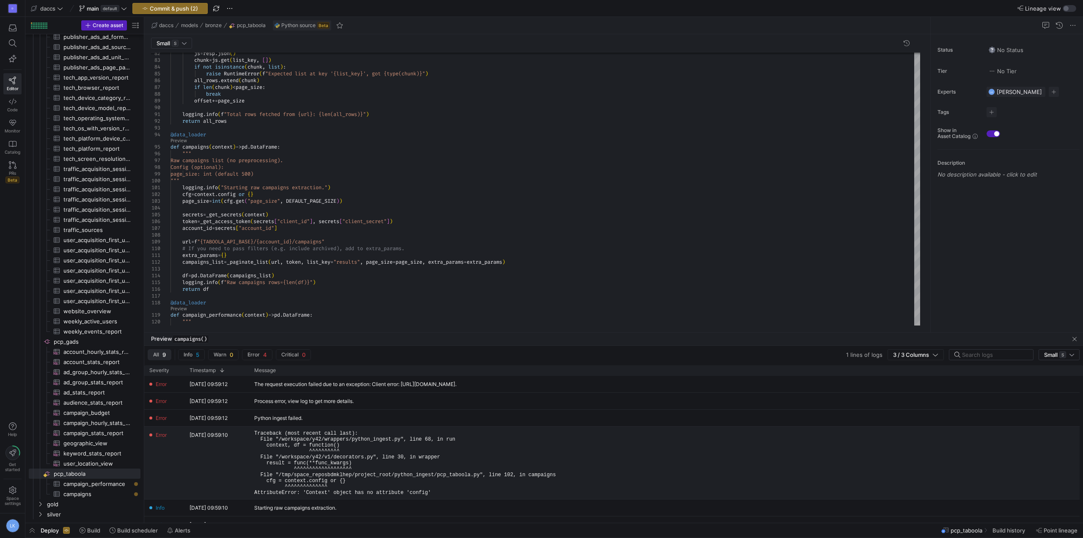
click at [390, 459] on pre "Traceback (most recent call last): File "/workspace/y42/wrappers/python_ingest.…" at bounding box center [405, 462] width 302 height 65
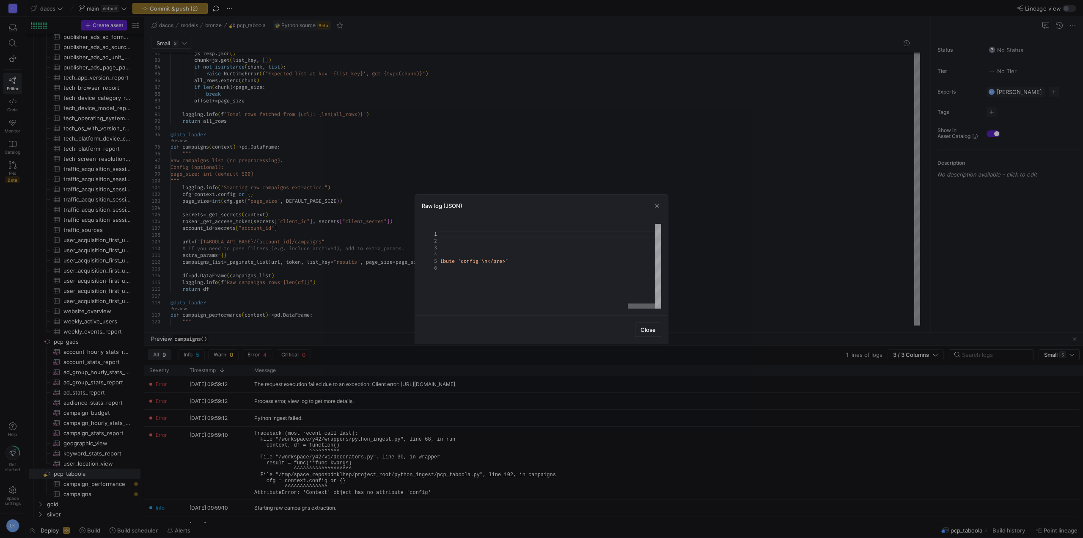
click at [655, 303] on div at bounding box center [641, 305] width 27 height 5
click at [441, 308] on div at bounding box center [454, 305] width 27 height 5
type textarea "{ "id": "Lj0uI5f0sc", "written_at": 1755071950114, "severity": "Error", "messag…"
drag, startPoint x: 452, startPoint y: 266, endPoint x: 439, endPoint y: 241, distance: 28.4
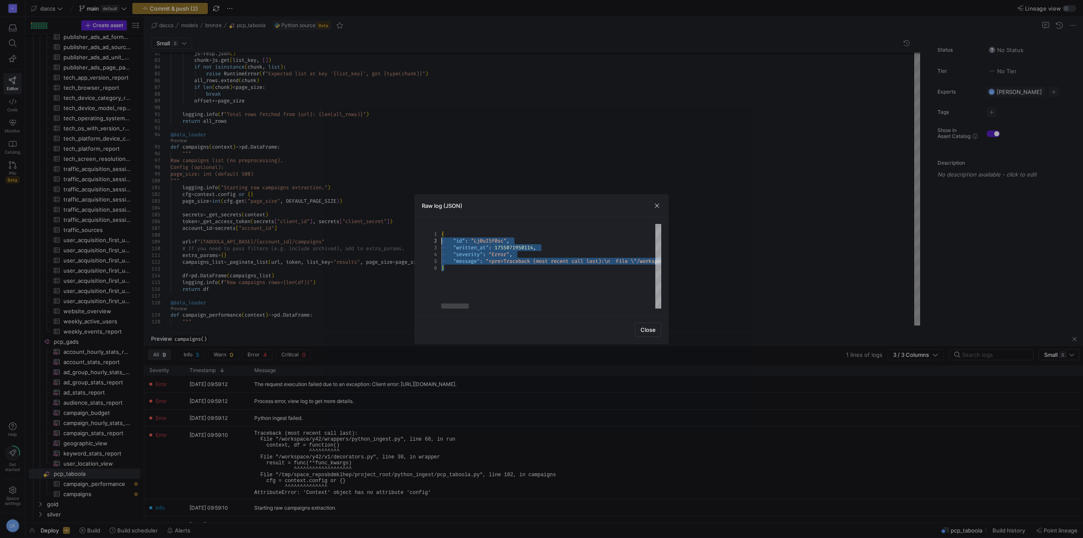
click at [657, 204] on span "button" at bounding box center [657, 205] width 8 height 8
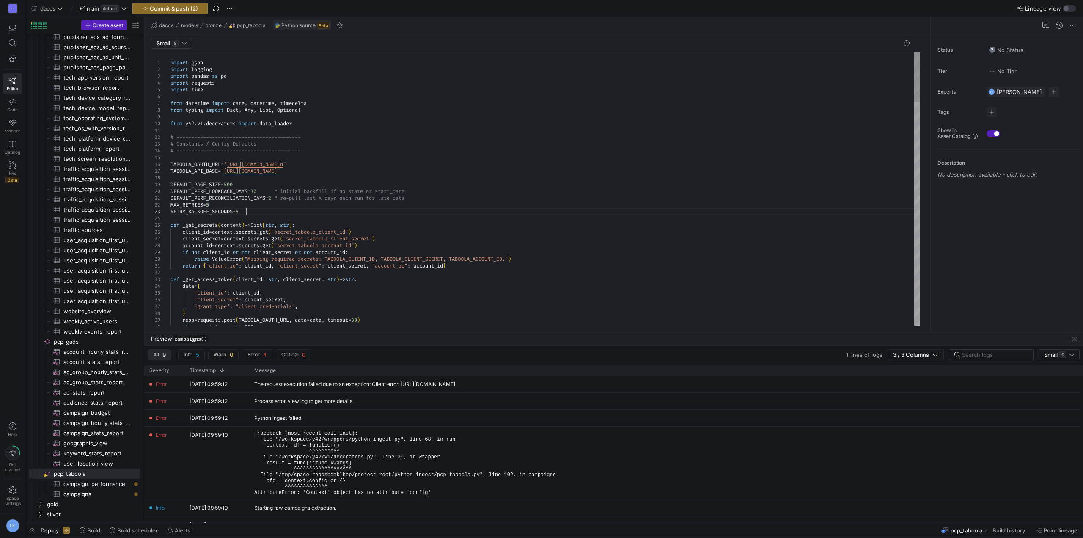
scroll to position [13, 36]
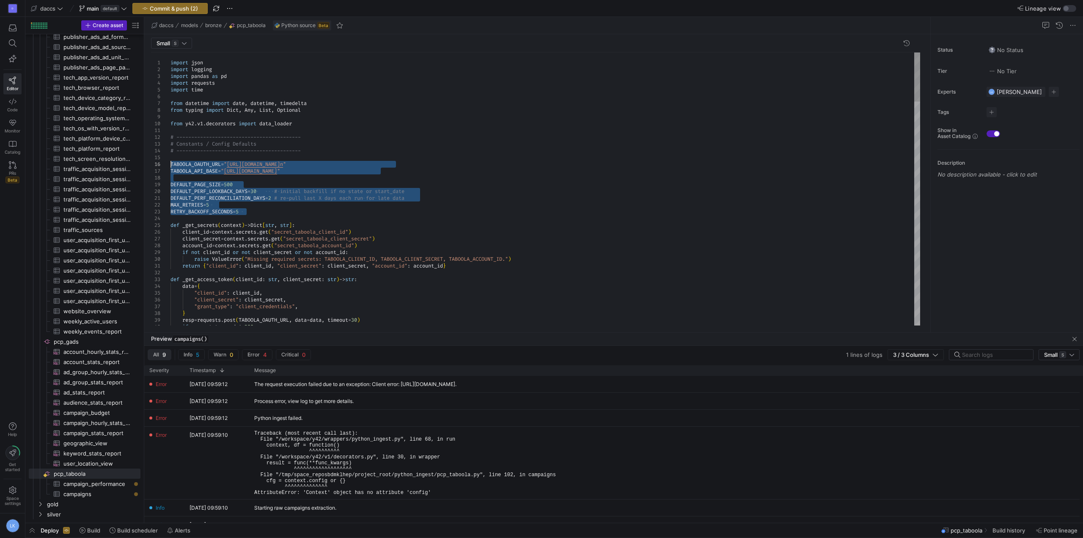
drag, startPoint x: 274, startPoint y: 212, endPoint x: 161, endPoint y: 162, distance: 124.0
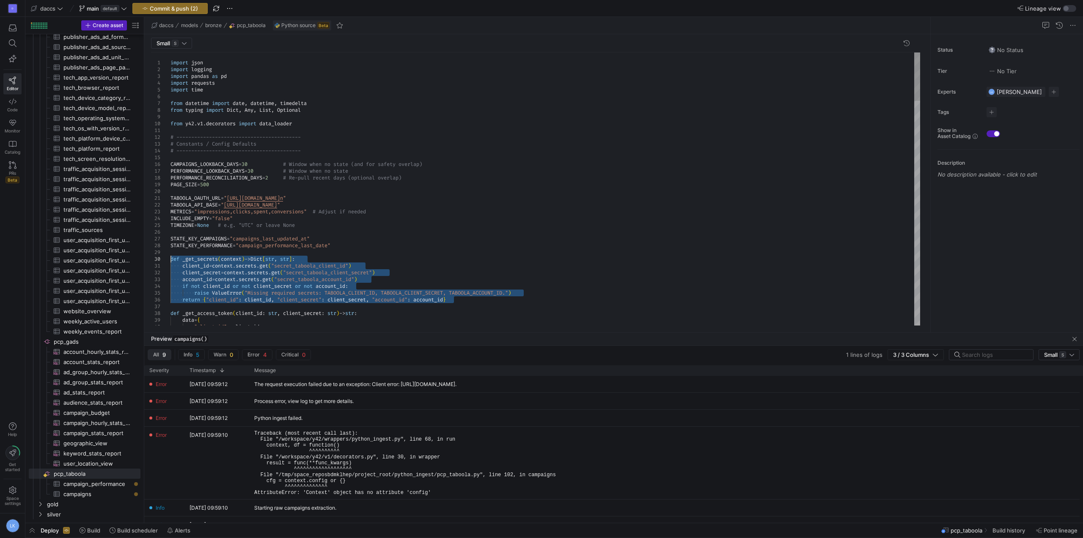
drag, startPoint x: 307, startPoint y: 261, endPoint x: 165, endPoint y: 259, distance: 142.1
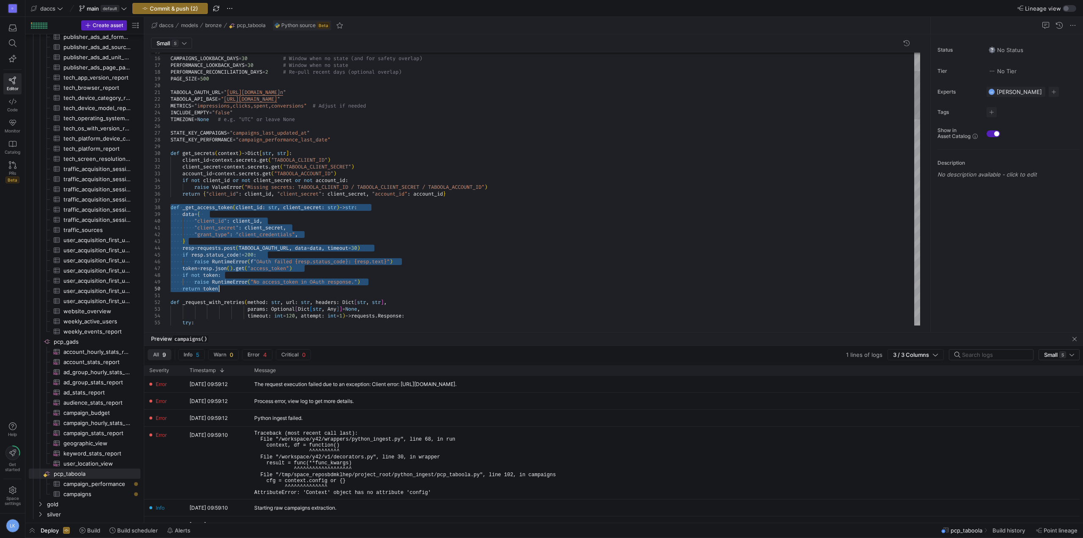
drag, startPoint x: 171, startPoint y: 208, endPoint x: 240, endPoint y: 285, distance: 104.0
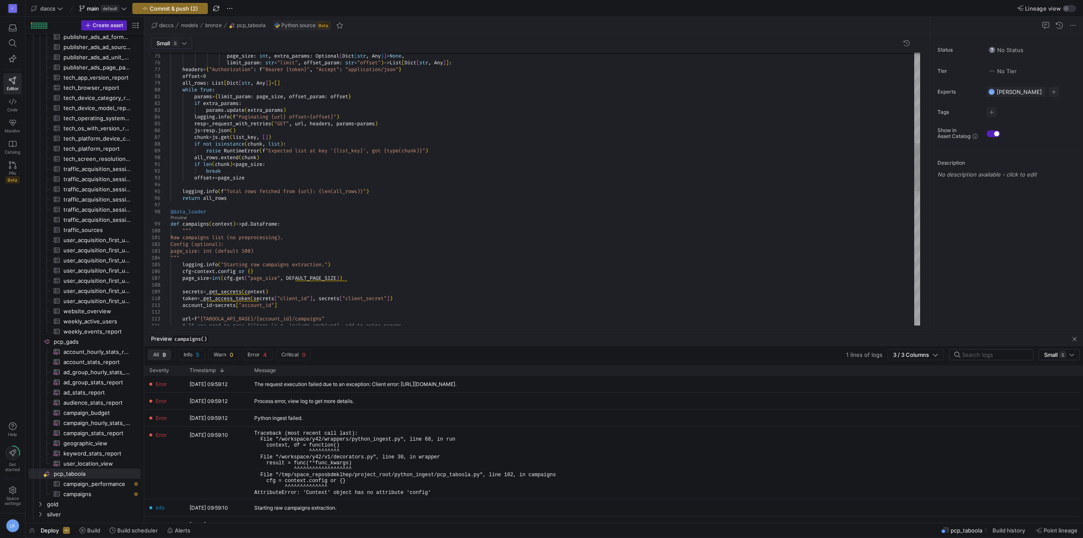
click at [170, 167] on div "page_size : int , extra_params : Optional [ Dict [ str , Any ] ] = None , limit…" at bounding box center [544, 311] width 749 height 1533
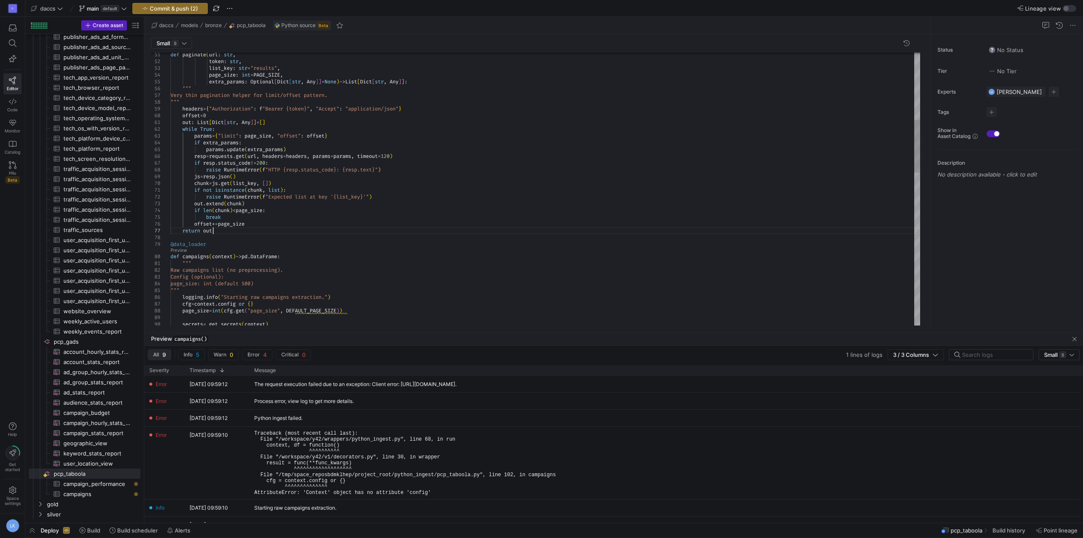
click at [409, 288] on div "if not isinstance ( chunk , list ) : raise RuntimeError ( f "Expected list at k…" at bounding box center [544, 408] width 749 height 1405
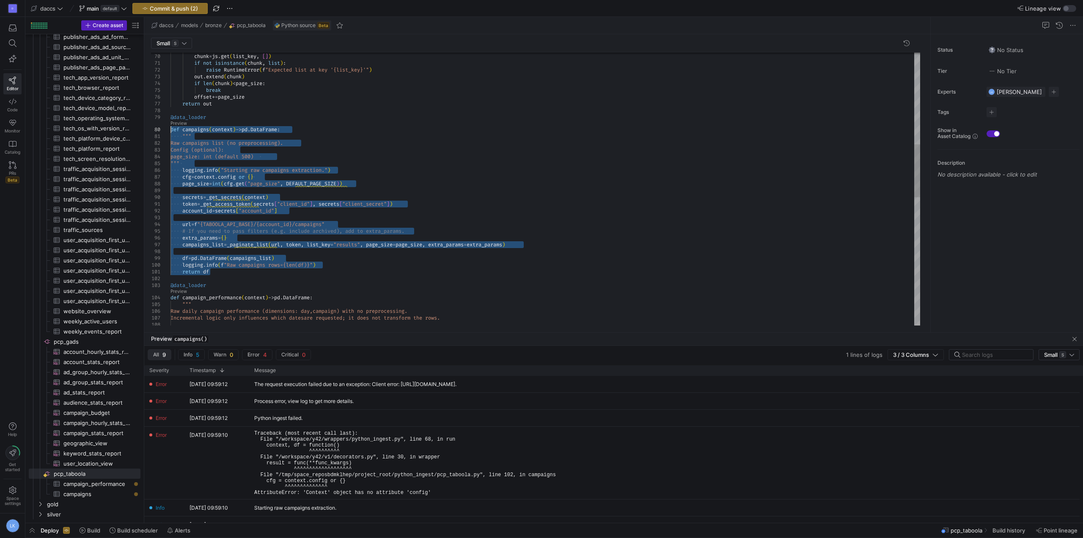
drag, startPoint x: 203, startPoint y: 133, endPoint x: 167, endPoint y: 129, distance: 35.7
click at [170, 129] on div "if not isinstance ( chunk , list ) : raise RuntimeError ( f "Expected list at k…" at bounding box center [544, 281] width 749 height 1405
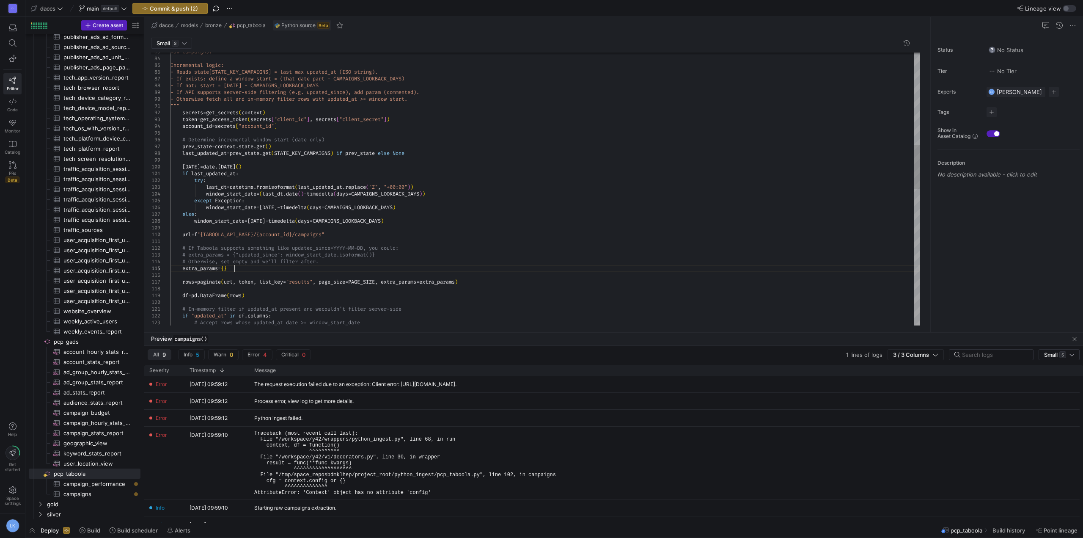
click at [326, 271] on div "except Exception : window_start_date = [DATE] - timedelta ( days = CAMPAIGNS_LO…" at bounding box center [544, 325] width 749 height 1689
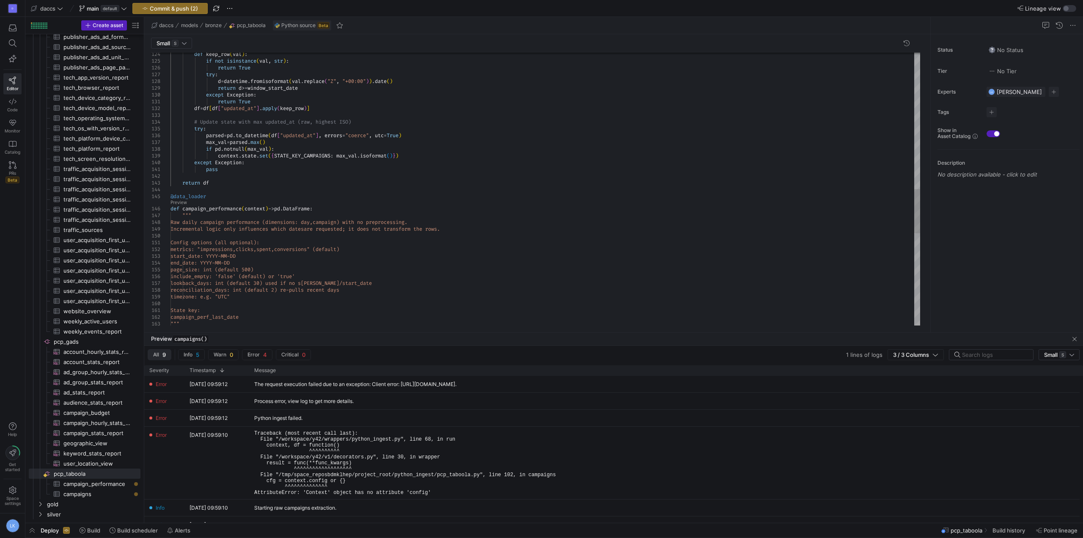
click at [168, 209] on div "146" at bounding box center [160, 208] width 19 height 7
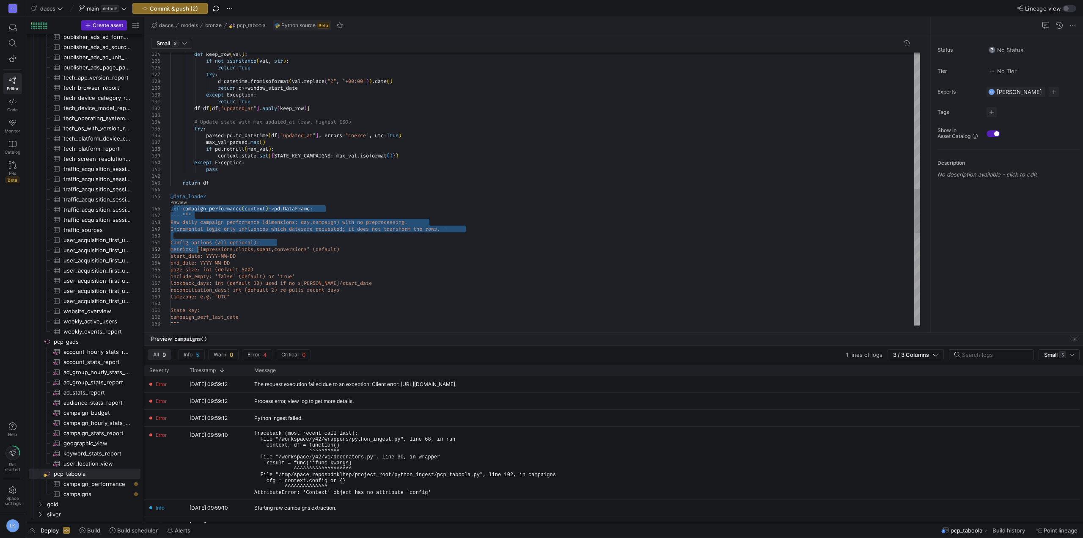
drag, startPoint x: 172, startPoint y: 208, endPoint x: 201, endPoint y: 253, distance: 53.8
click at [201, 252] on div "def keep_row ( val ) : if not isinstance ( val , str ) : return True try : d = …" at bounding box center [544, 50] width 749 height 1689
click at [172, 210] on div "def keep_row ( val ) : if not isinstance ( val , str ) : return True try : d = …" at bounding box center [544, 50] width 749 height 1689
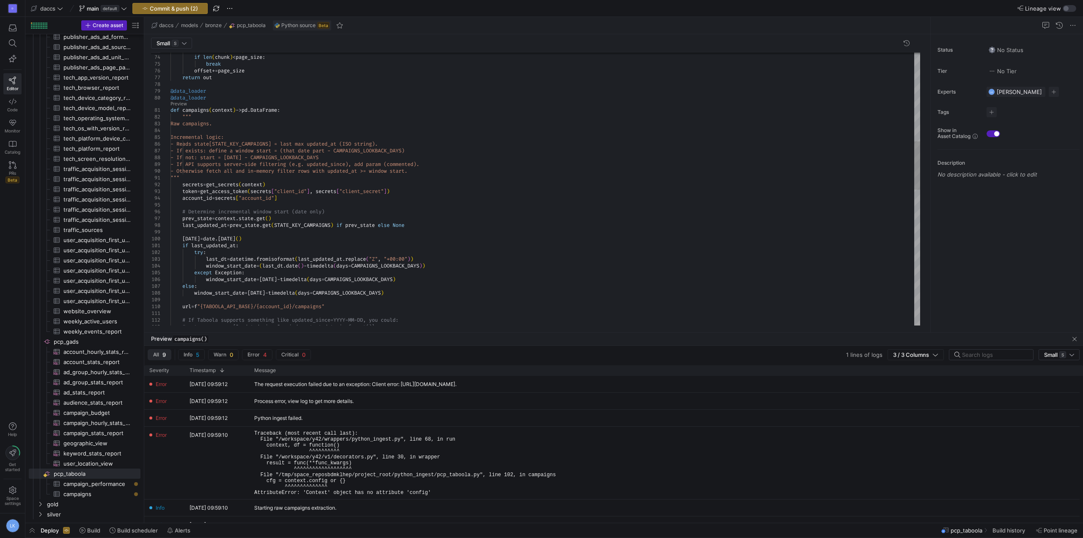
click at [211, 99] on div "# extra_params = {"updated_since": window_start_da te.isoformat()} url = f "{TA…" at bounding box center [544, 319] width 749 height 1533
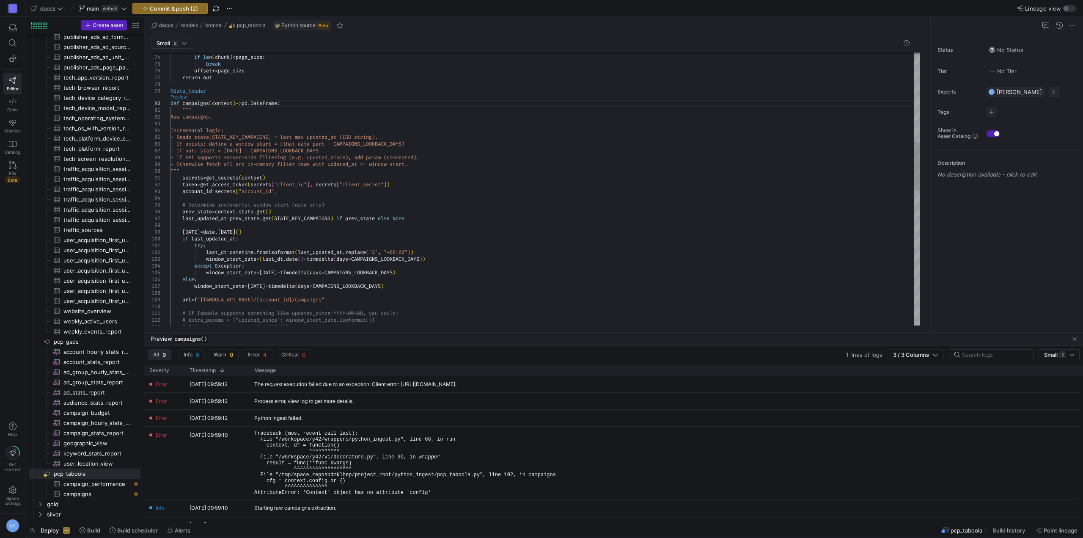
click at [182, 95] on link "Preview" at bounding box center [178, 97] width 16 height 5
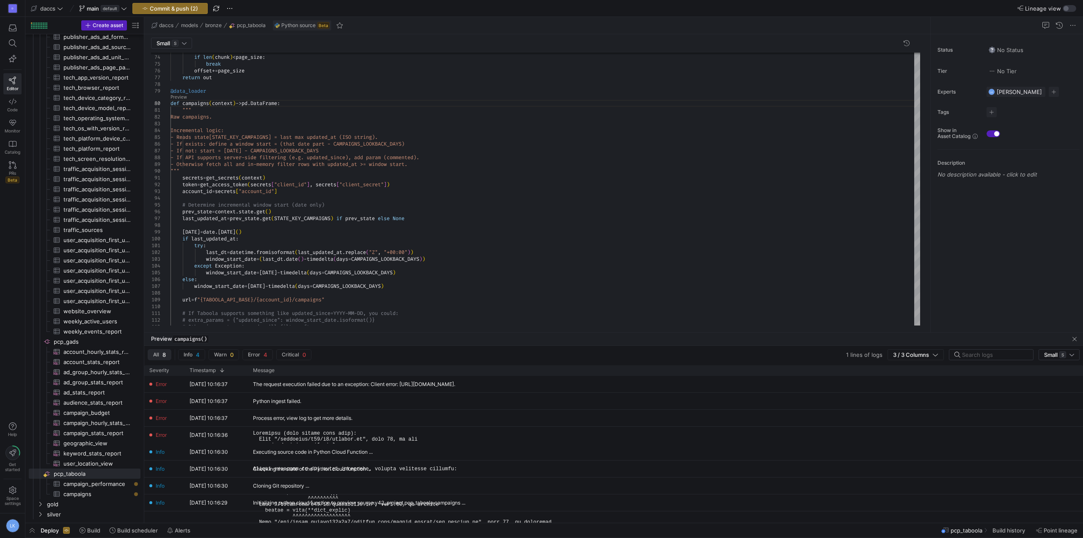
scroll to position [0, 0]
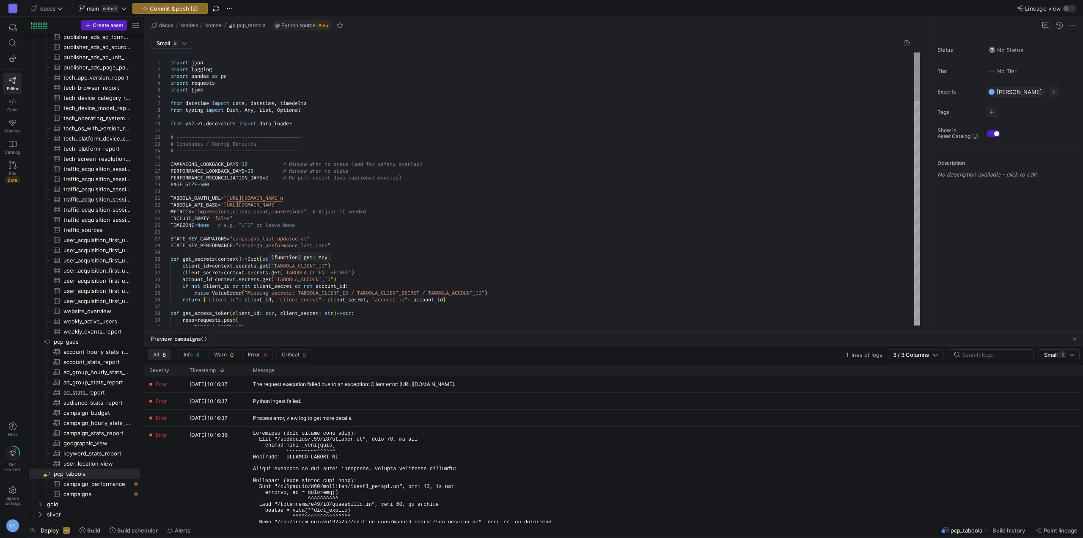
drag, startPoint x: 338, startPoint y: 266, endPoint x: 338, endPoint y: 271, distance: 5.1
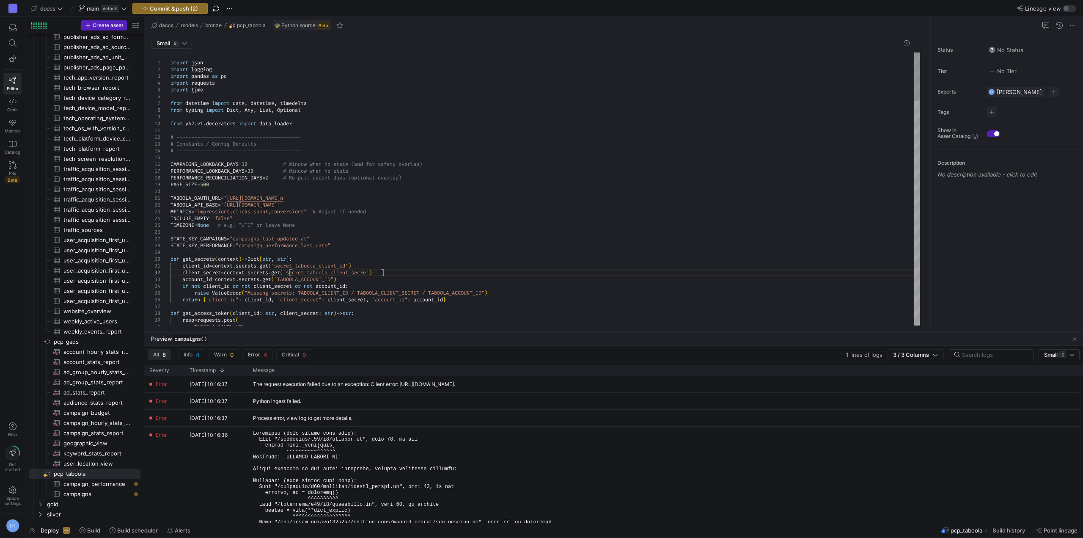
scroll to position [7, 210]
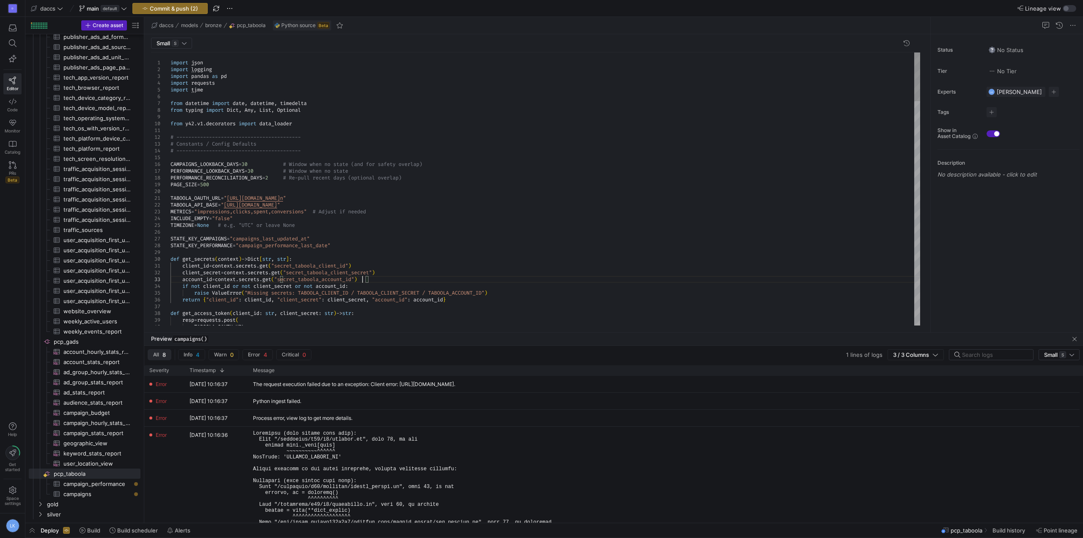
scroll to position [14, 192]
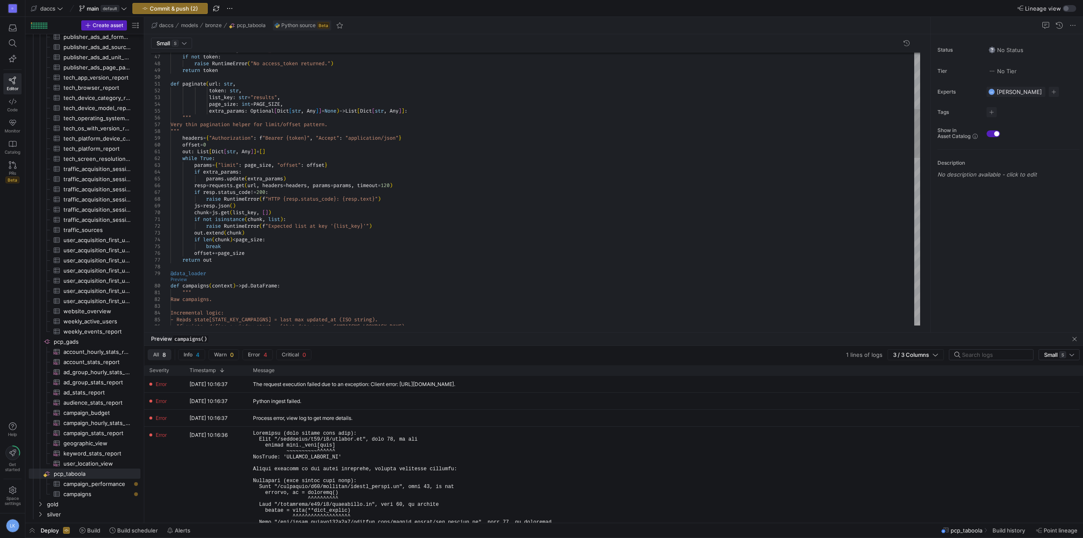
click at [179, 277] on link "Preview" at bounding box center [178, 279] width 16 height 5
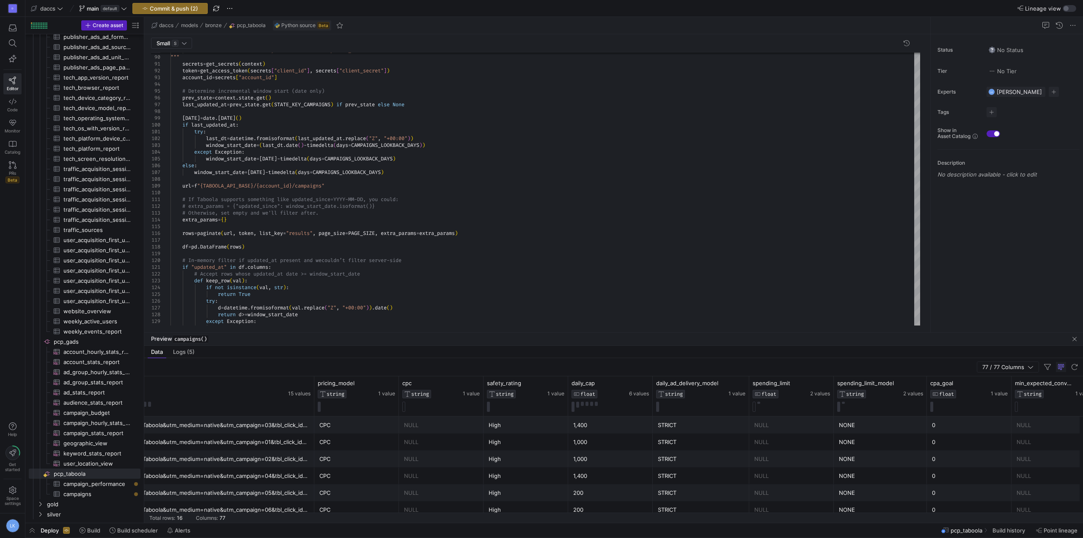
scroll to position [0, 591]
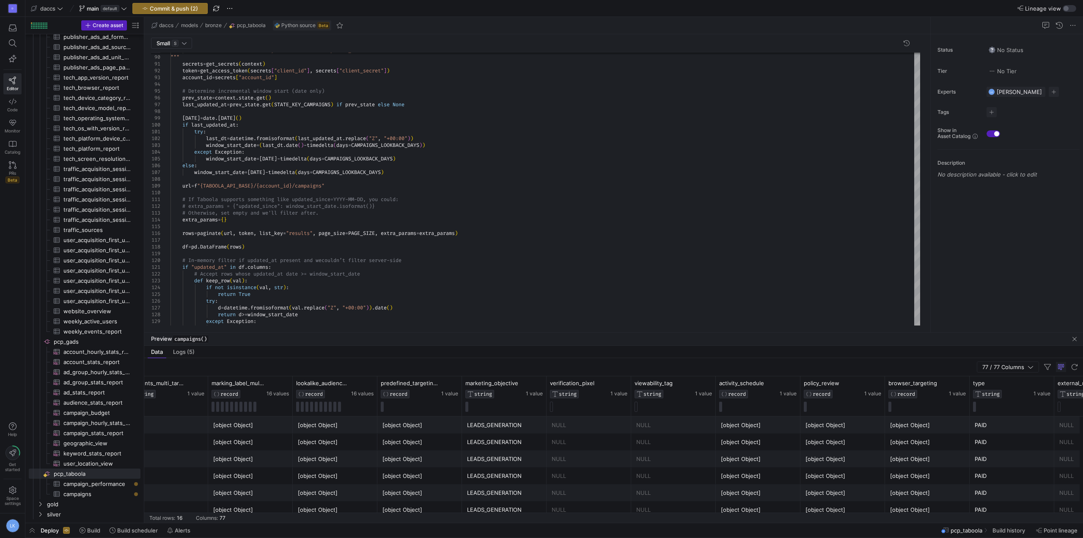
type textarea "client_id = context.secrets.get("secret_taboola_client_id") client_secret = con…"
click at [736, 431] on div "[object Object]" at bounding box center [758, 425] width 74 height 16
click at [732, 392] on span "RECORD" at bounding box center [737, 394] width 18 height 6
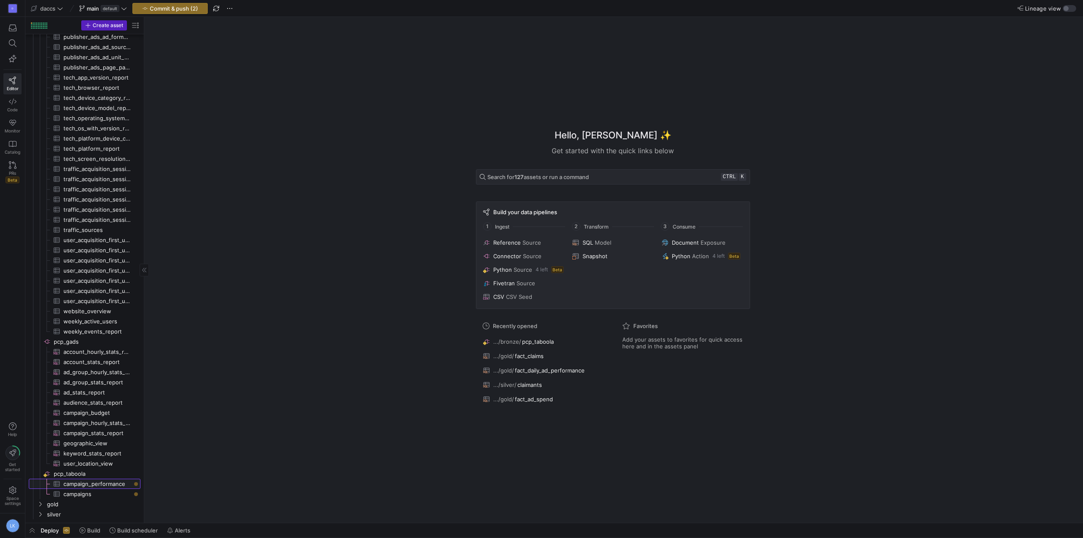
click at [96, 480] on span "campaign_performance​​​​​​​​​" at bounding box center [96, 484] width 67 height 10
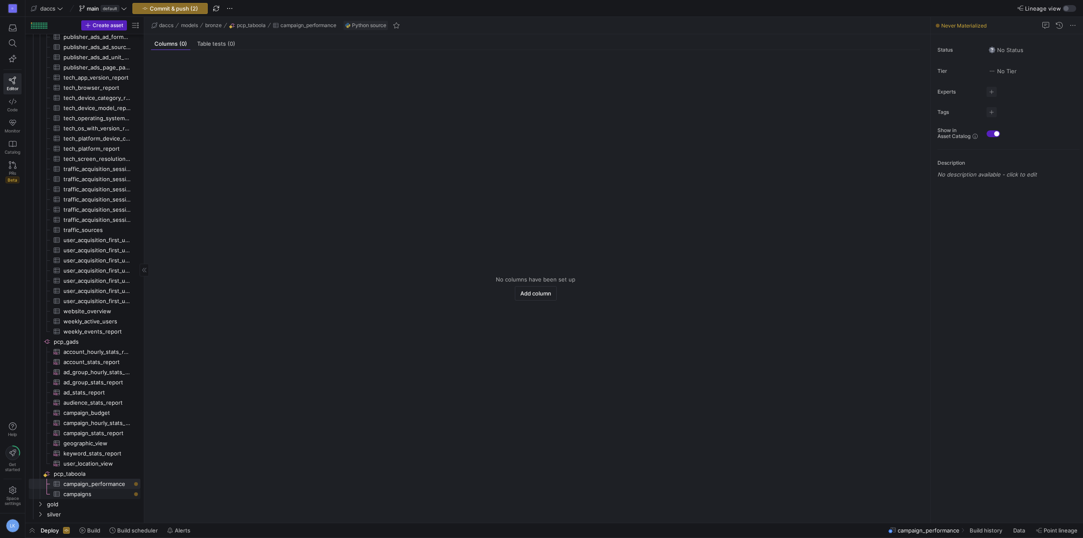
click at [94, 490] on span "campaigns​​​​​​​​​" at bounding box center [96, 494] width 67 height 10
click at [70, 474] on span "pcp_taboola​​​​​​​​" at bounding box center [96, 474] width 85 height 10
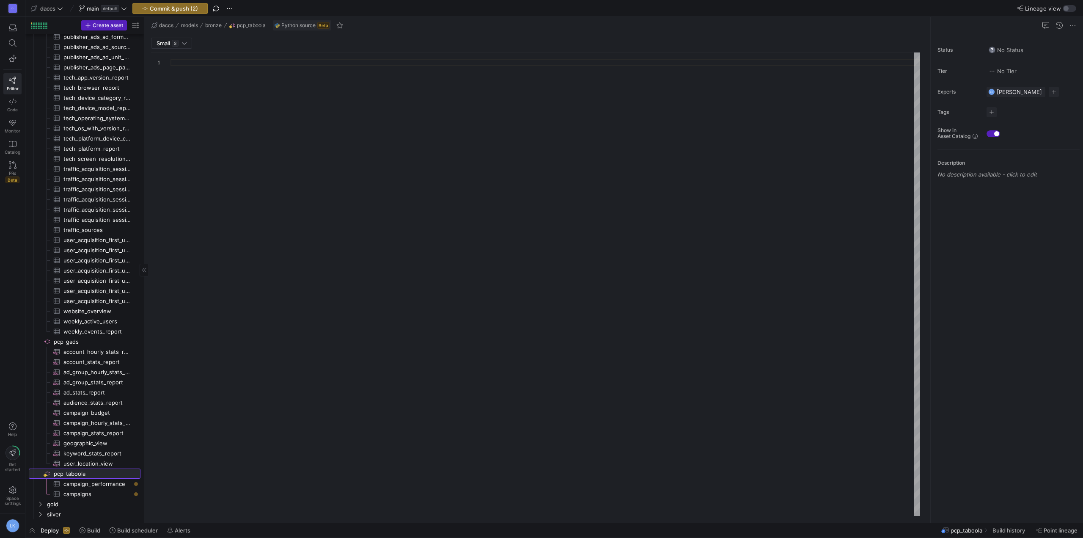
type textarea "import json import logging import pandas as pd import requests import time from…"
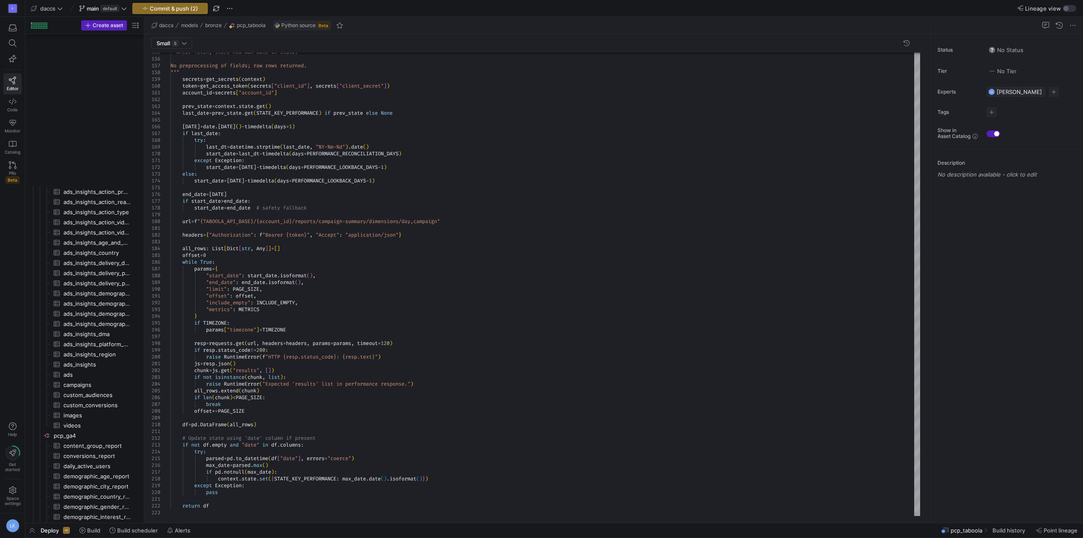
scroll to position [659, 0]
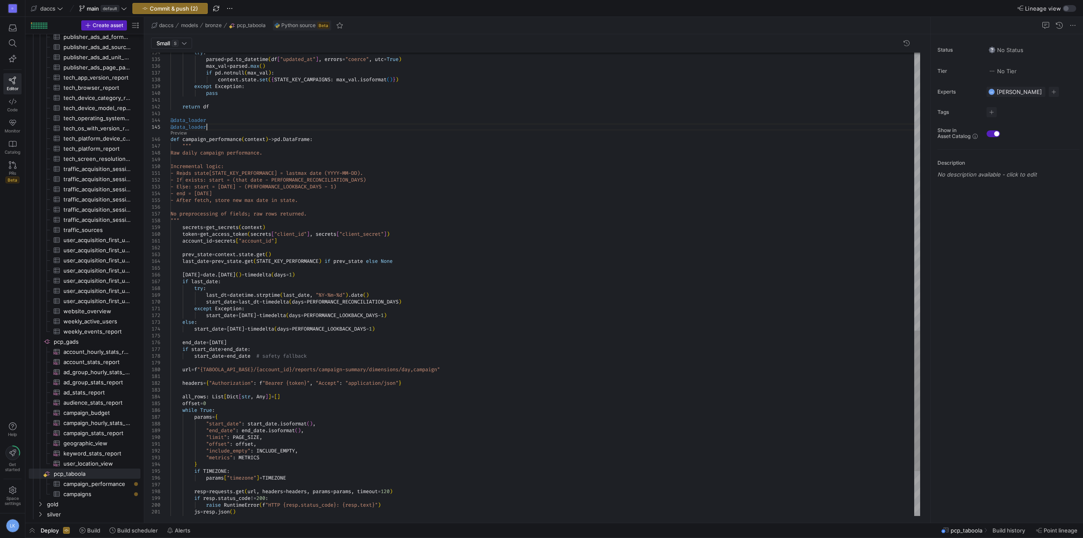
type textarea "return df @data_loader def campaign_performance(context) -> pd.DataFrame: """ R…"
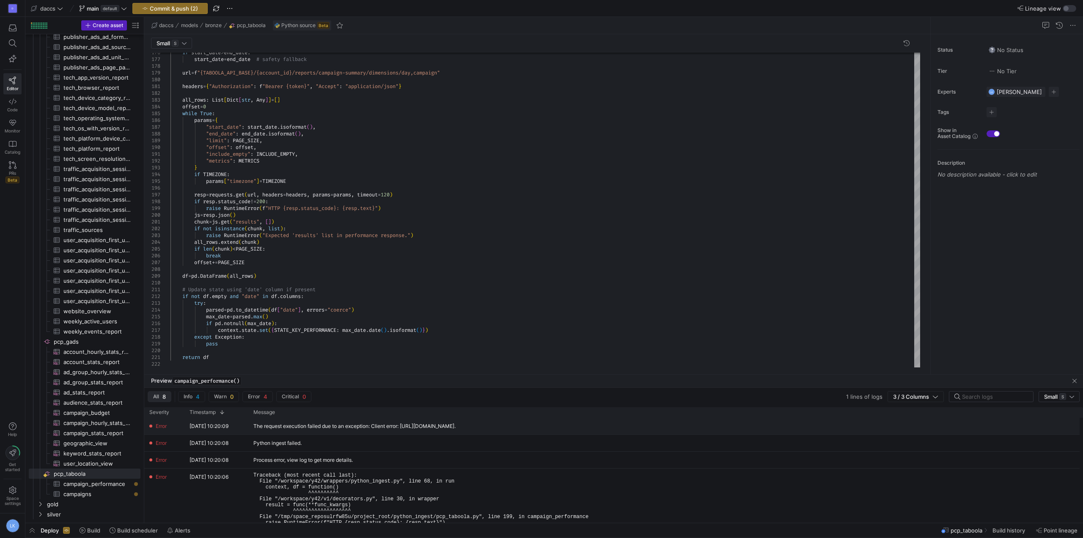
drag, startPoint x: 779, startPoint y: 448, endPoint x: 225, endPoint y: 425, distance: 554.5
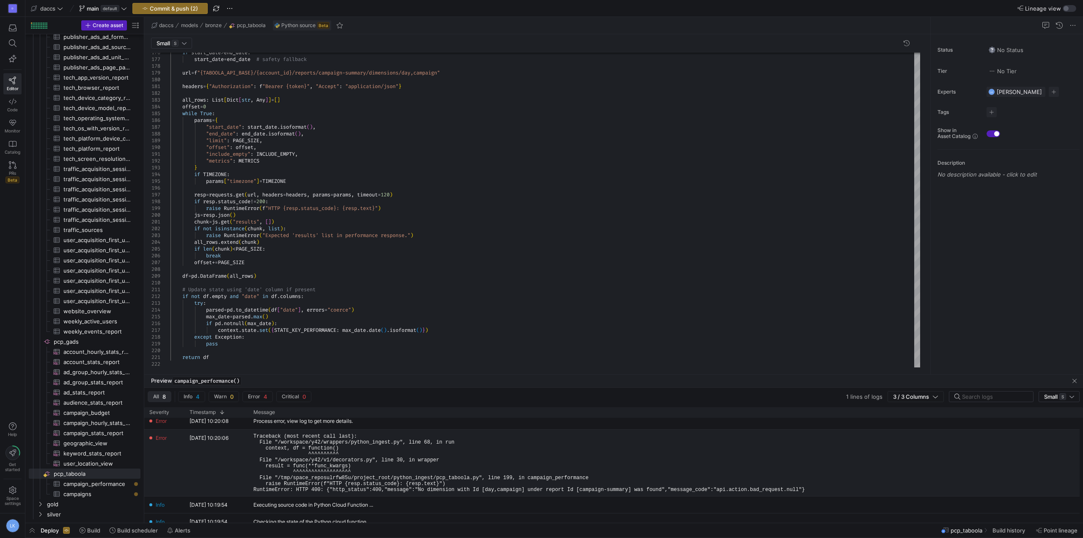
scroll to position [38, 0]
drag, startPoint x: 251, startPoint y: 435, endPoint x: 314, endPoint y: 450, distance: 64.9
click at [314, 450] on div "Traceback (most recent call last): File "/workspace/y42/wrappers/python_ingest.…" at bounding box center [510, 463] width 524 height 66
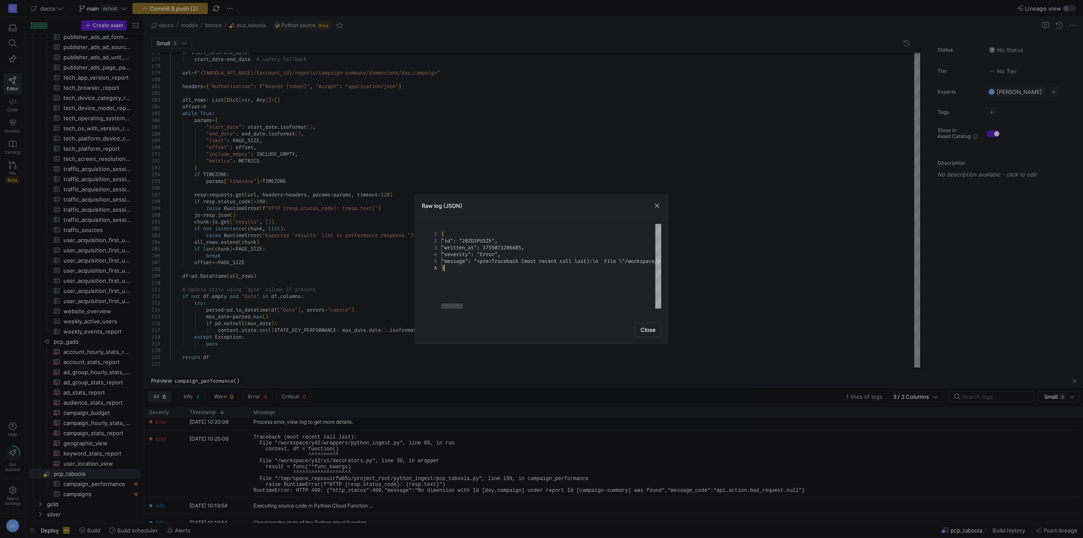
type textarea "{ "id": "20ZD2PU5Zh", "written_at": 1755073206605, "severity": "Error", "messag…"
drag, startPoint x: 451, startPoint y: 272, endPoint x: 433, endPoint y: 222, distance: 53.3
click at [653, 206] on span "button" at bounding box center [657, 205] width 8 height 8
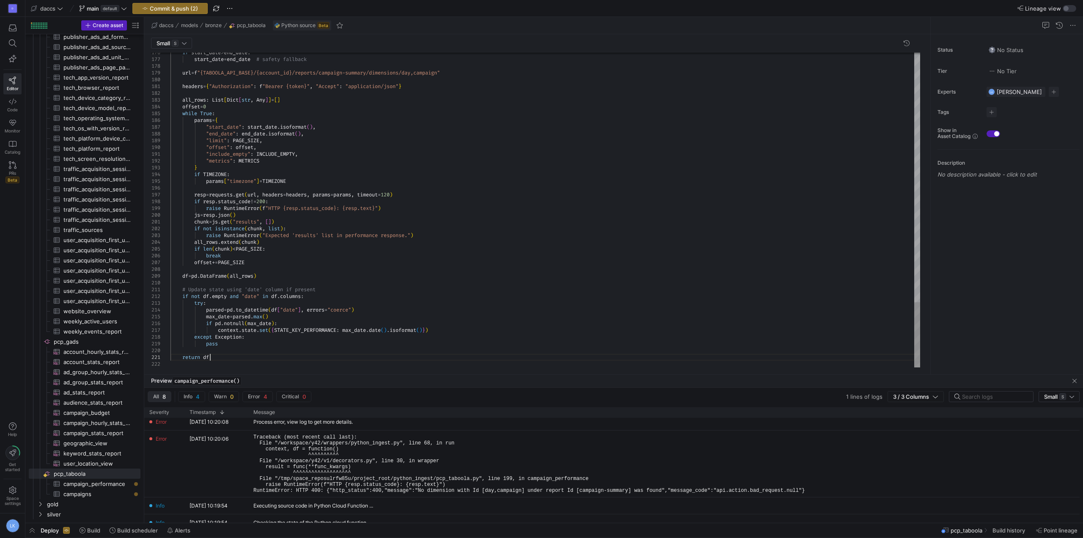
scroll to position [0, 0]
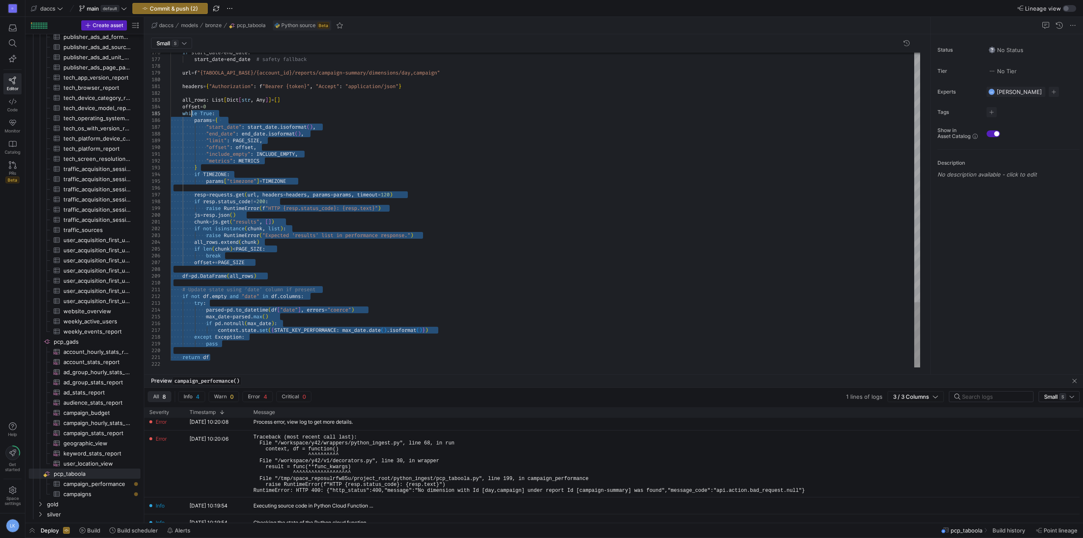
drag, startPoint x: 216, startPoint y: 358, endPoint x: 190, endPoint y: 119, distance: 240.3
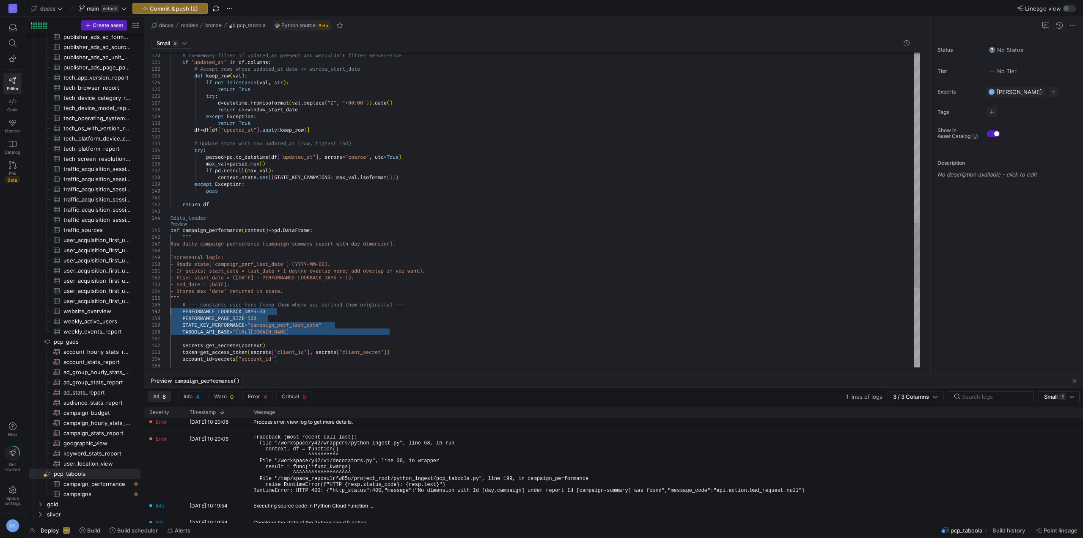
drag, startPoint x: 396, startPoint y: 333, endPoint x: 156, endPoint y: 307, distance: 241.6
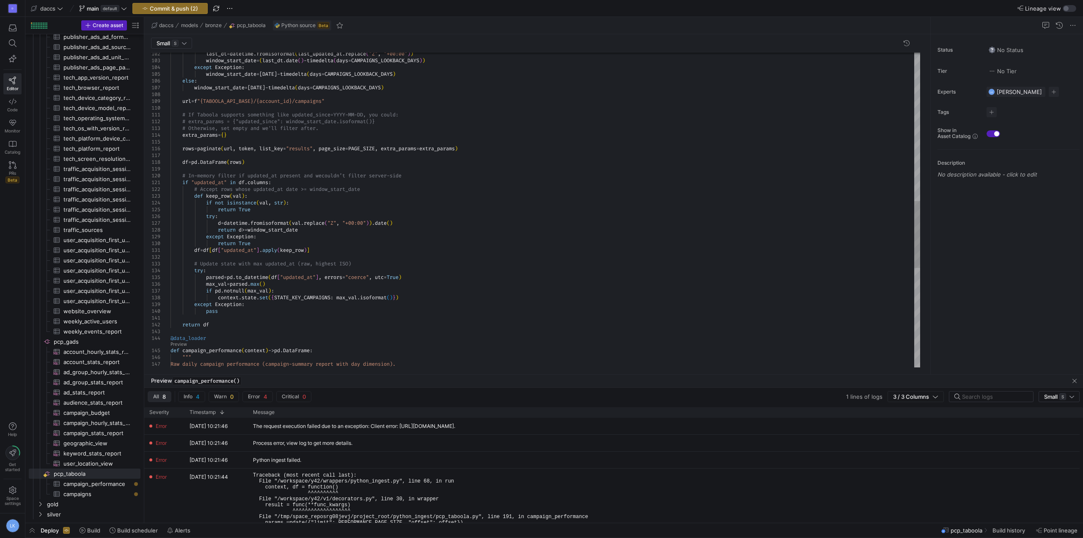
click at [335, 297] on div "d = datetime . fromisoformat ( val . replace ( "Z" , "+00:00" ) ) . date ( ) re…" at bounding box center [544, 94] width 749 height 1479
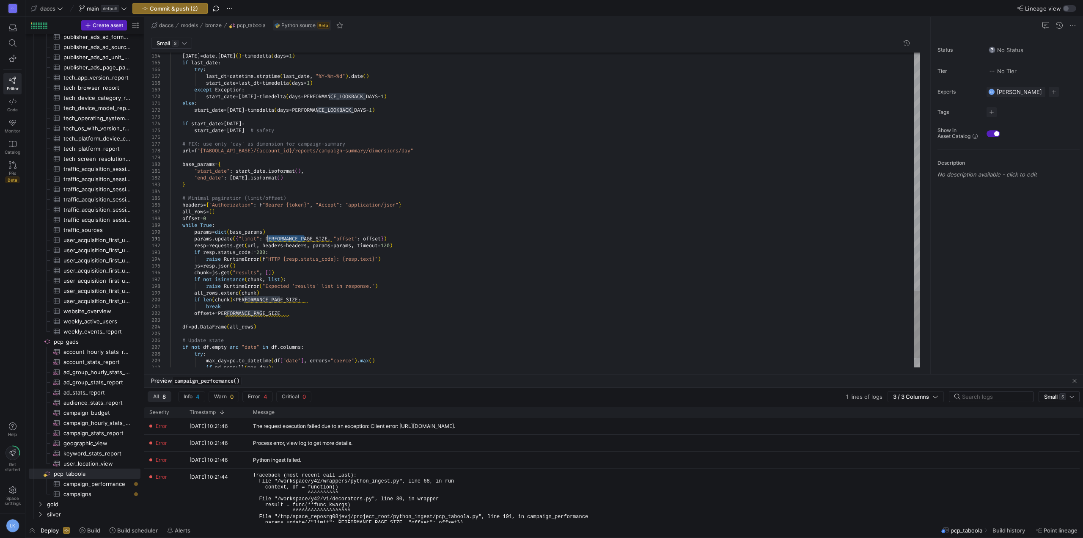
drag, startPoint x: 303, startPoint y: 238, endPoint x: 269, endPoint y: 239, distance: 34.7
drag, startPoint x: 280, startPoint y: 301, endPoint x: 243, endPoint y: 299, distance: 36.8
drag, startPoint x: 261, startPoint y: 313, endPoint x: 226, endPoint y: 314, distance: 35.5
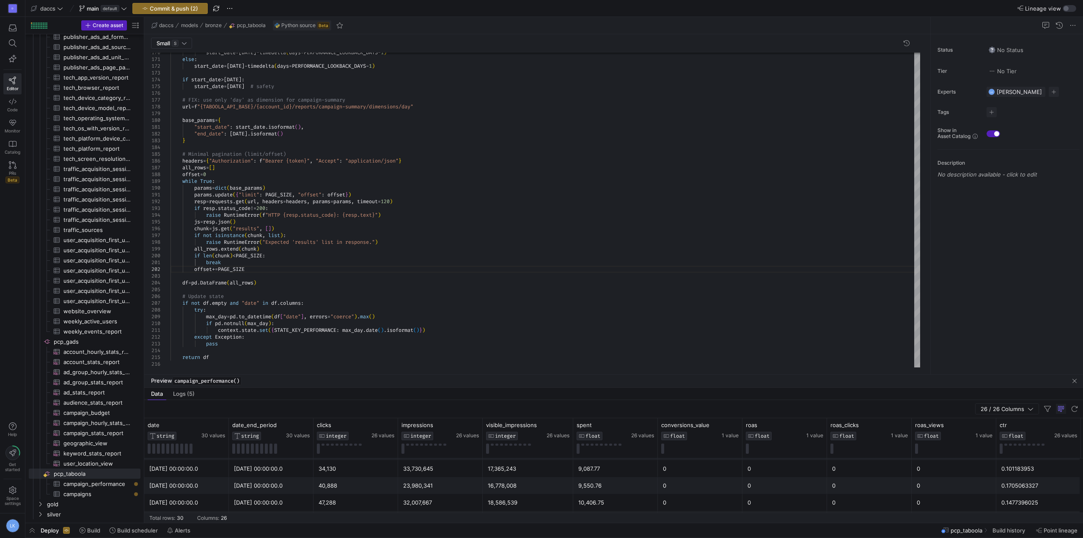
scroll to position [288, 0]
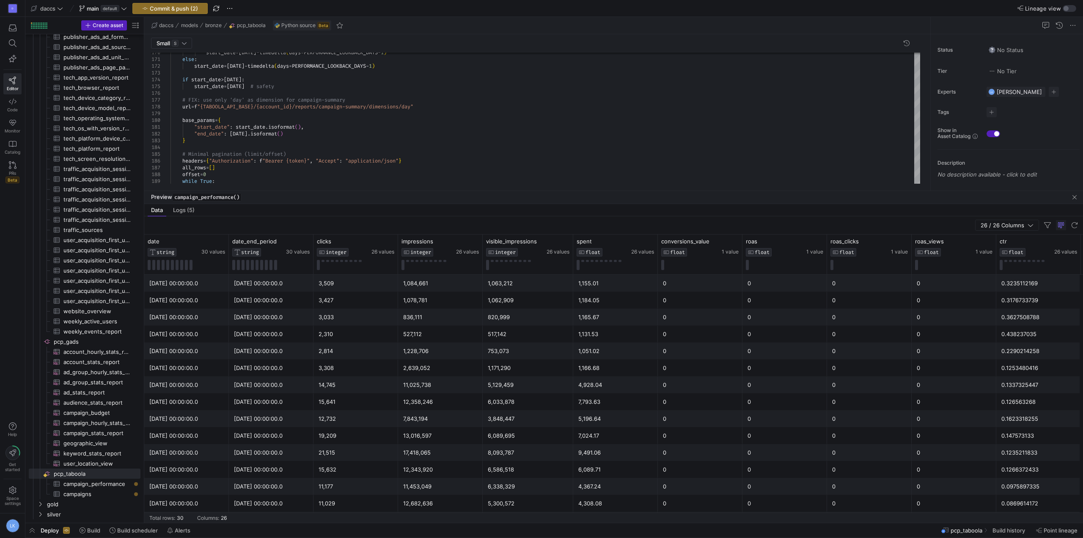
drag, startPoint x: 553, startPoint y: 373, endPoint x: 580, endPoint y: 181, distance: 193.9
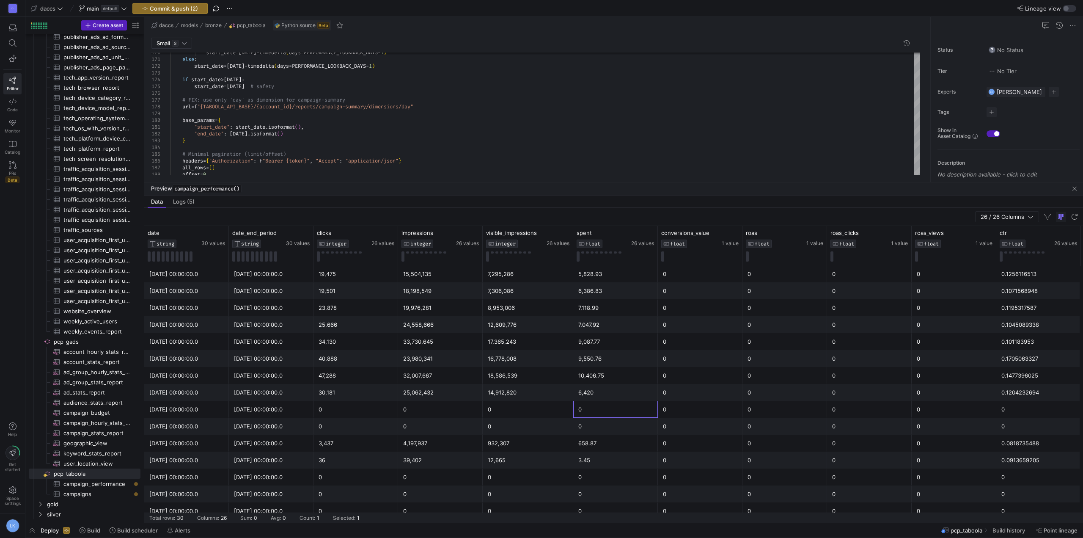
click at [634, 404] on div "0" at bounding box center [615, 409] width 74 height 16
click at [614, 390] on div "6,420" at bounding box center [615, 392] width 74 height 16
click at [590, 446] on div "658.87" at bounding box center [615, 443] width 74 height 16
click at [590, 461] on div "3.45" at bounding box center [615, 460] width 74 height 16
click at [547, 464] on div "12,665" at bounding box center [528, 460] width 80 height 16
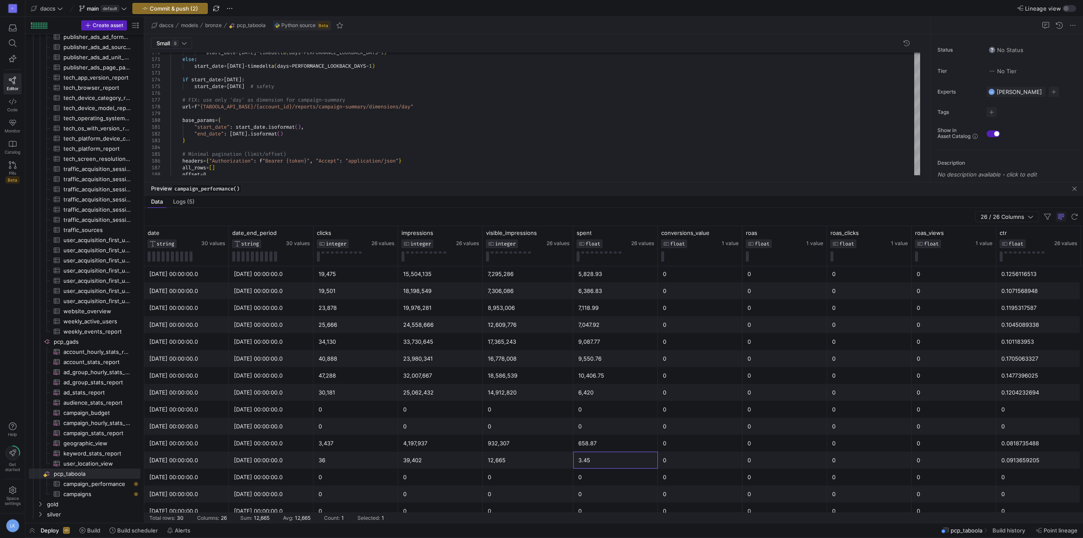
click at [578, 455] on div "3.45" at bounding box center [615, 459] width 85 height 17
click at [594, 447] on div "658.87" at bounding box center [615, 443] width 74 height 16
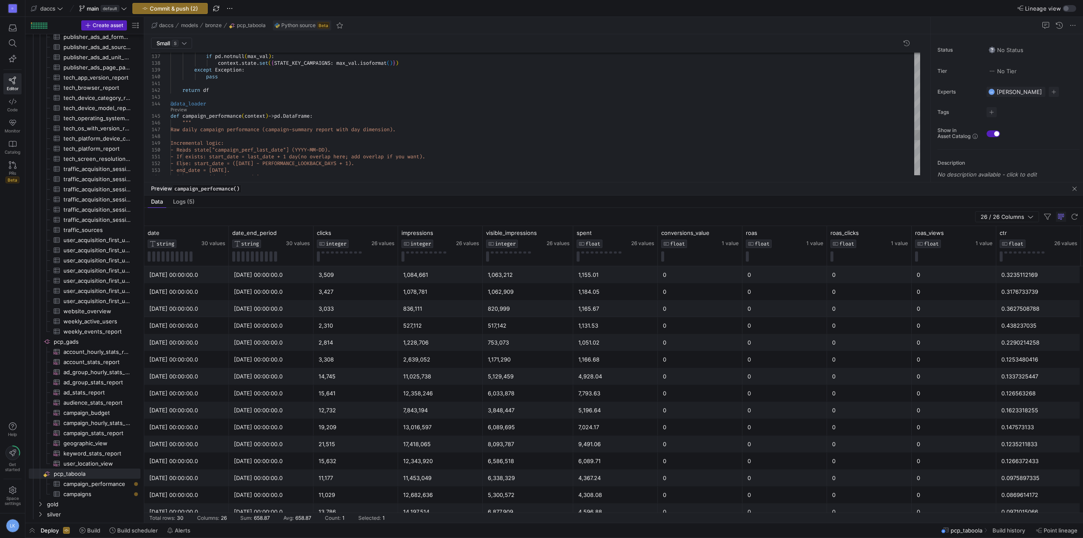
scroll to position [0, 55]
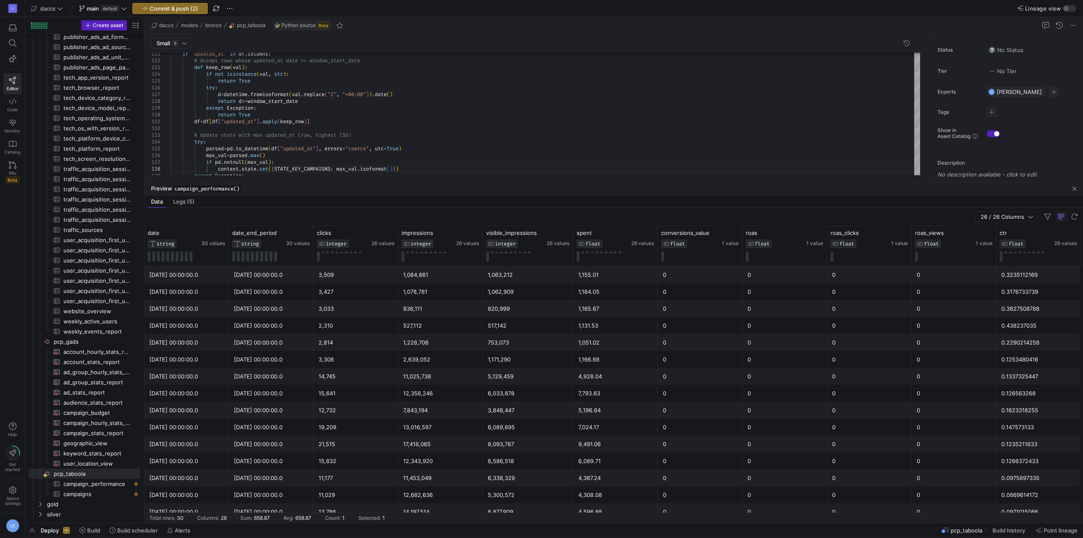
drag, startPoint x: 424, startPoint y: 183, endPoint x: 425, endPoint y: 206, distance: 22.5
click at [425, 206] on div "Preview campaign_performance() Data Logs (5) 26 / 26 Columns Drag here to set r…" at bounding box center [613, 352] width 938 height 340
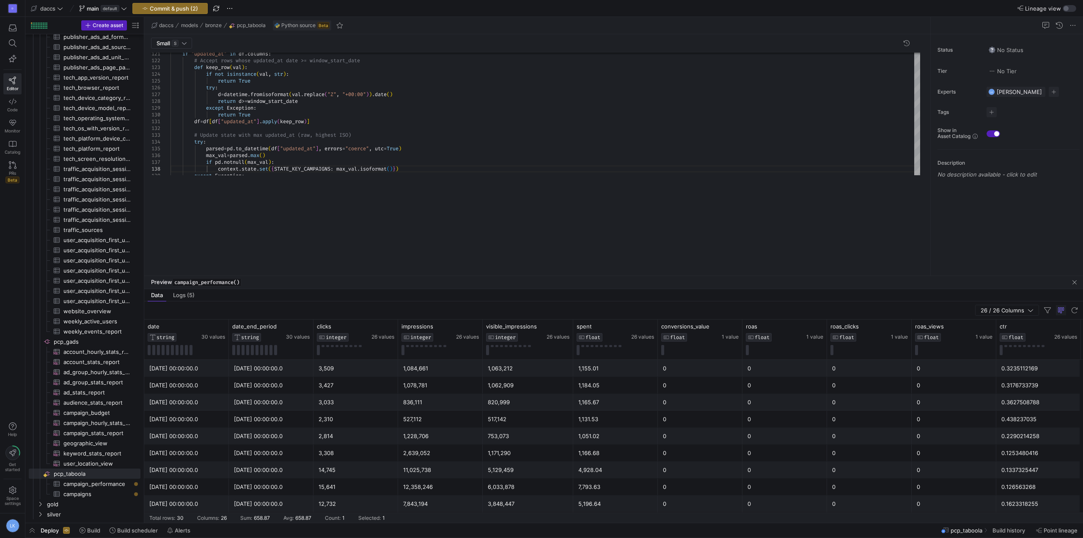
drag, startPoint x: 429, startPoint y: 181, endPoint x: 418, endPoint y: 302, distance: 121.5
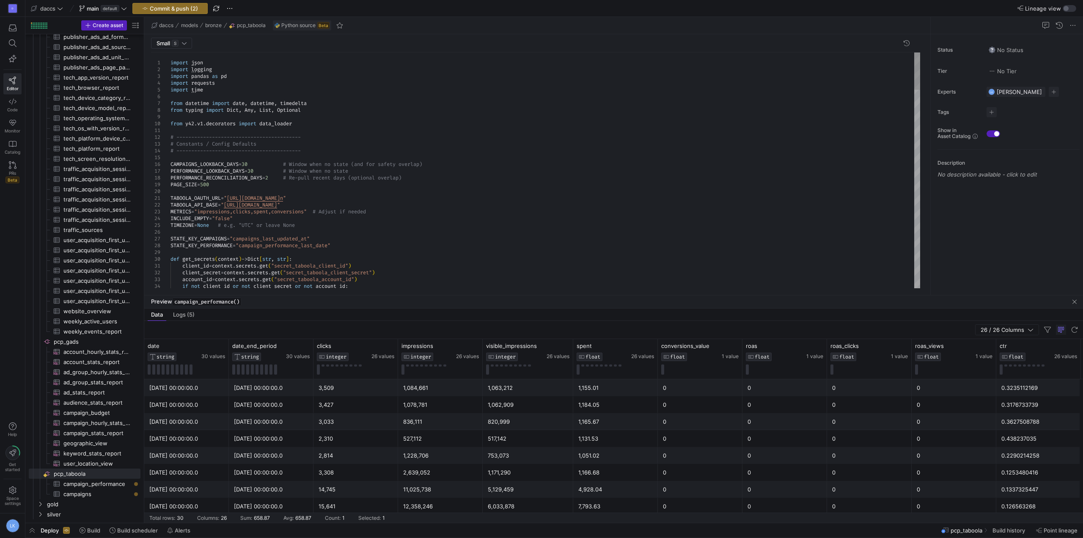
scroll to position [0, 91]
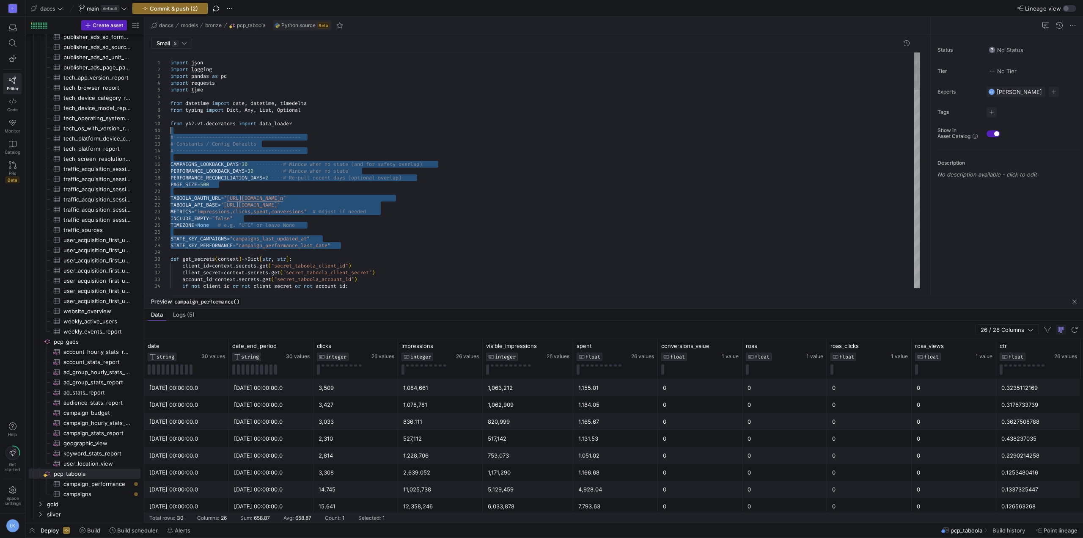
drag, startPoint x: 352, startPoint y: 245, endPoint x: 160, endPoint y: 132, distance: 222.5
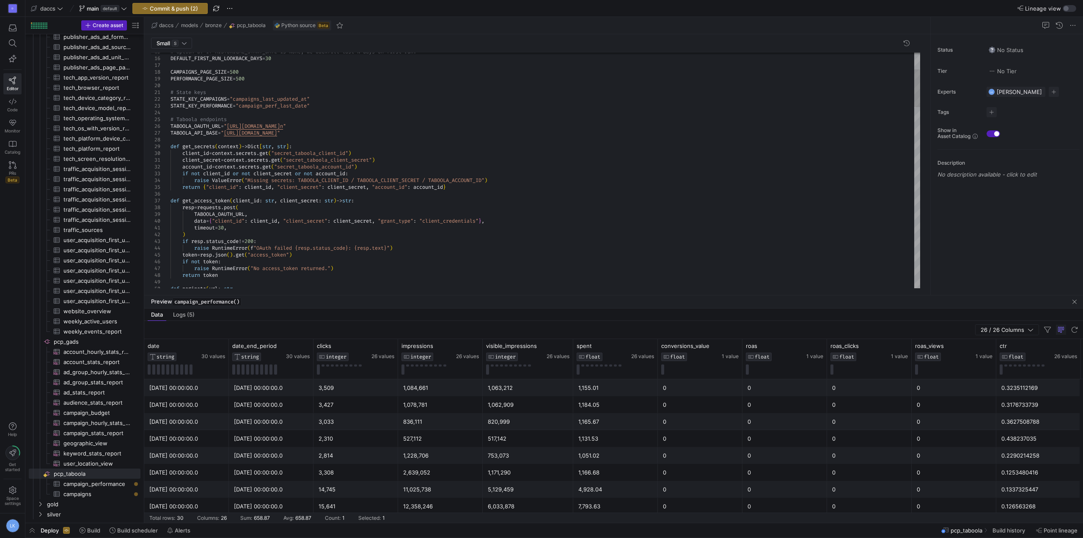
drag, startPoint x: 171, startPoint y: 145, endPoint x: 201, endPoint y: 187, distance: 50.8
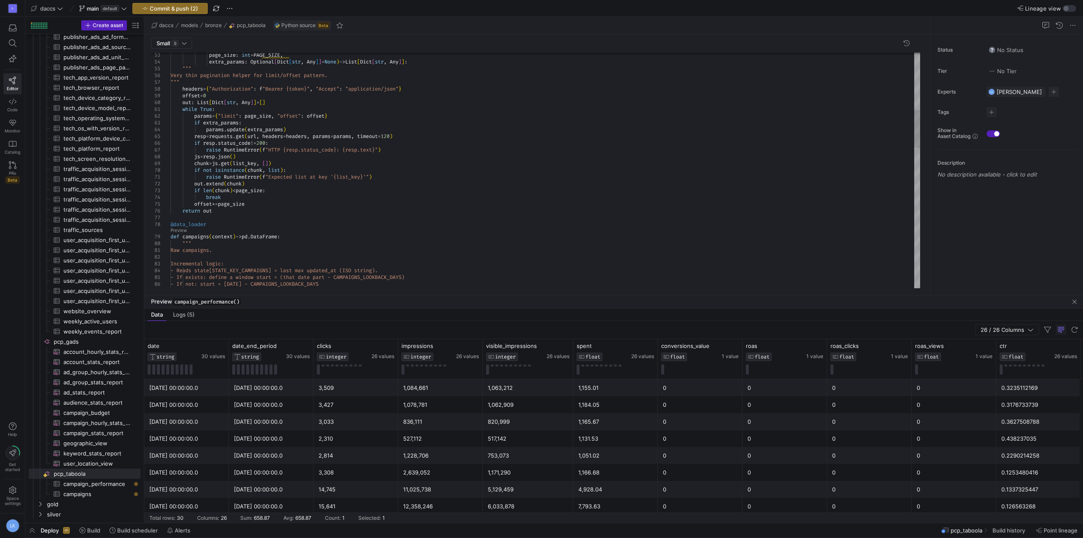
click at [227, 209] on div "page_size : int = PAGE_SIZE , extra_params : Optional [ Dict [ str , Any ] ] = …" at bounding box center [544, 429] width 749 height 1473
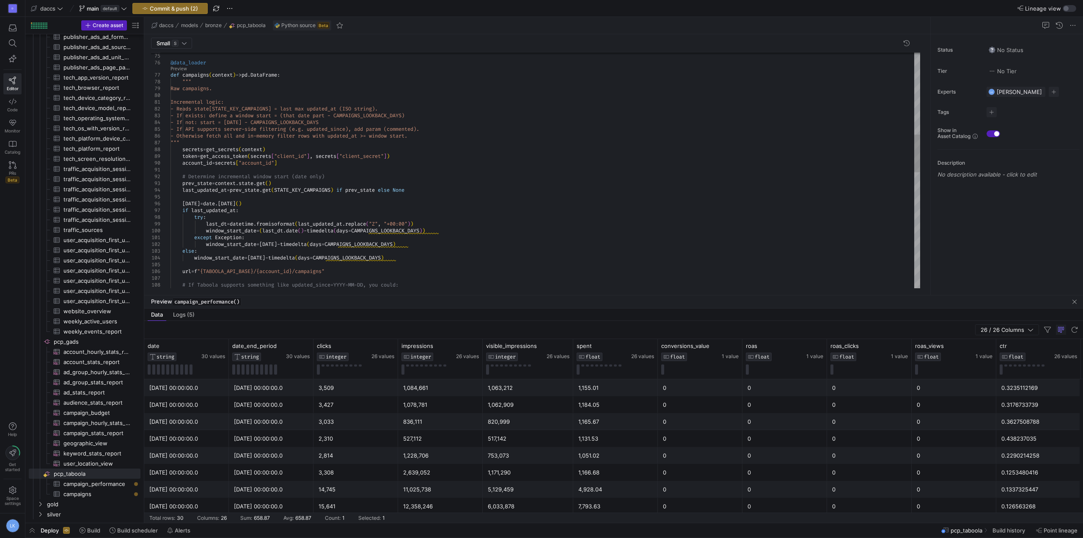
click at [170, 61] on div "76" at bounding box center [160, 62] width 19 height 7
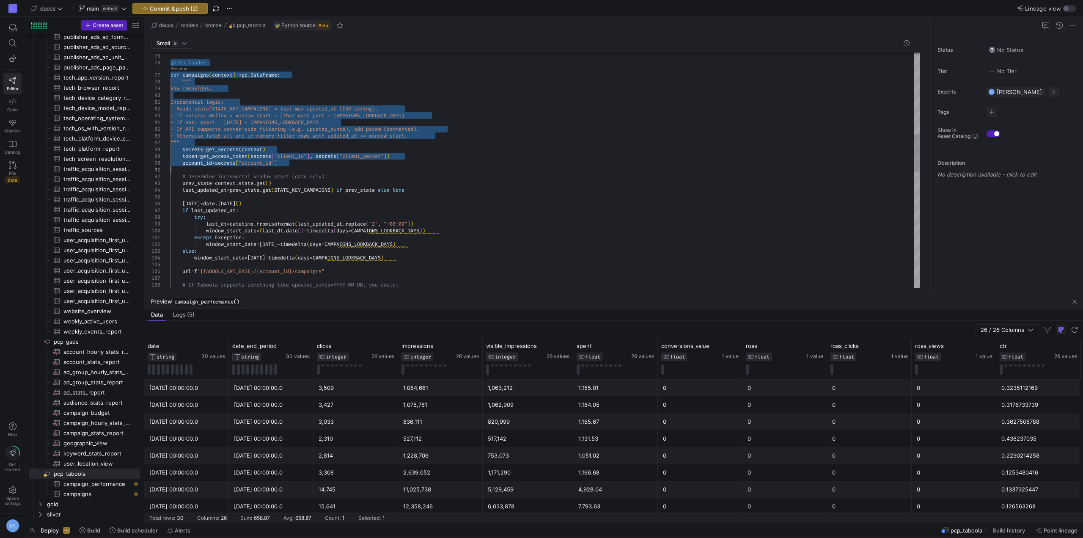
drag, startPoint x: 170, startPoint y: 62, endPoint x: 216, endPoint y: 178, distance: 124.8
click at [215, 177] on div "# If Taboola supports something like updated_since =YYYY-MM-DD, you could: url …" at bounding box center [544, 274] width 749 height 1459
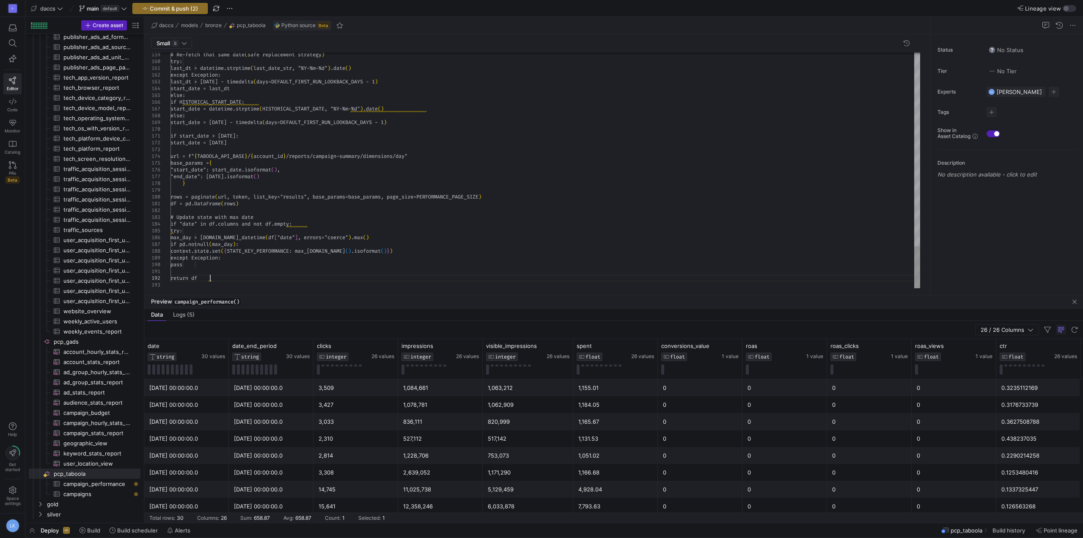
scroll to position [7, 39]
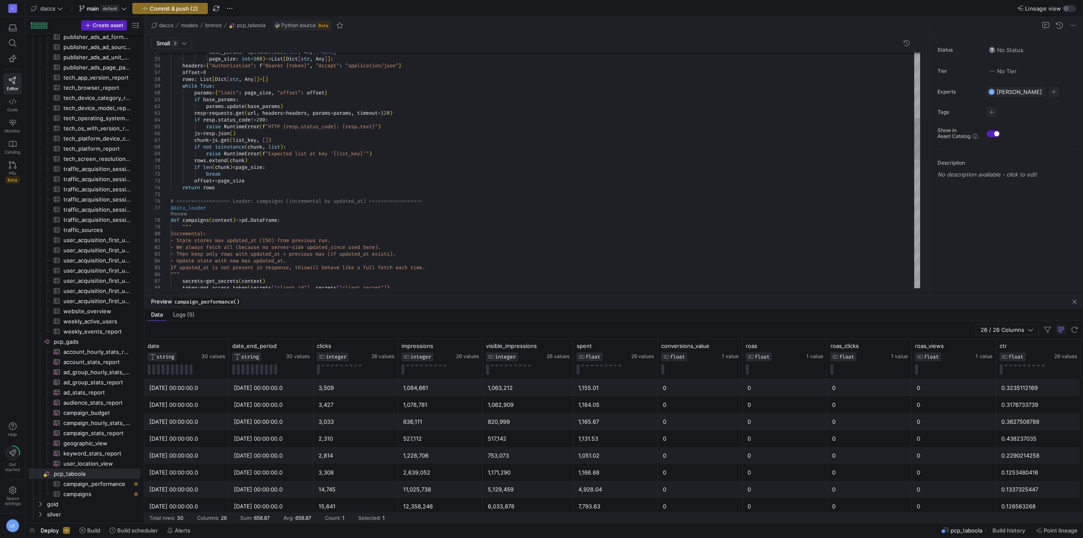
click at [226, 215] on div "token = get_access_token ( secrets [ "client_id" ] , secrets [ "client_secret" …" at bounding box center [544, 345] width 749 height 1324
click at [230, 207] on div "token = get_access_token ( secrets [ "client_id" ] , secrets [ "client_secret" …" at bounding box center [544, 345] width 749 height 1324
click at [213, 213] on div "token = get_access_token ( secrets [ "client_id" ] , secrets [ "client_secret" …" at bounding box center [544, 345] width 749 height 1324
click at [180, 212] on link "Preview" at bounding box center [178, 213] width 16 height 5
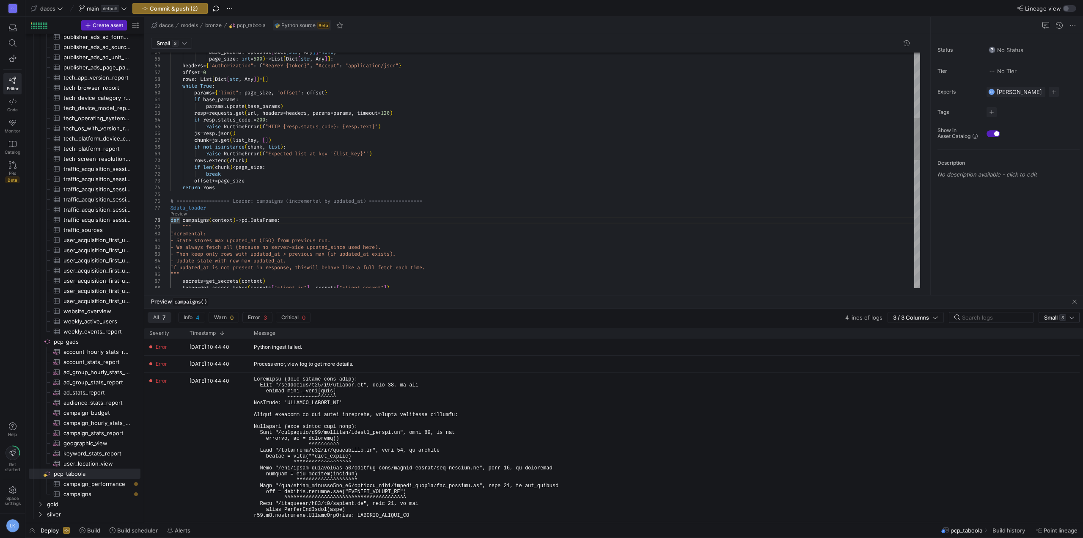
click at [293, 218] on div "token = get_access_token ( secrets [ "client_id" ] , secrets [ "client_secret" …" at bounding box center [544, 345] width 749 height 1324
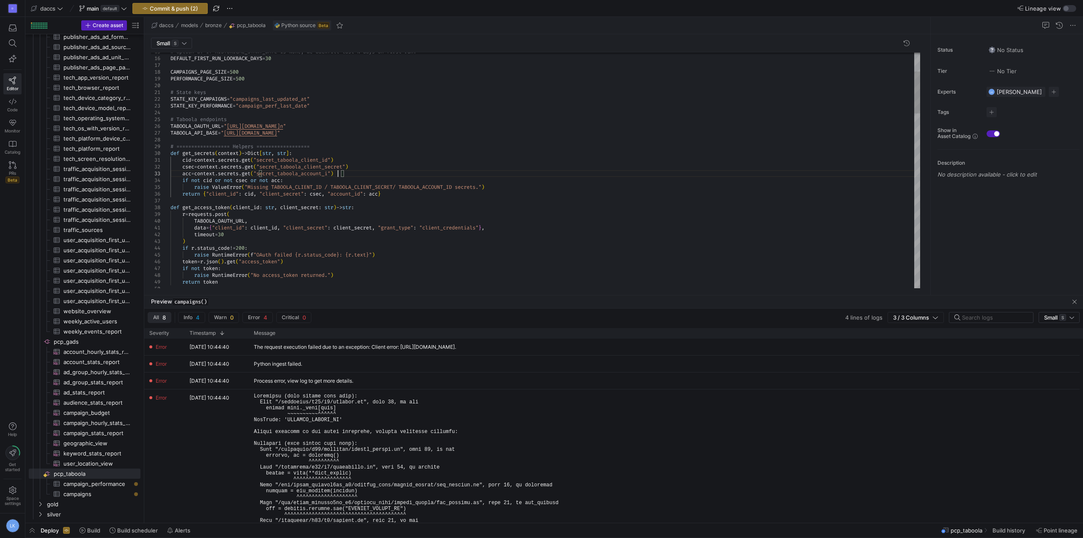
scroll to position [14, 170]
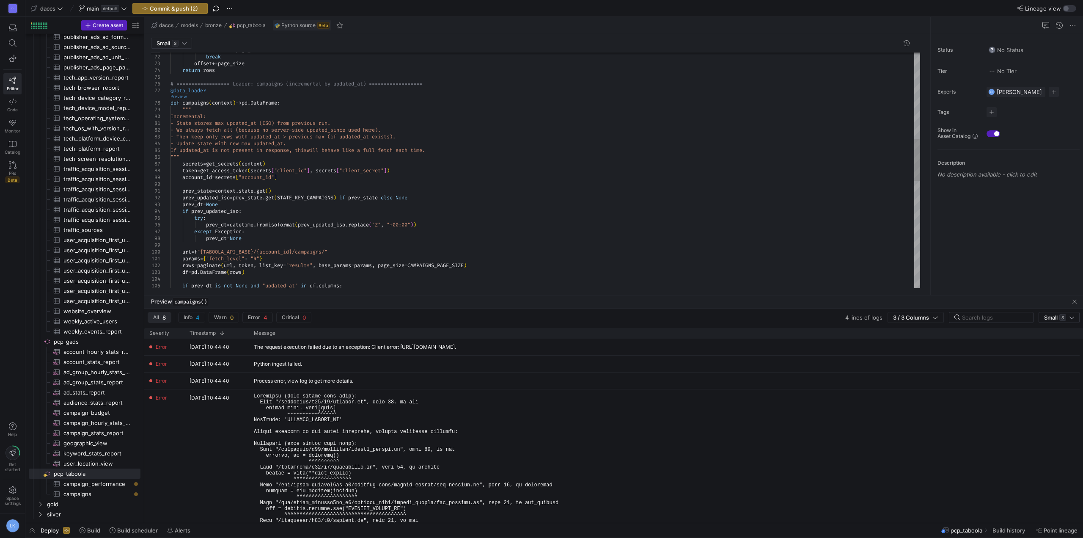
click at [179, 98] on link "Preview" at bounding box center [178, 96] width 16 height 5
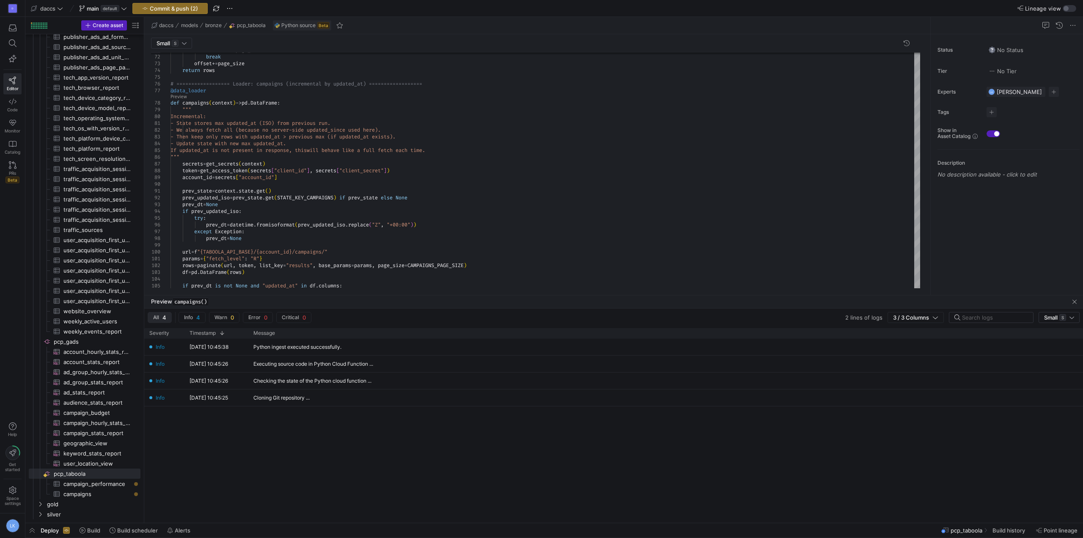
click at [316, 476] on div "Info 13/08/25, 10:45:38 Python ingest executed successfully. Info 13/08/25, 10:…" at bounding box center [613, 430] width 938 height 184
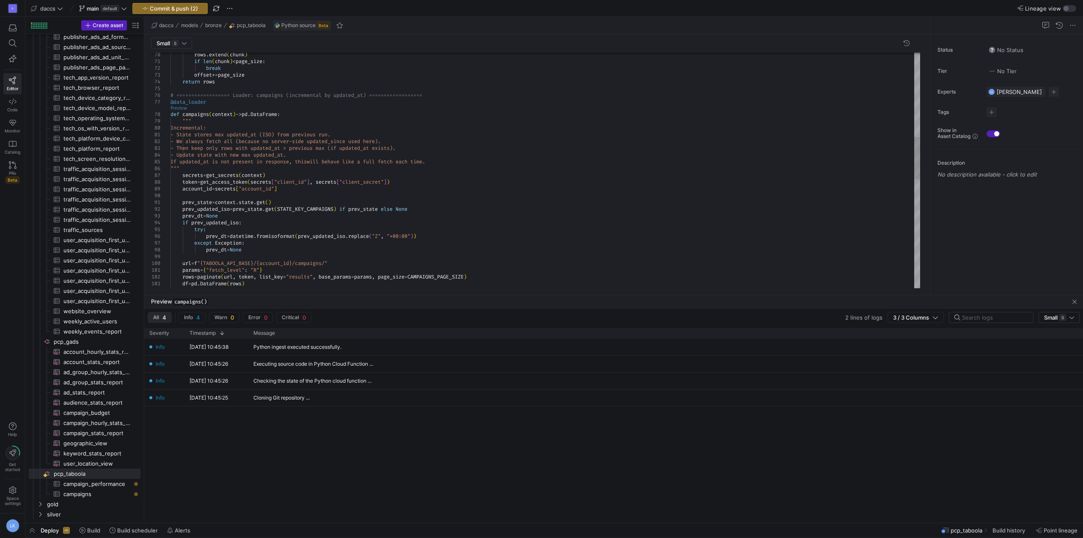
click at [174, 110] on link "Preview" at bounding box center [178, 108] width 16 height 5
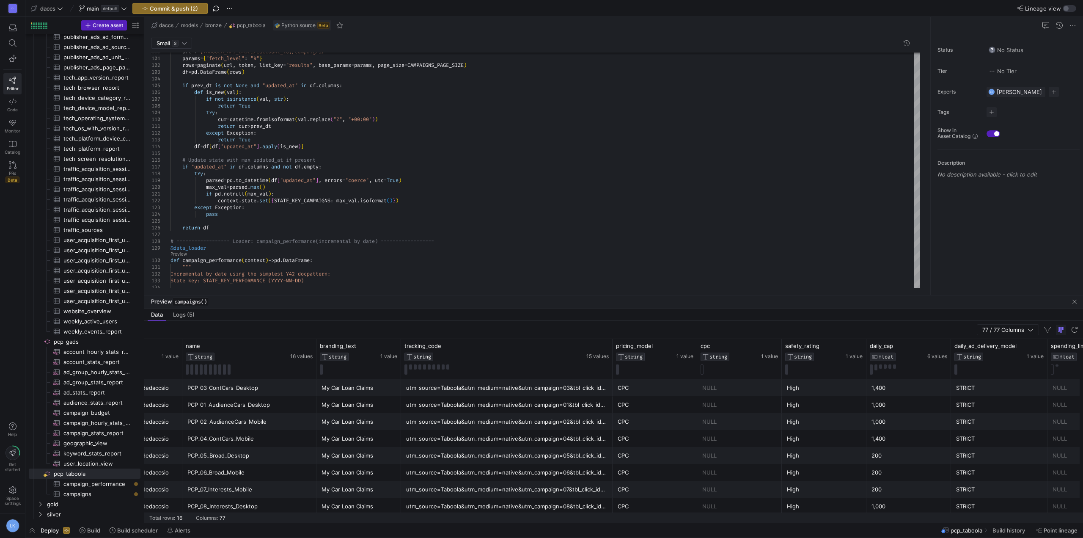
scroll to position [0, 205]
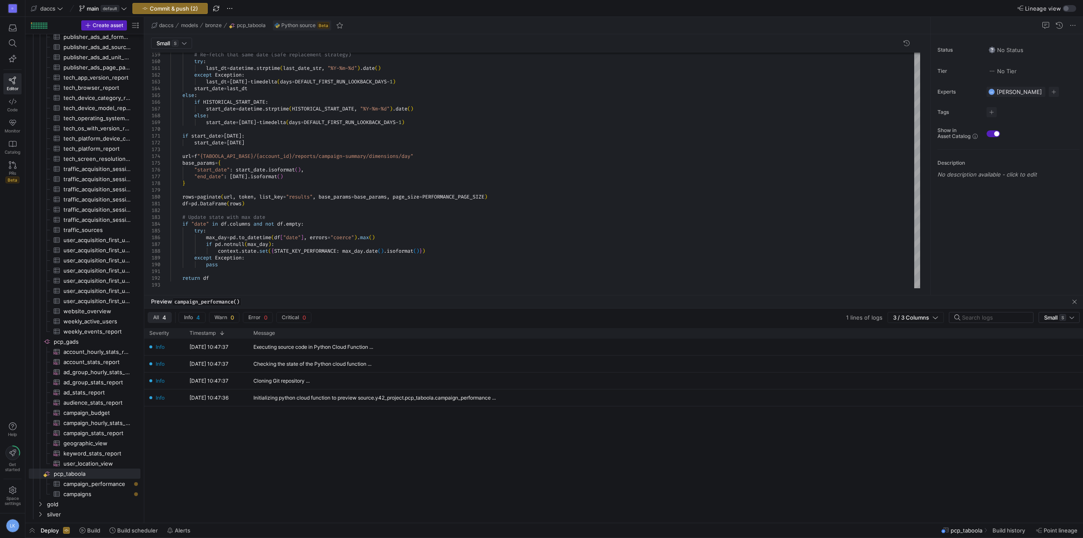
type textarea "# ================== Constants ================== # Option A: Hard historical a…"
click at [194, 300] on span "campaign_performance()" at bounding box center [206, 301] width 69 height 8
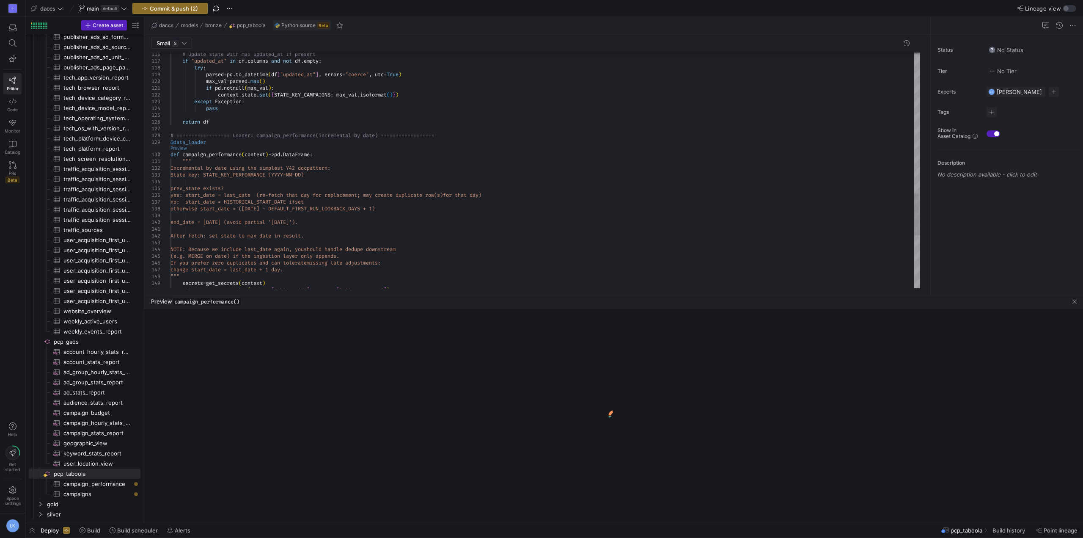
scroll to position [20, 82]
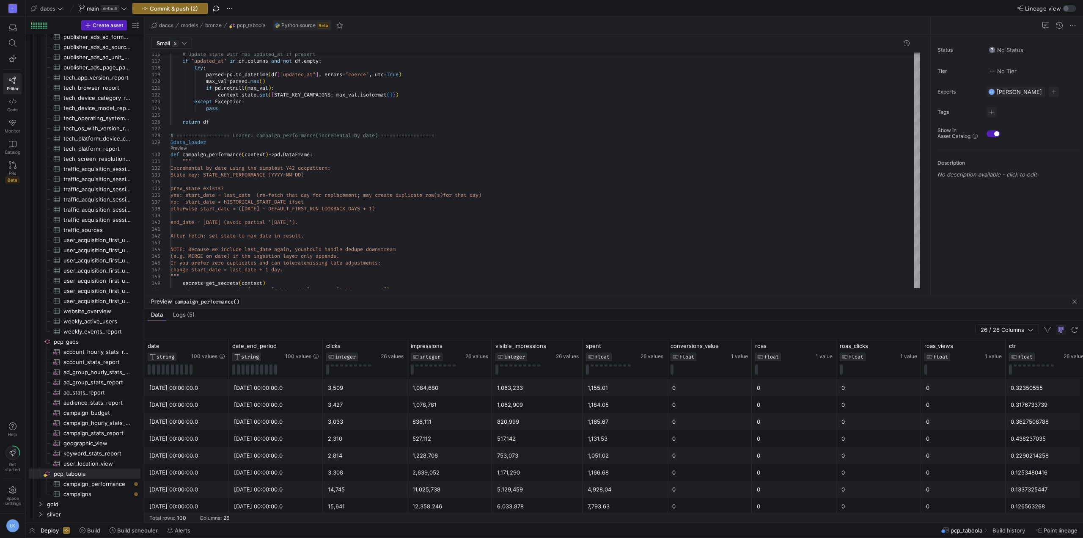
click at [167, 14] on y42-top-nav "daccs main default Commit & push (2) Lineage view" at bounding box center [553, 8] width 1057 height 17
click at [167, 10] on span "Commit & push (2)" at bounding box center [174, 8] width 48 height 7
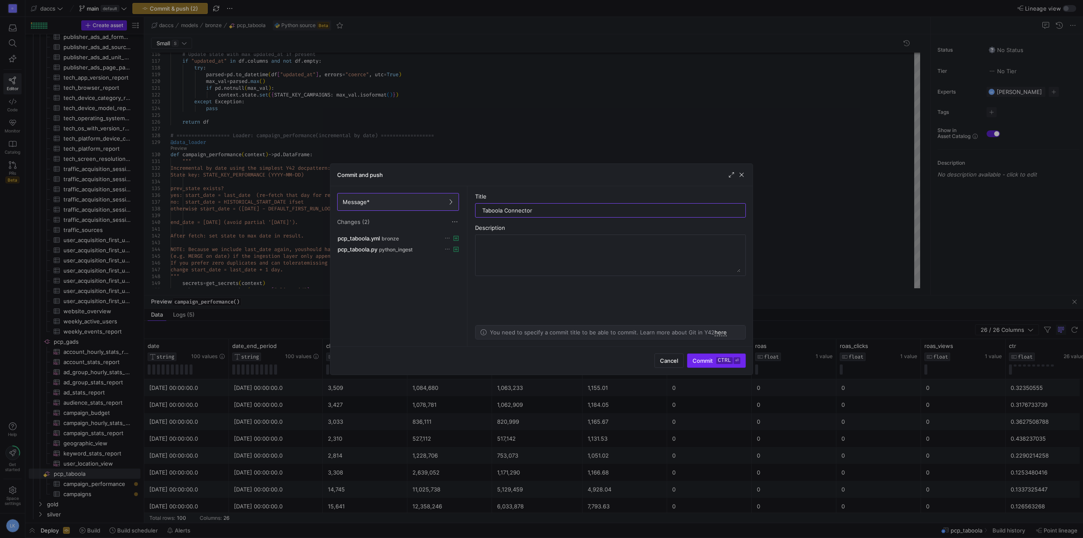
type input "Taboola Connector"
click at [711, 363] on span "Commit ctrl ⏎" at bounding box center [716, 360] width 48 height 7
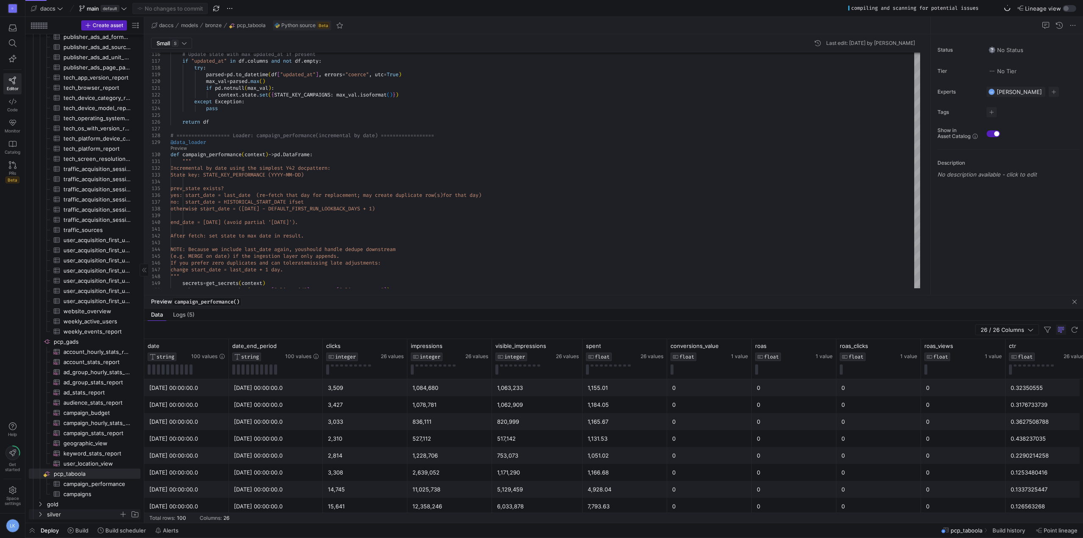
click at [41, 513] on icon "Press SPACE to select this row." at bounding box center [40, 513] width 6 height 5
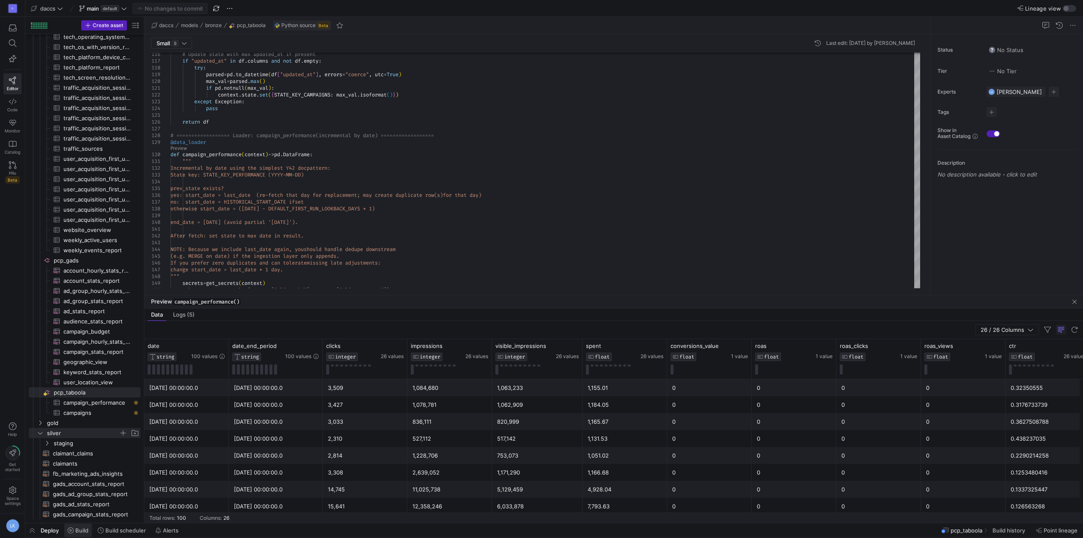
click at [69, 533] on span at bounding box center [77, 530] width 27 height 14
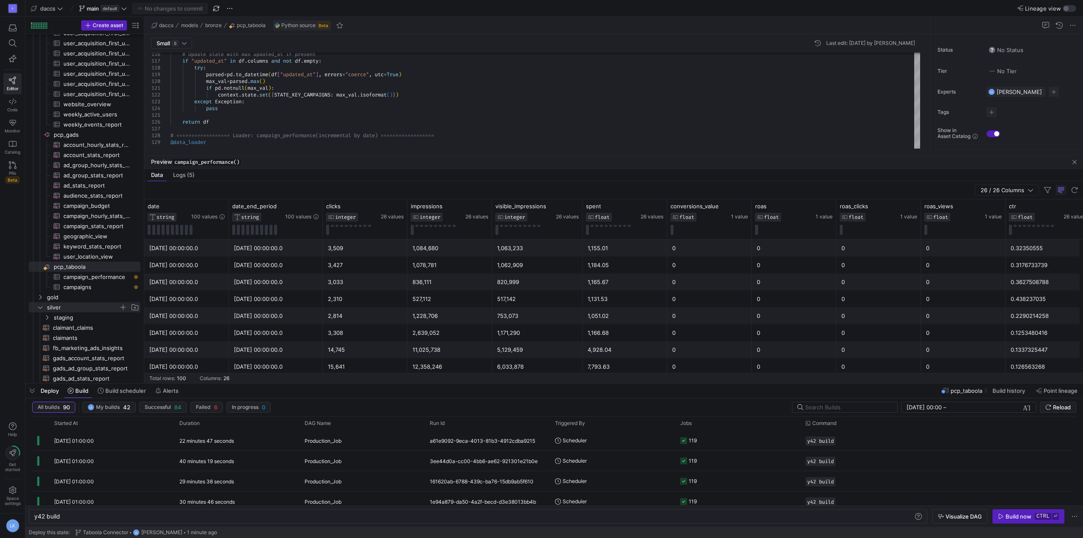
scroll to position [880, 0]
click at [80, 507] on y42-orchestration-inline-build "y42 build y42 build Visualize DAG Build now ctrl ⏎" at bounding box center [553, 516] width 1057 height 22
click at [86, 516] on div "y42 build" at bounding box center [473, 516] width 879 height 7
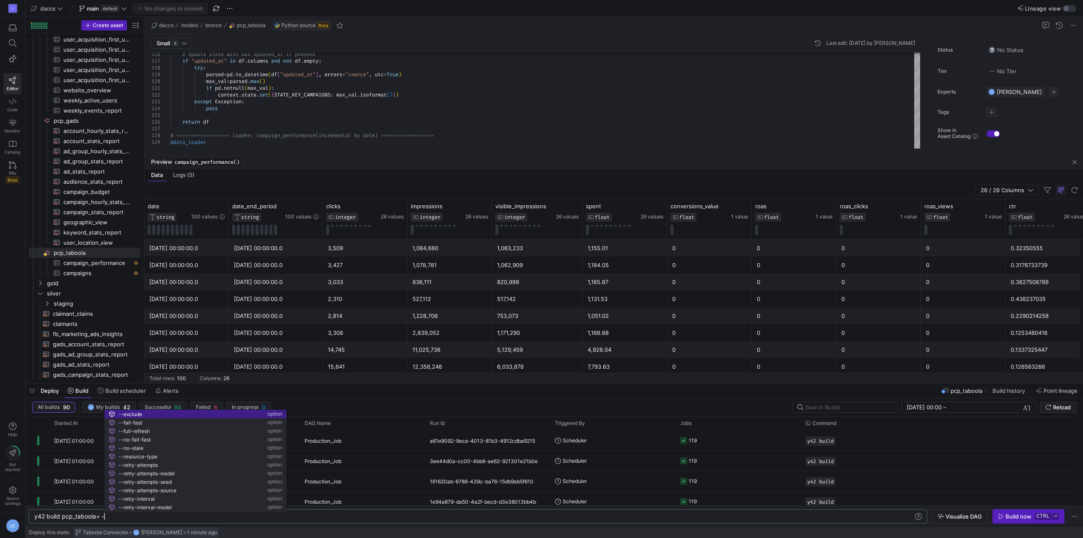
scroll to position [0, 73]
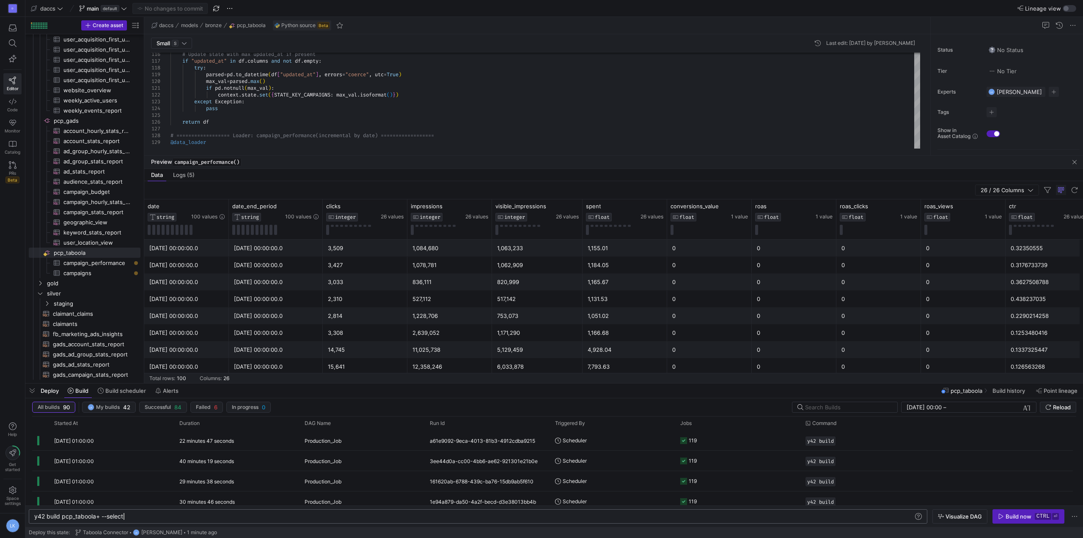
click at [97, 517] on div "y42 build pcp_taboola+ --select" at bounding box center [473, 516] width 879 height 7
drag, startPoint x: 119, startPoint y: 515, endPoint x: 143, endPoint y: 515, distance: 23.7
click at [143, 515] on div "y42 build source:pcp_taboola --select" at bounding box center [473, 516] width 879 height 7
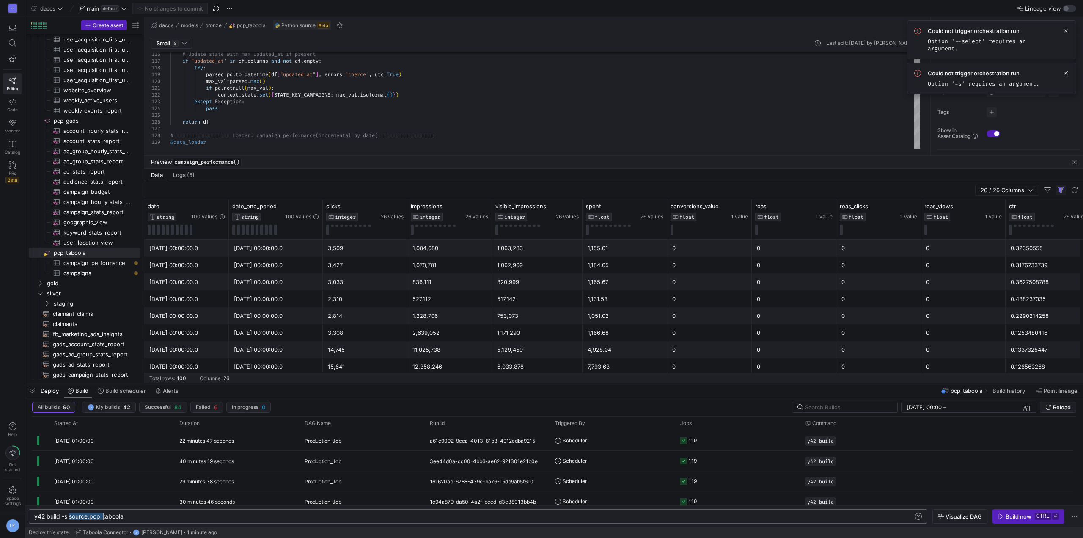
drag, startPoint x: 104, startPoint y: 519, endPoint x: 161, endPoint y: 515, distance: 56.8
click at [161, 516] on div "y42 build -s source:pcp_taboola" at bounding box center [473, 516] width 879 height 7
type textarea "y42 build -s source:pcp_taboola+"
